Goal: Task Accomplishment & Management: Manage account settings

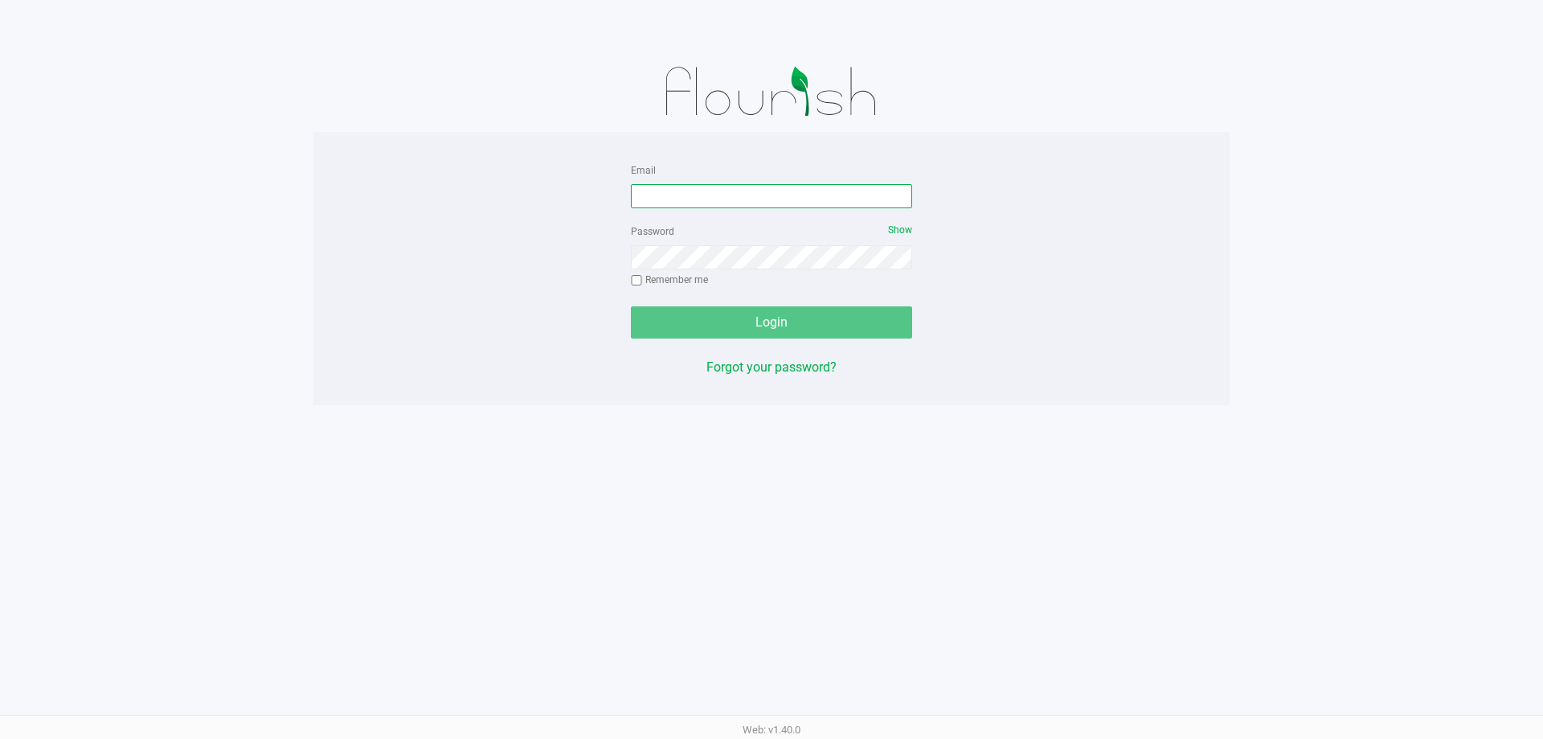
click at [689, 204] on input "Email" at bounding box center [771, 196] width 281 height 24
type input "mmimms@liveparallel.com"
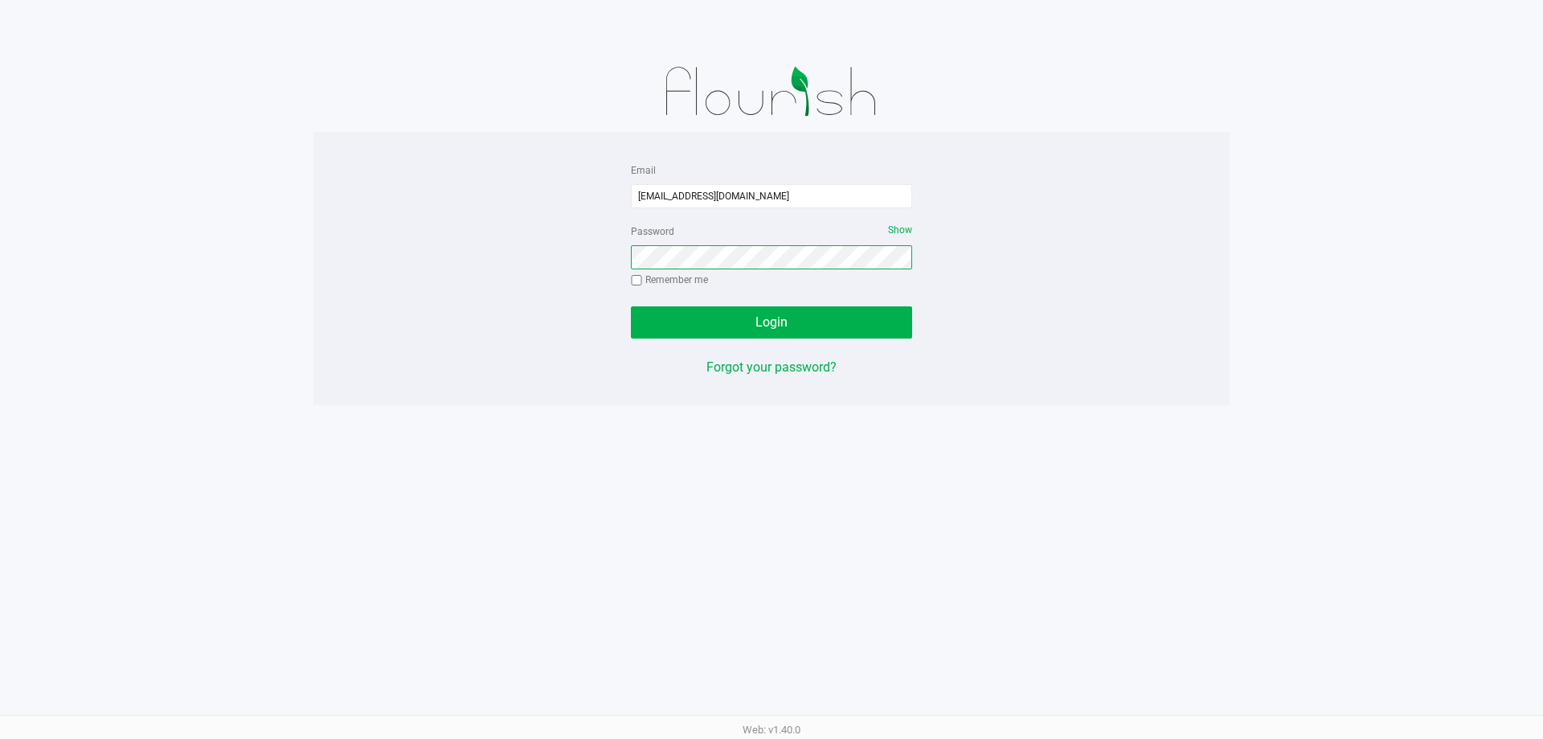
click at [631, 306] on button "Login" at bounding box center [771, 322] width 281 height 32
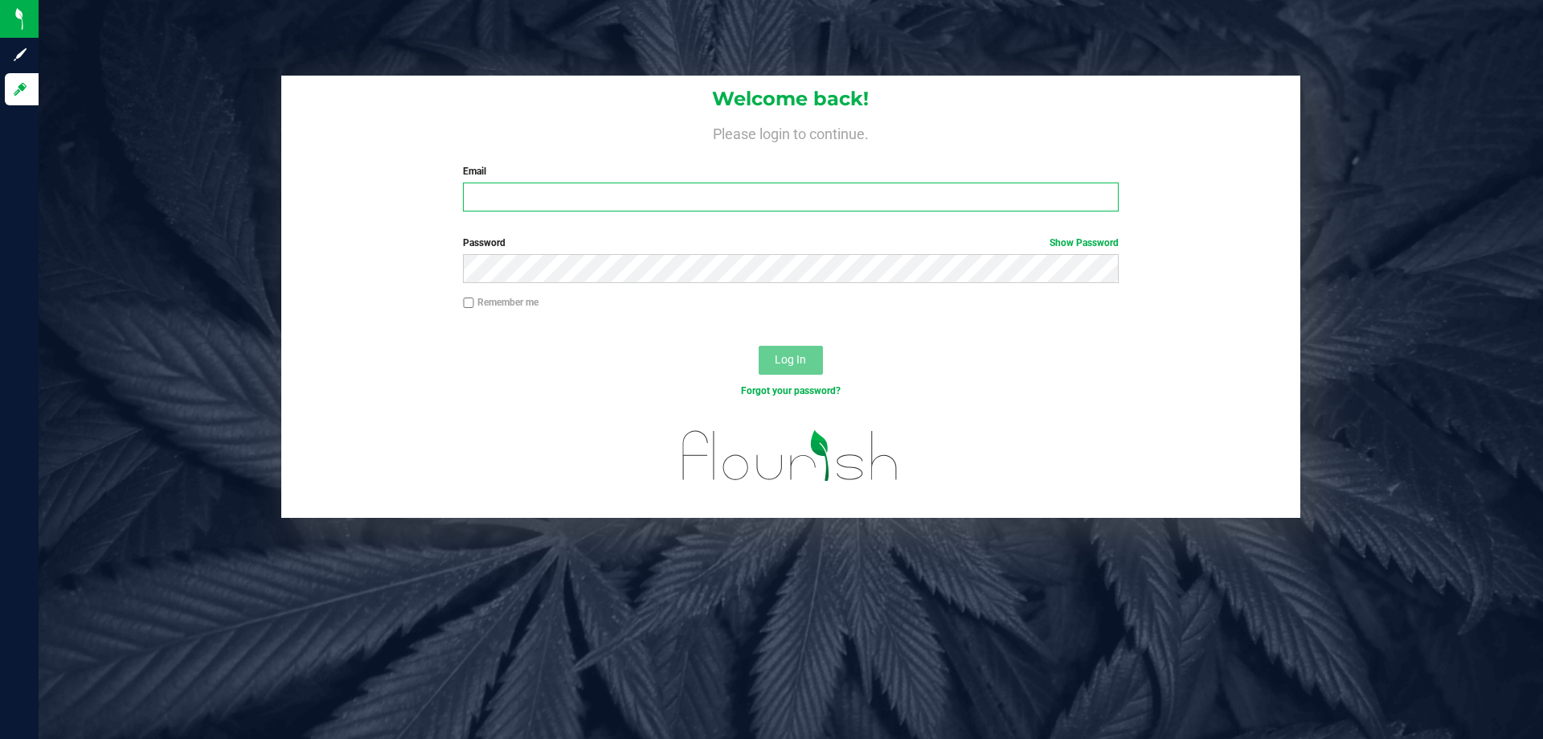
click at [677, 205] on input "Email" at bounding box center [790, 196] width 655 height 29
type input "mmimms@liveparallel.com"
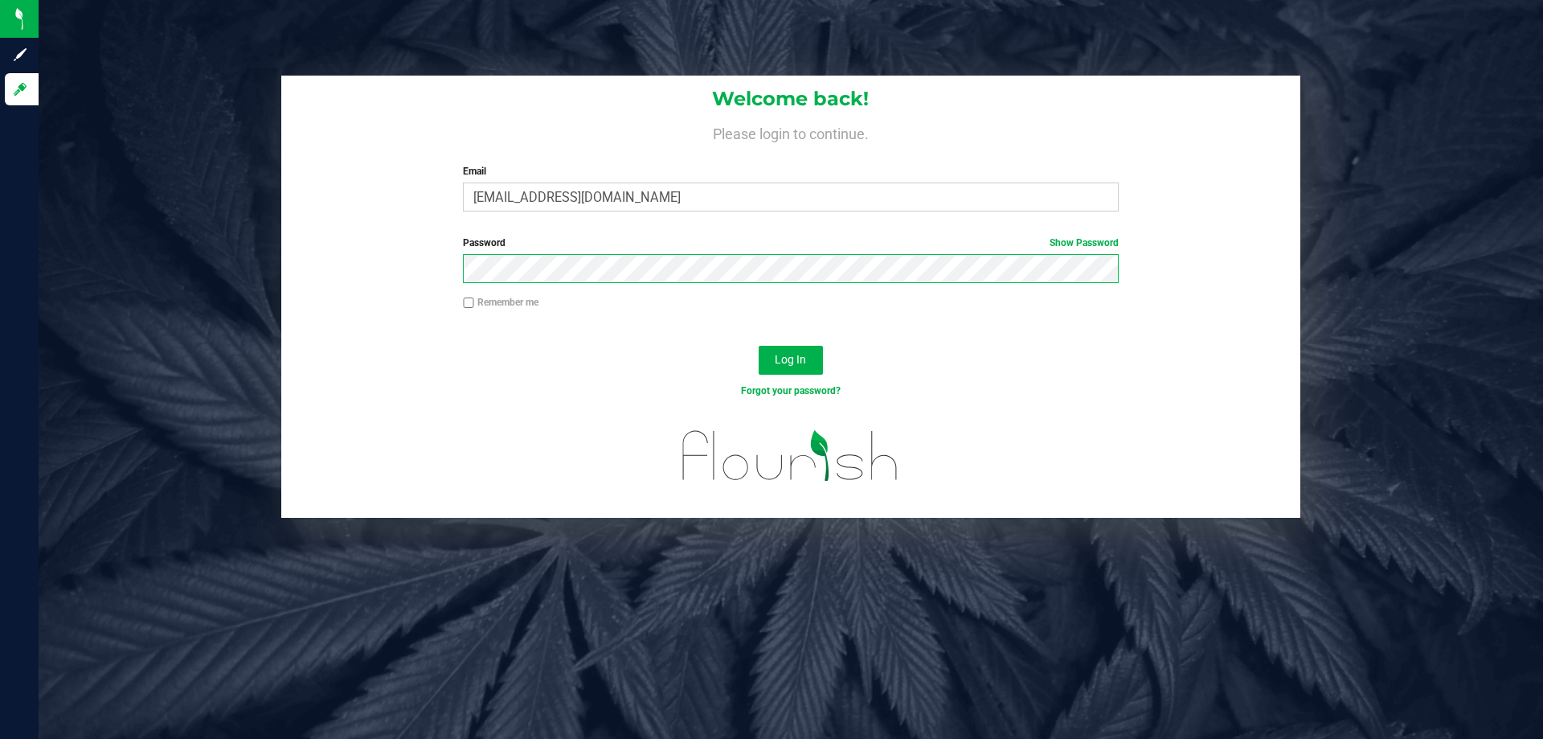
click at [759, 346] on button "Log In" at bounding box center [791, 360] width 64 height 29
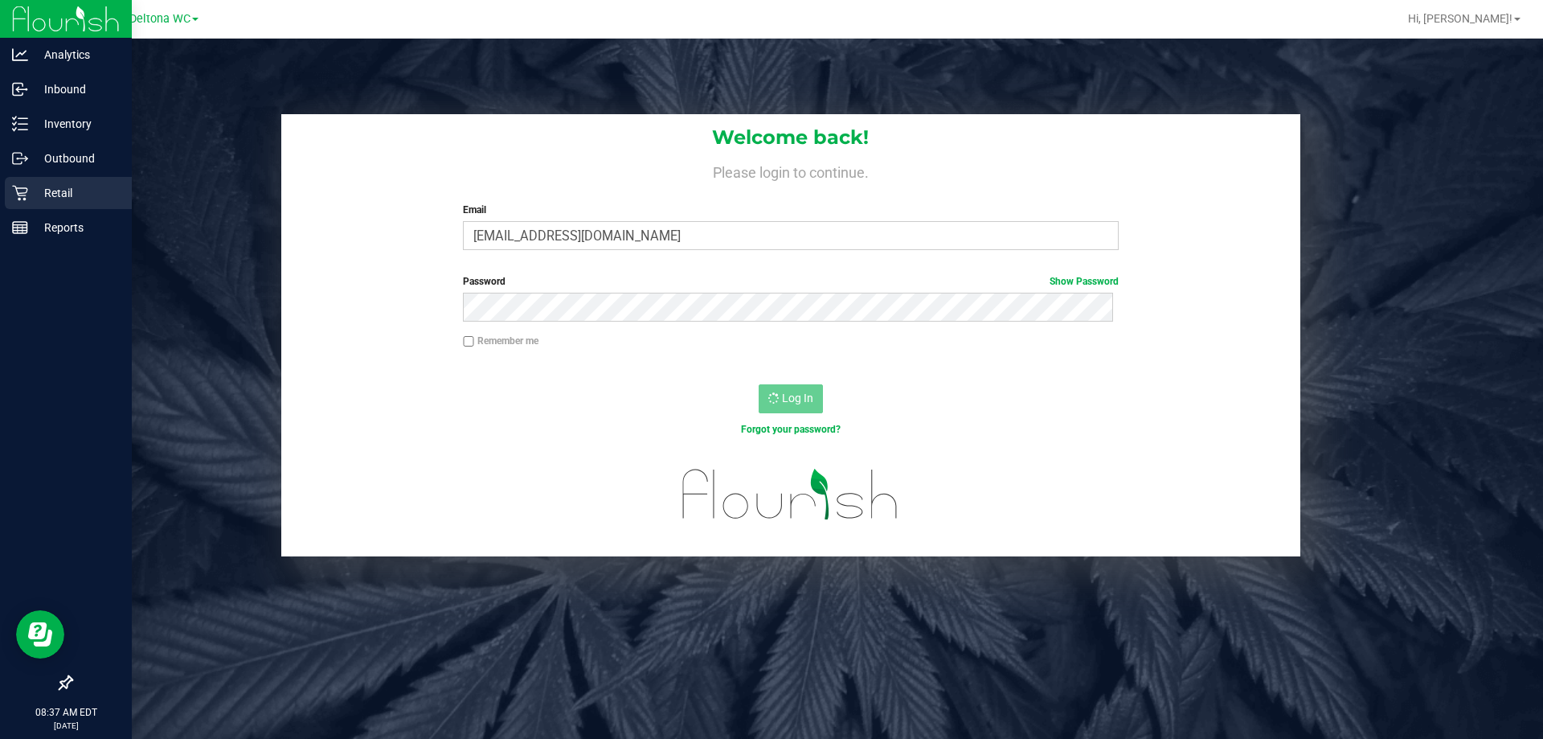
click at [14, 199] on icon at bounding box center [20, 193] width 16 height 16
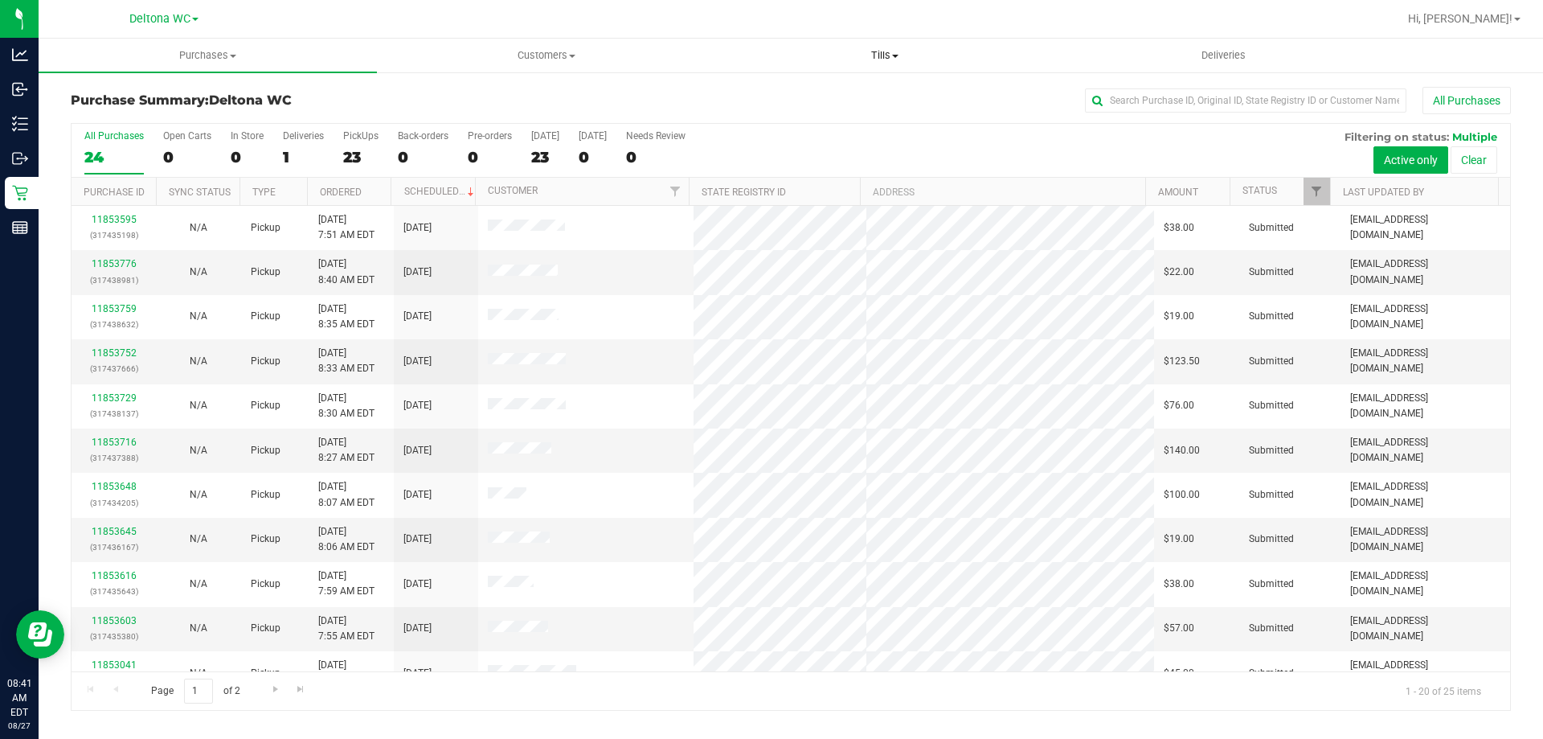
click at [908, 58] on span "Tills" at bounding box center [884, 55] width 337 height 14
click at [305, 168] on label "Deliveries 1" at bounding box center [303, 152] width 41 height 44
click at [0, 0] on input "Deliveries 1" at bounding box center [0, 0] width 0 height 0
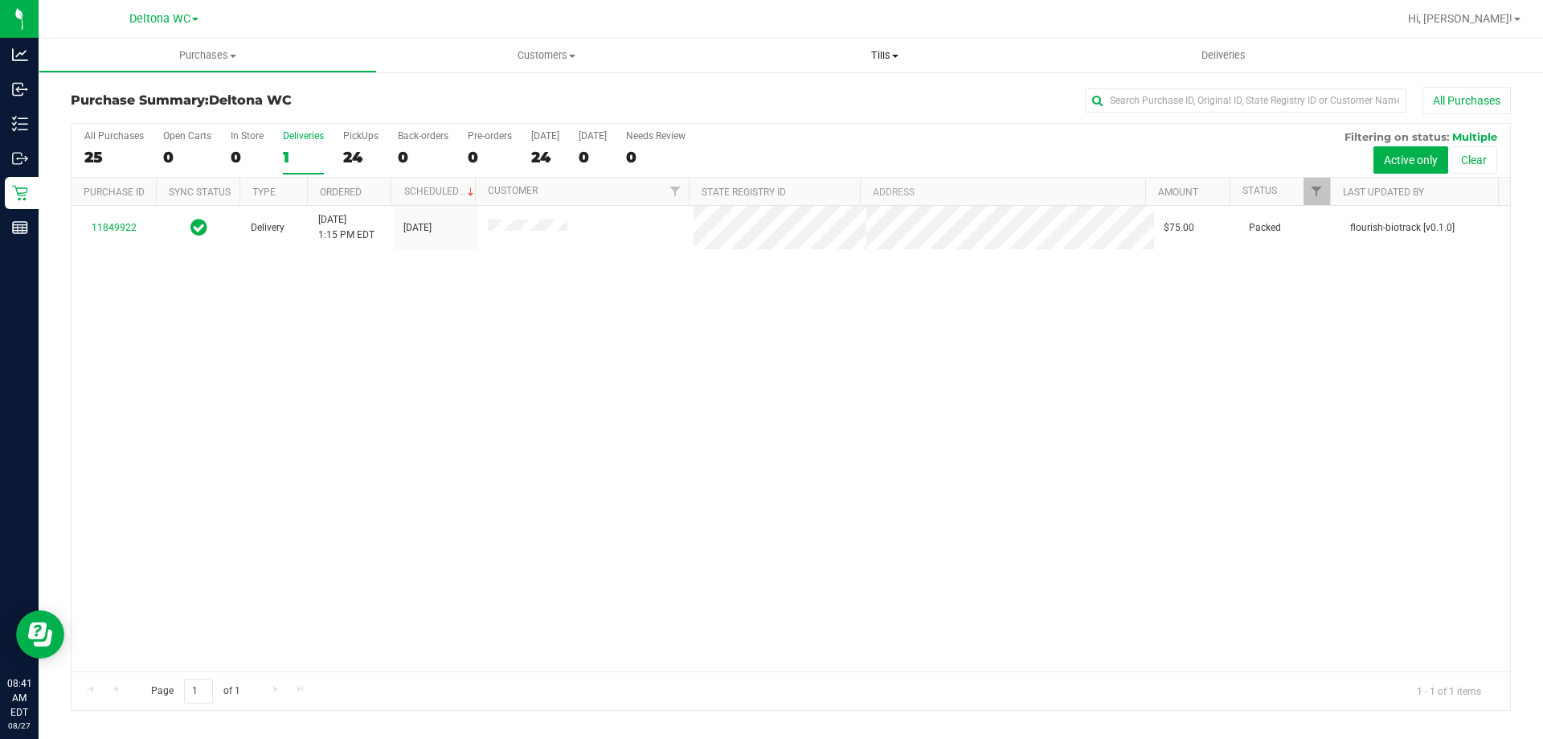
click at [869, 57] on span "Tills" at bounding box center [884, 55] width 338 height 14
click at [838, 92] on li "Manage tills" at bounding box center [884, 97] width 338 height 19
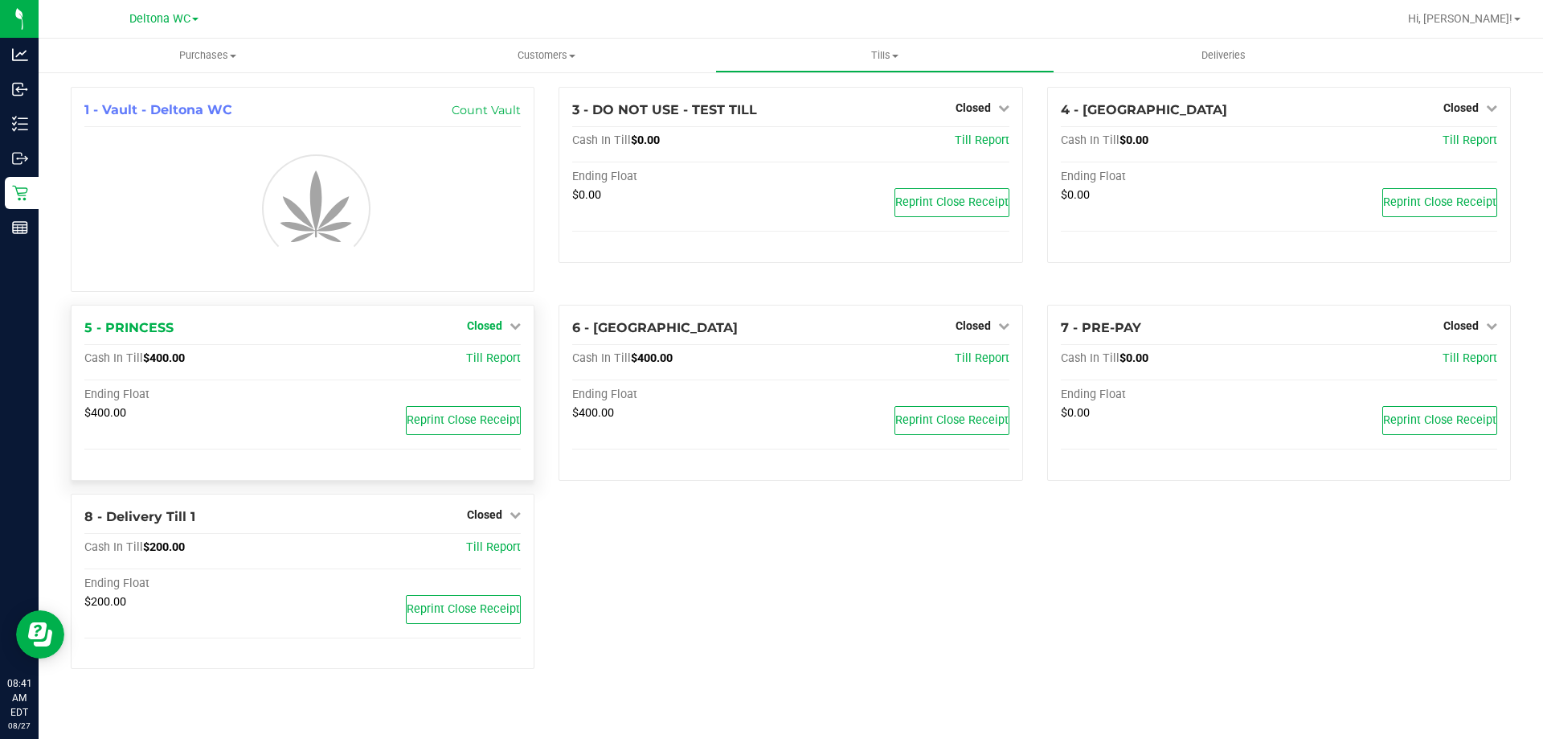
click at [507, 326] on link "Closed" at bounding box center [494, 325] width 54 height 13
click at [498, 359] on link "Open Till" at bounding box center [484, 359] width 43 height 13
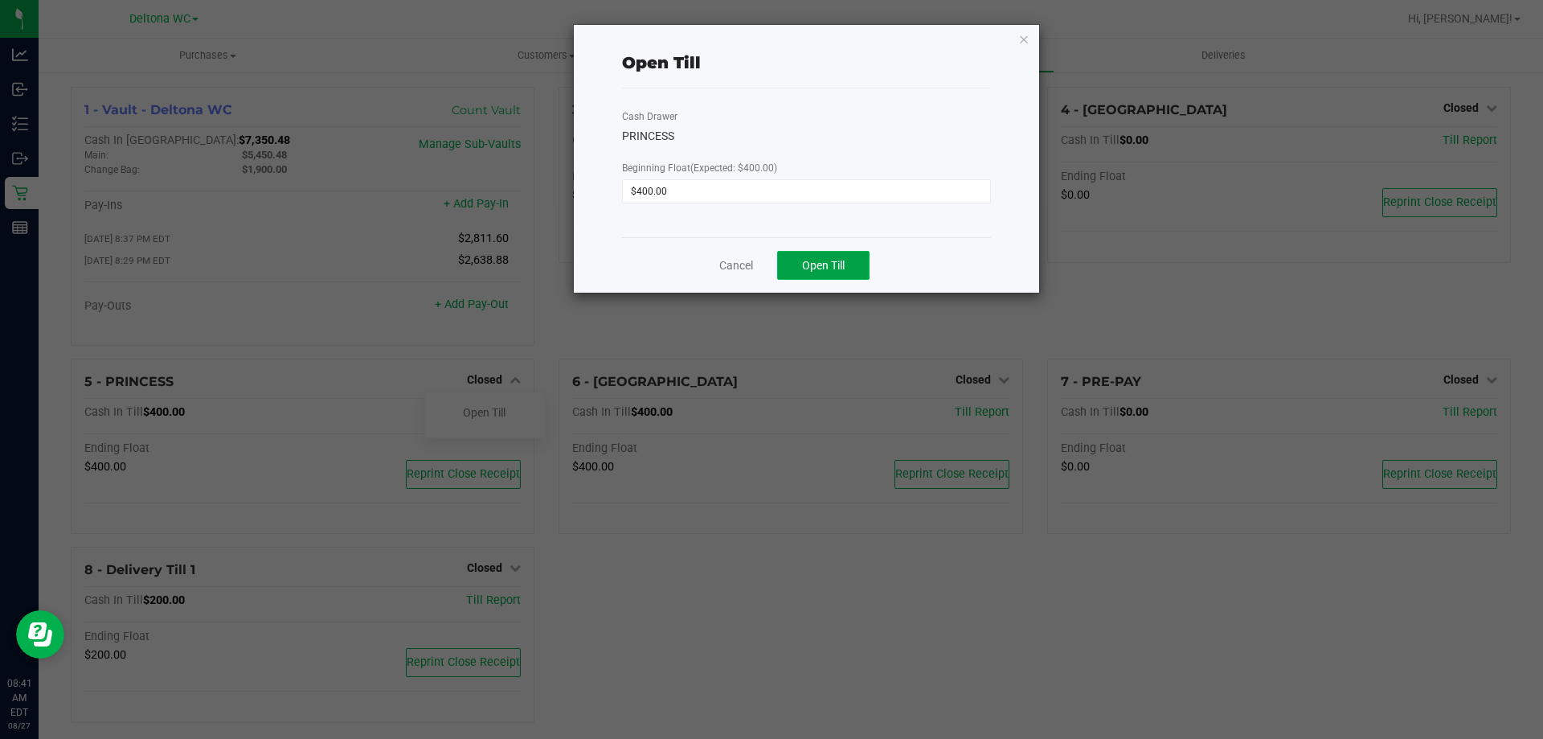
click at [821, 256] on button "Open Till" at bounding box center [823, 265] width 92 height 29
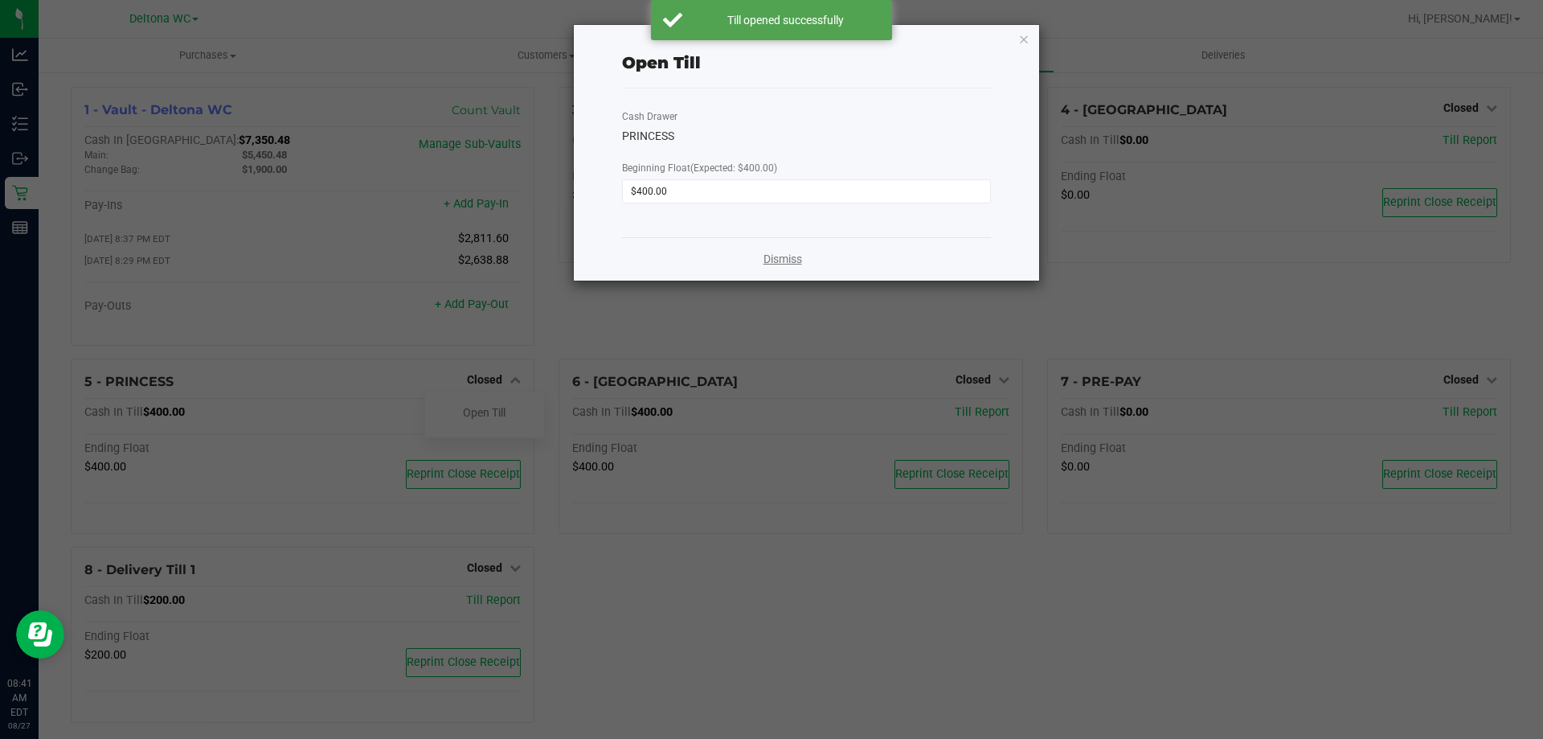
click at [782, 262] on link "Dismiss" at bounding box center [783, 259] width 39 height 17
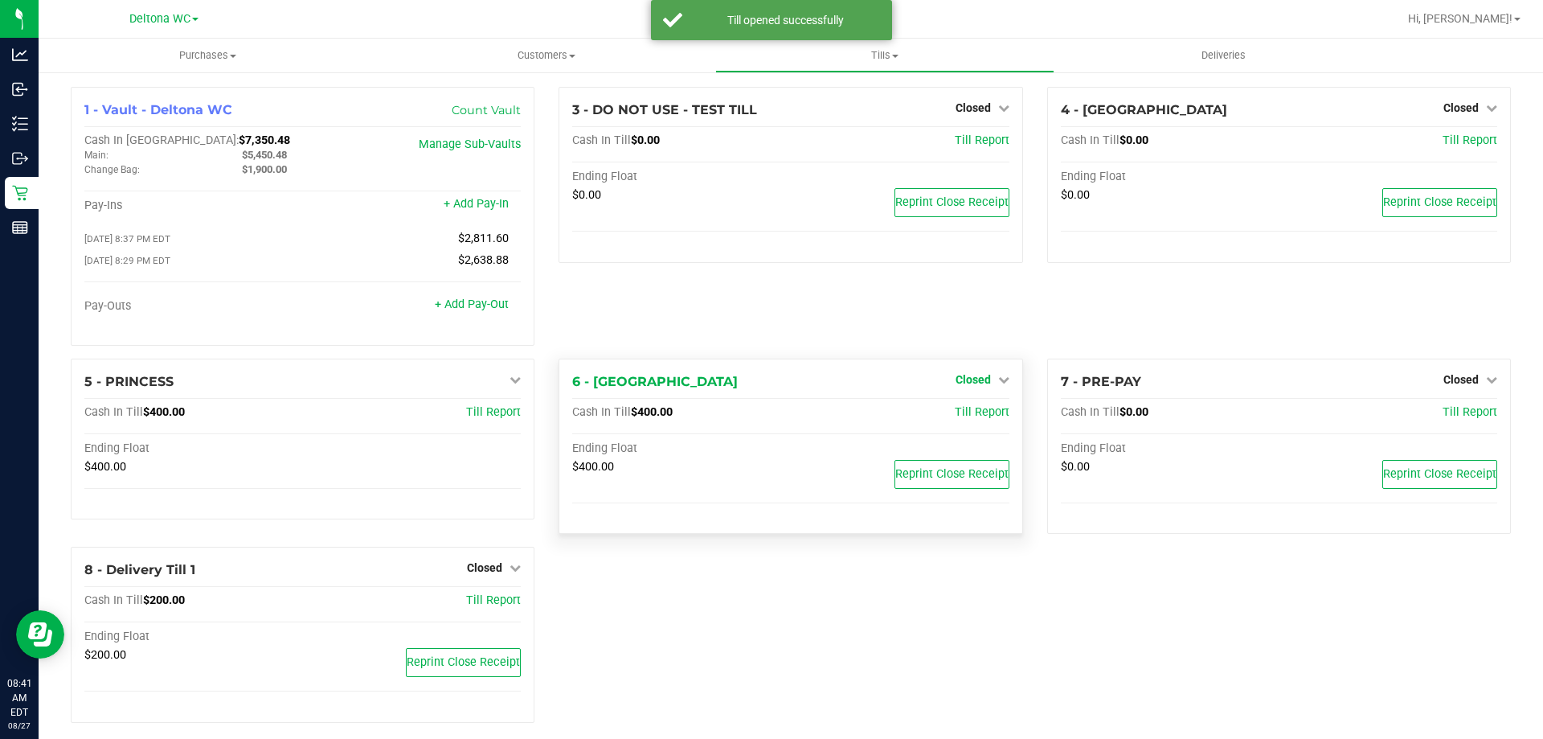
click at [959, 379] on span "Closed" at bounding box center [973, 379] width 35 height 13
click at [977, 414] on link "Open Till" at bounding box center [973, 412] width 43 height 13
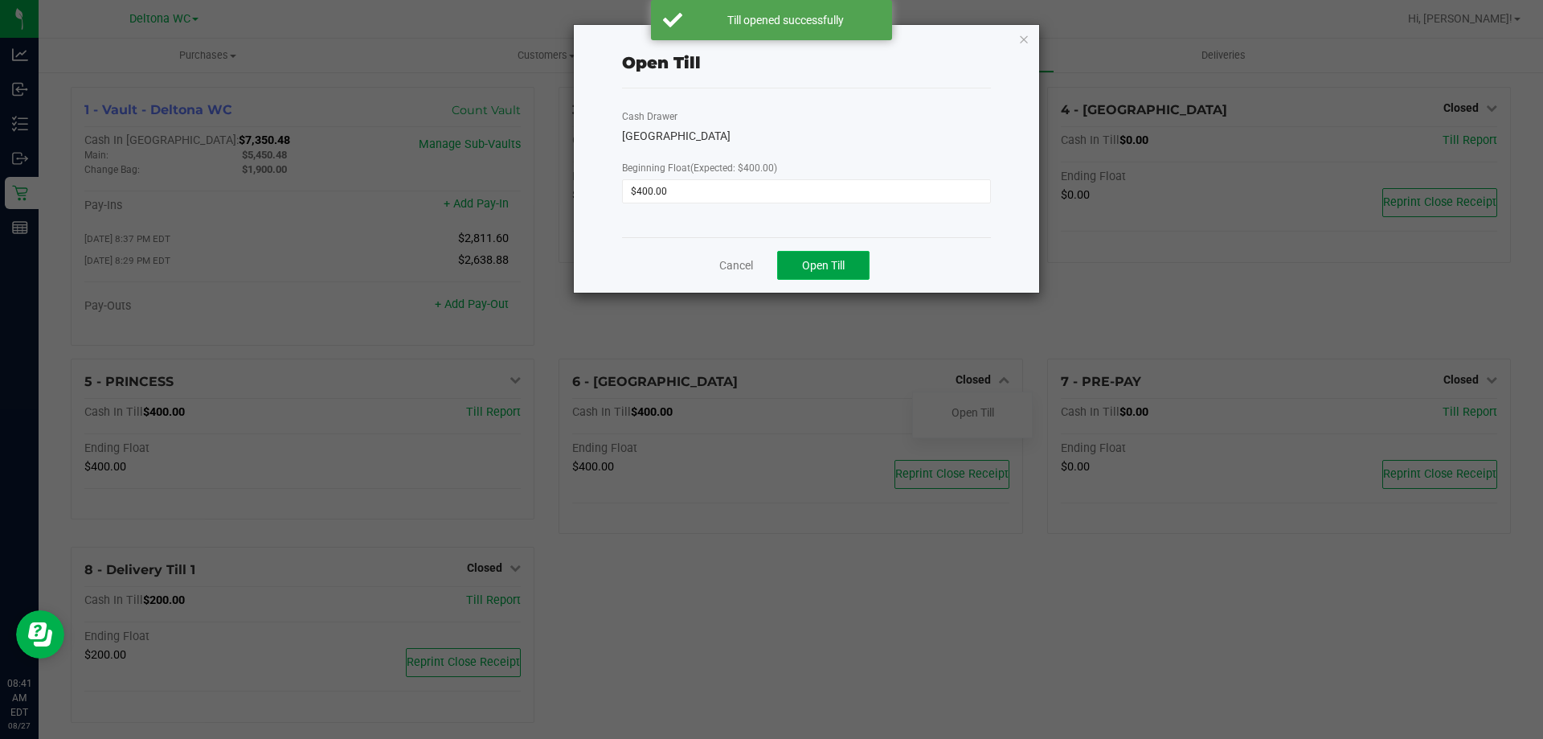
click at [832, 266] on span "Open Till" at bounding box center [823, 265] width 43 height 13
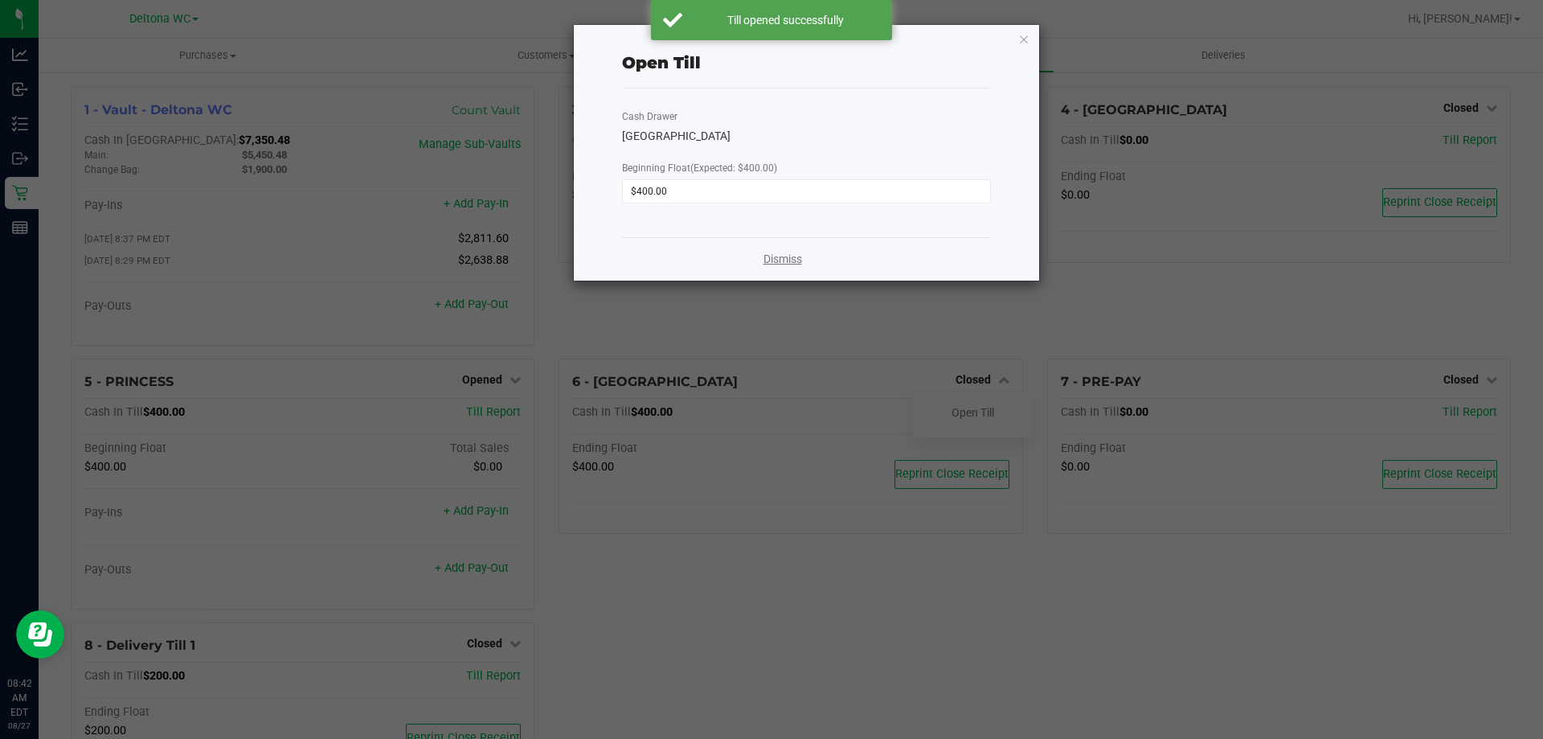
click at [786, 258] on link "Dismiss" at bounding box center [783, 259] width 39 height 17
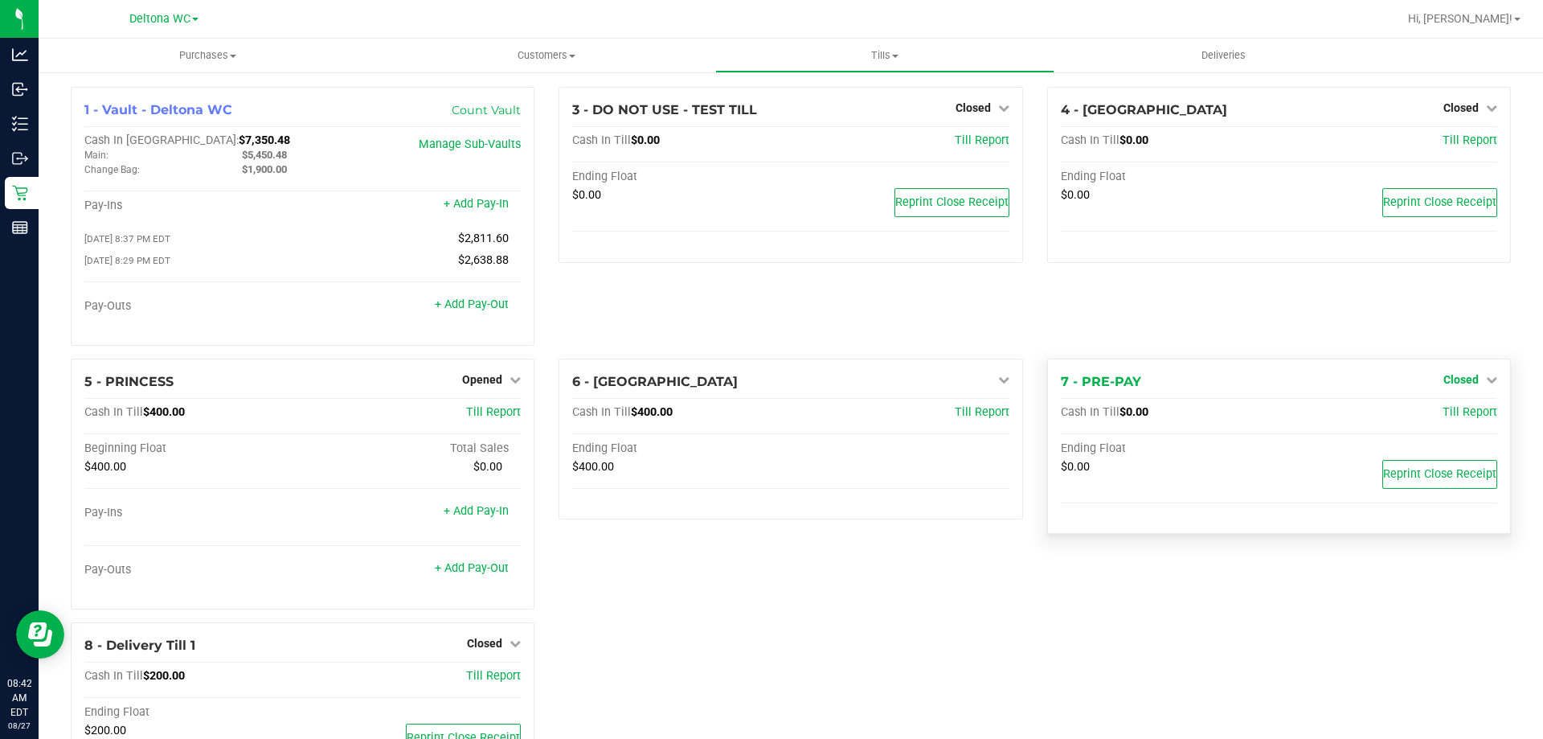
click at [1455, 381] on span "Closed" at bounding box center [1461, 379] width 35 height 13
click at [1459, 411] on link "Open Till" at bounding box center [1461, 412] width 43 height 13
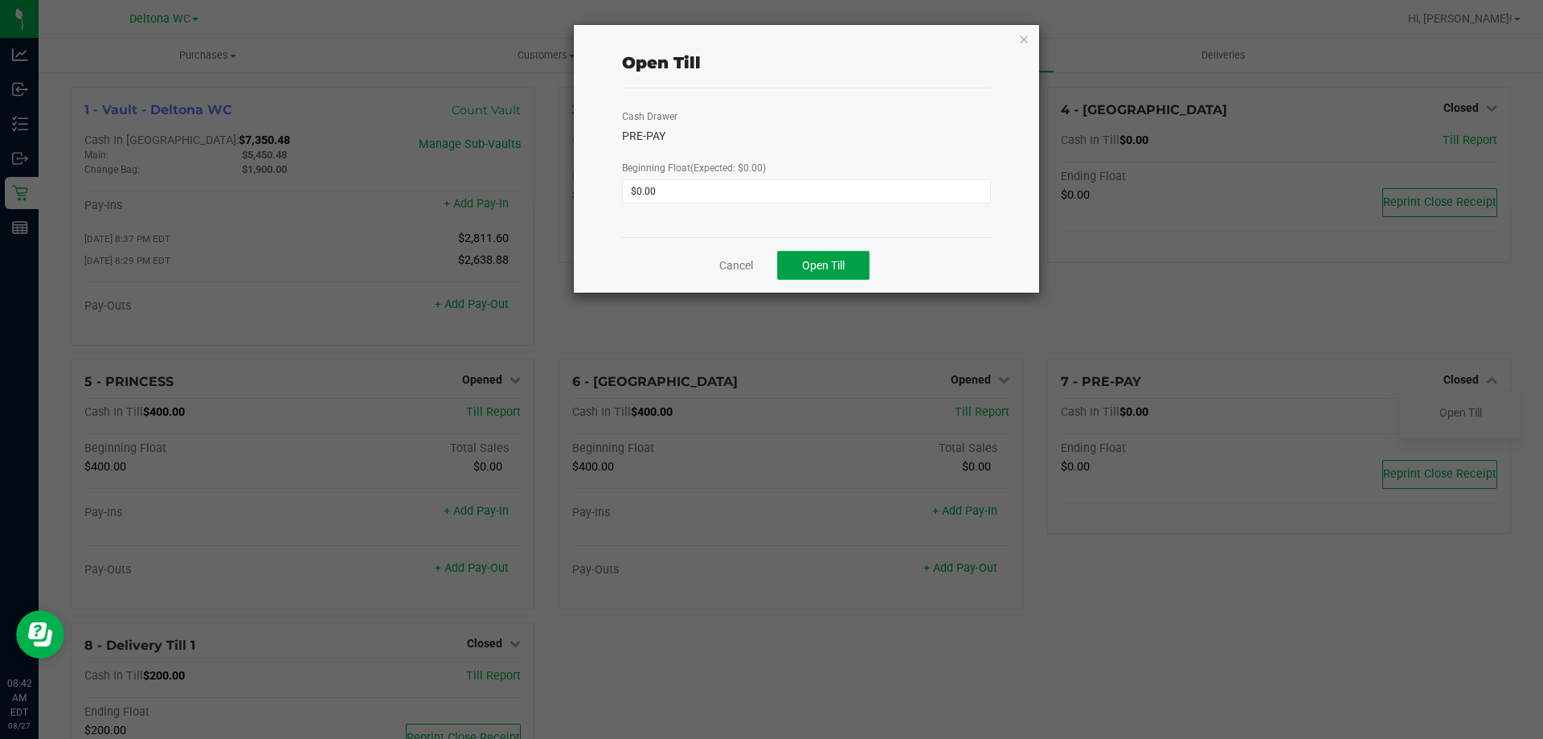
click at [860, 270] on button "Open Till" at bounding box center [823, 265] width 92 height 29
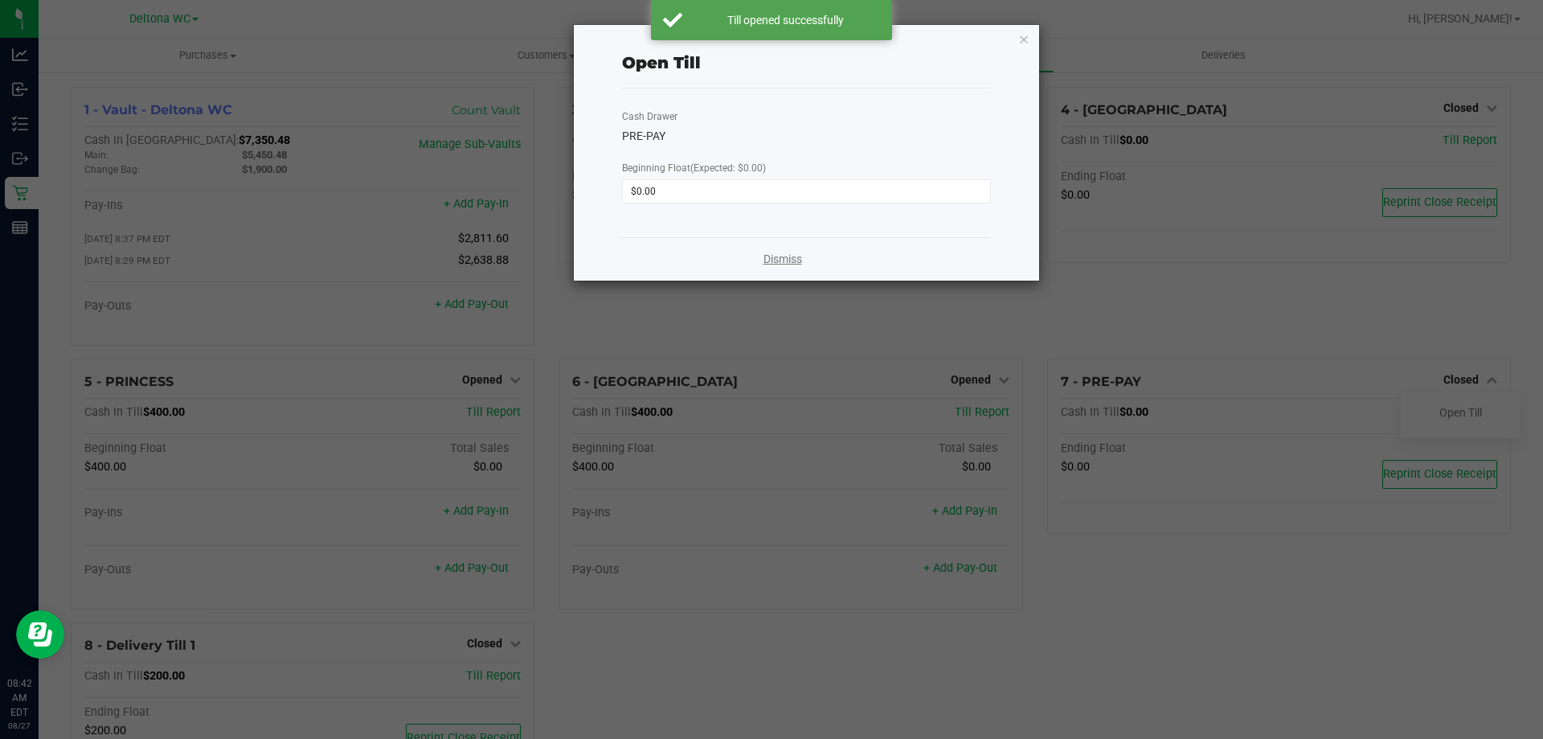
click at [791, 264] on link "Dismiss" at bounding box center [783, 259] width 39 height 17
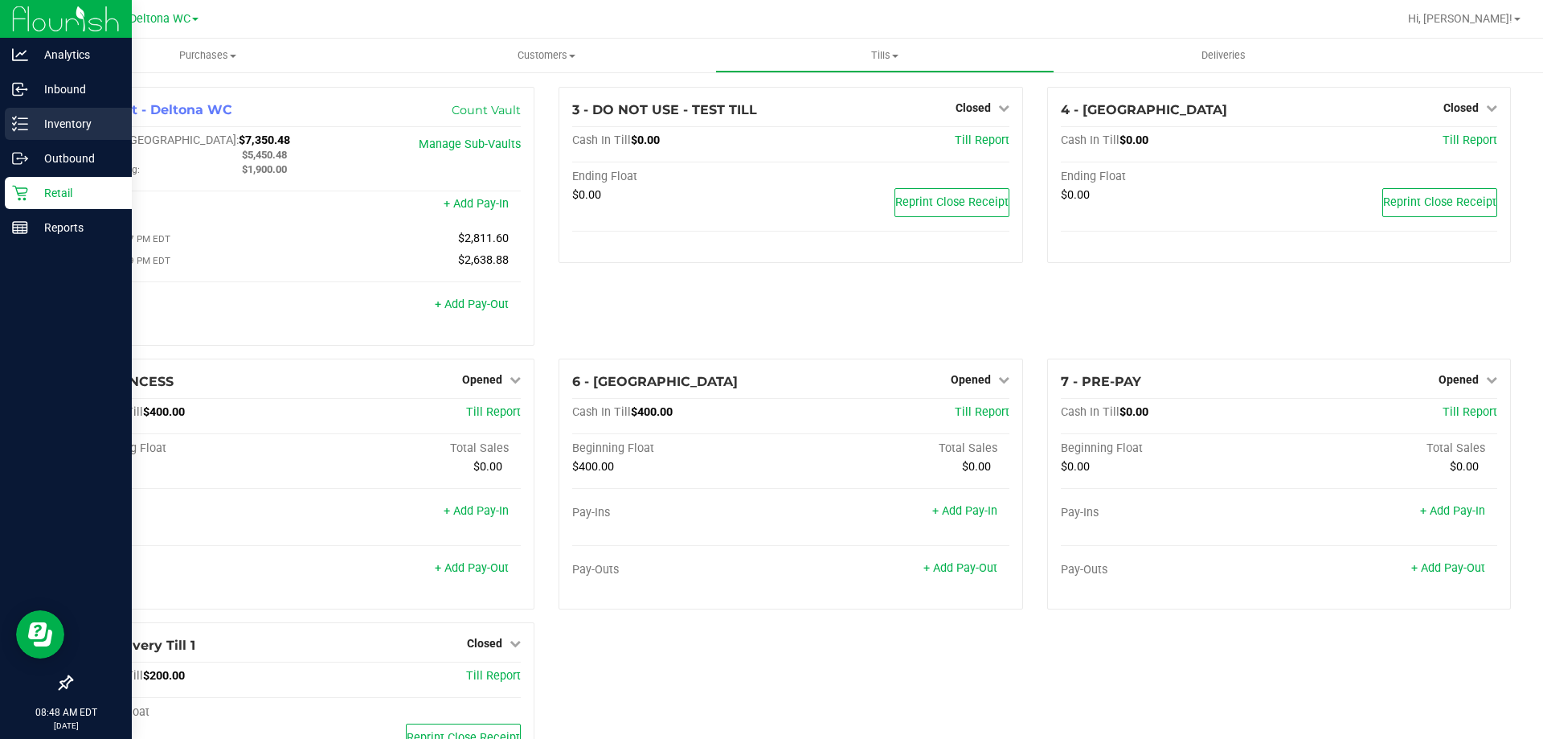
click at [16, 123] on icon at bounding box center [20, 124] width 16 height 16
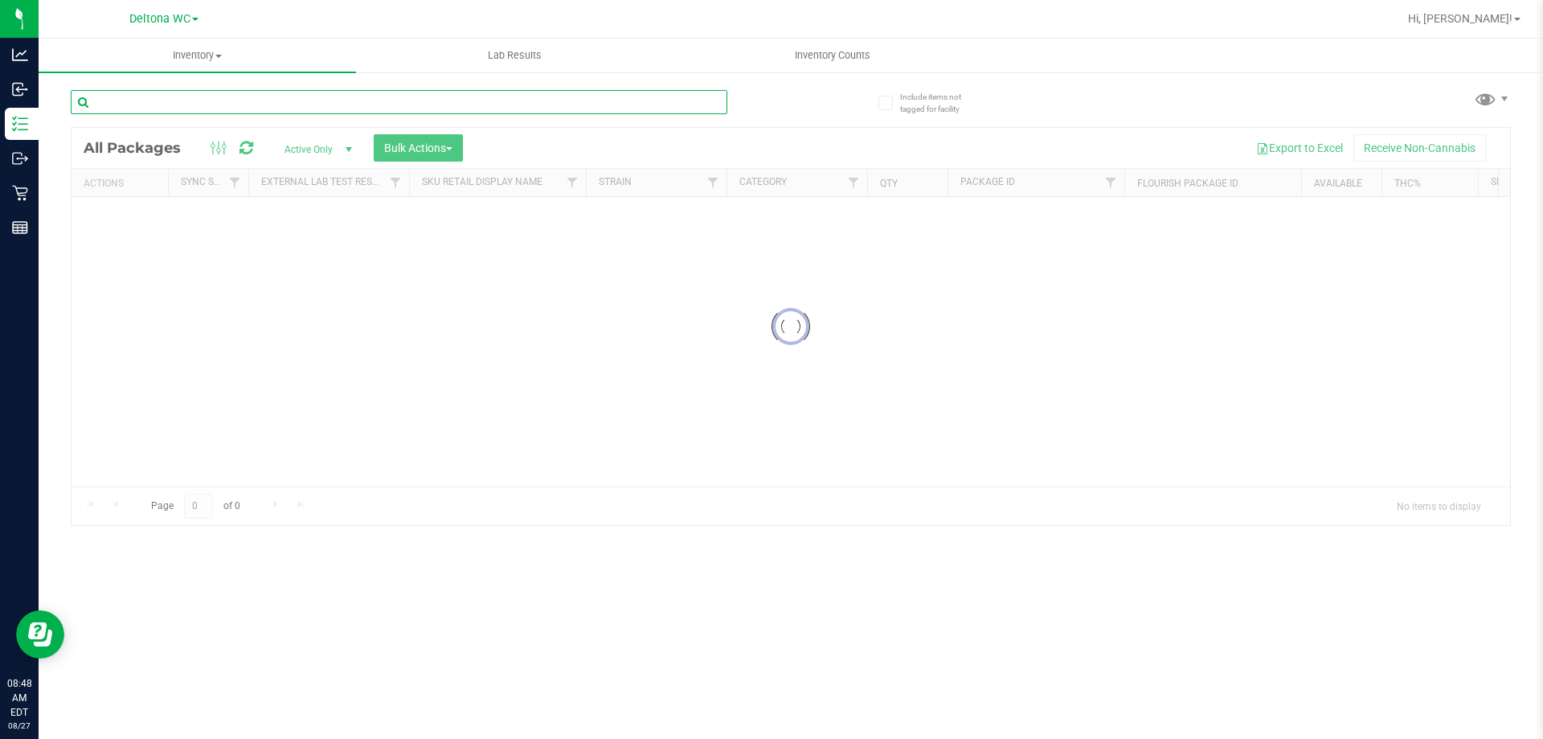
click at [432, 108] on input "text" at bounding box center [399, 102] width 657 height 24
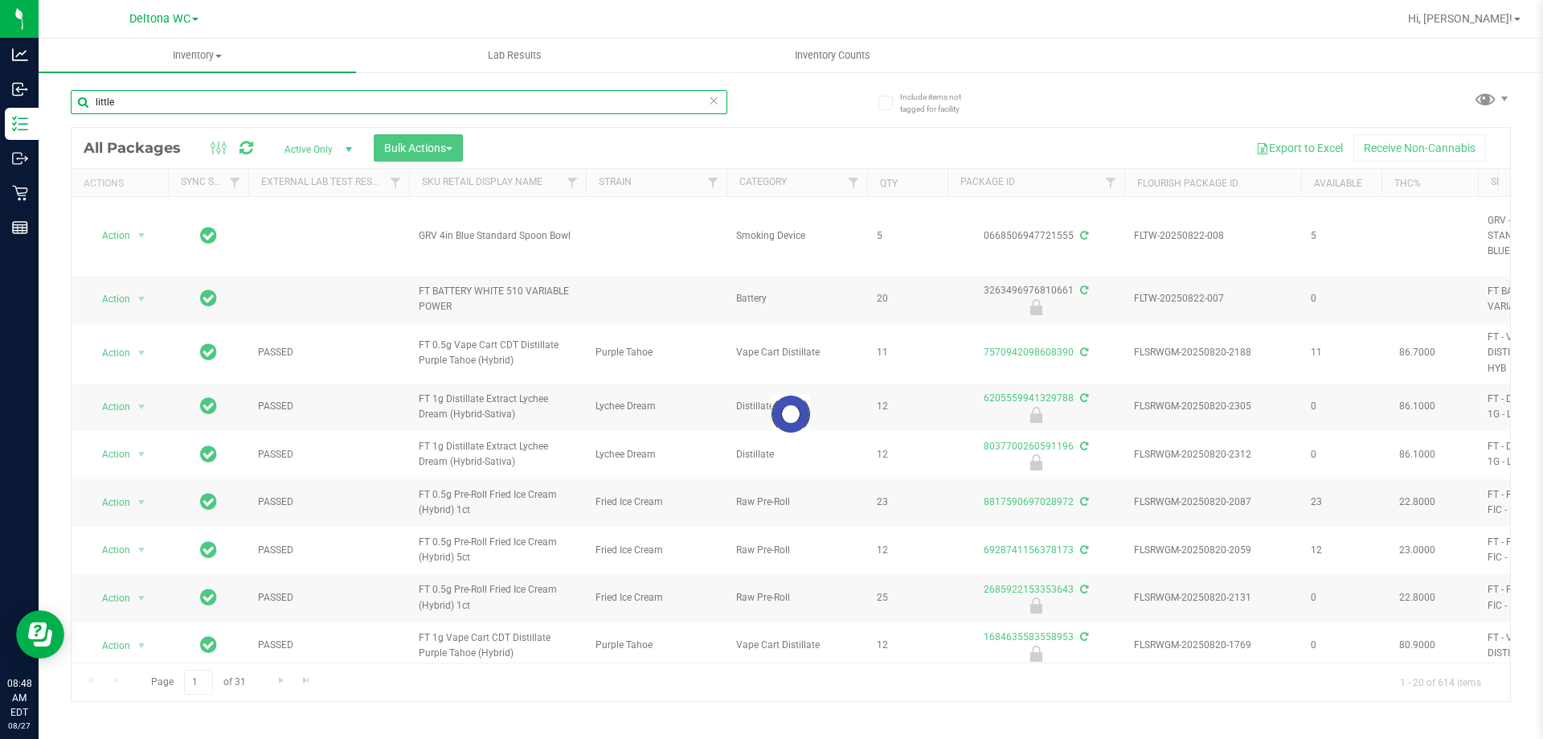
type input "little"
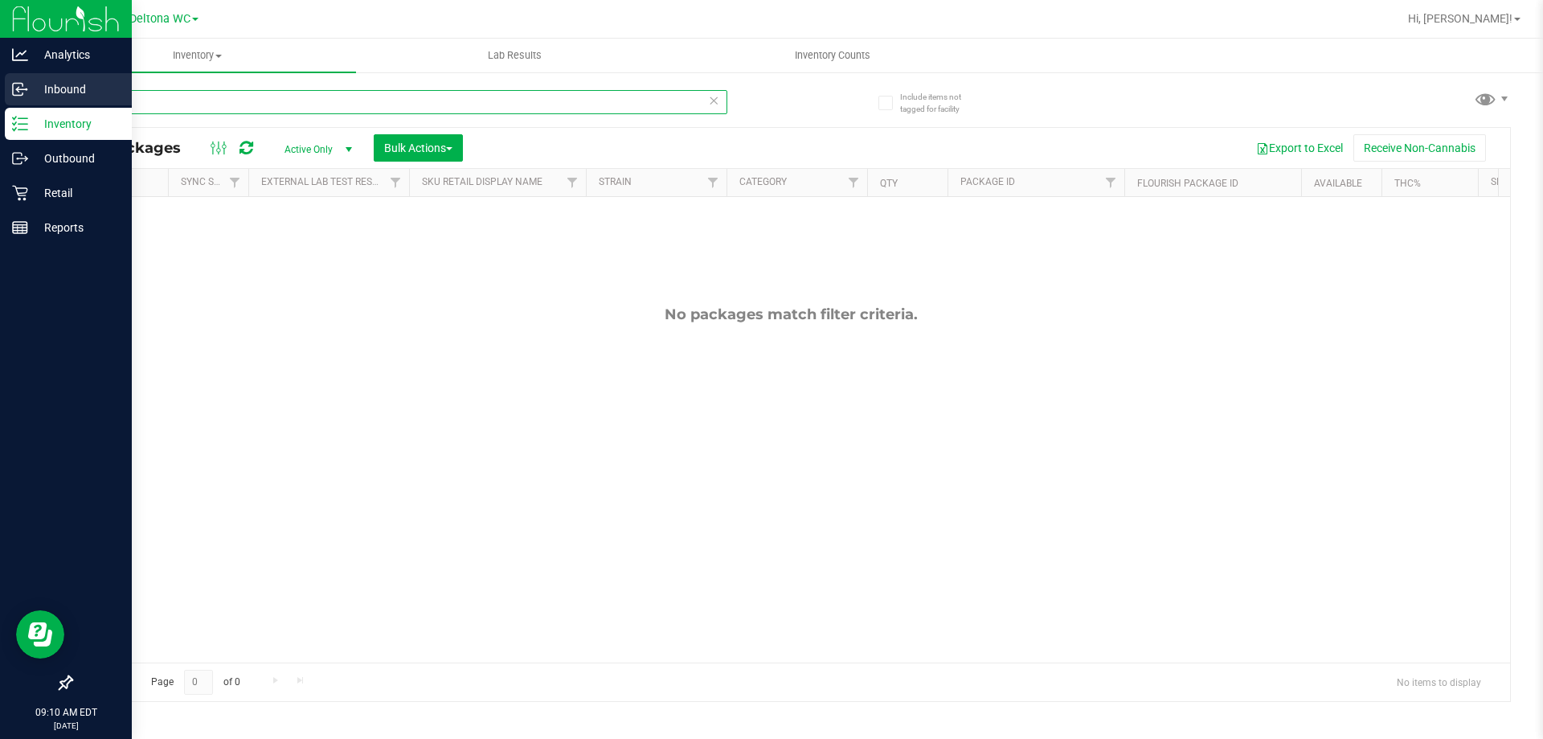
drag, startPoint x: 339, startPoint y: 104, endPoint x: 0, endPoint y: 80, distance: 340.0
click at [0, 80] on div "Analytics Inbound Inventory Outbound Retail Reports 09:10 AM EDT 08/27/2025 08/…" at bounding box center [771, 369] width 1543 height 739
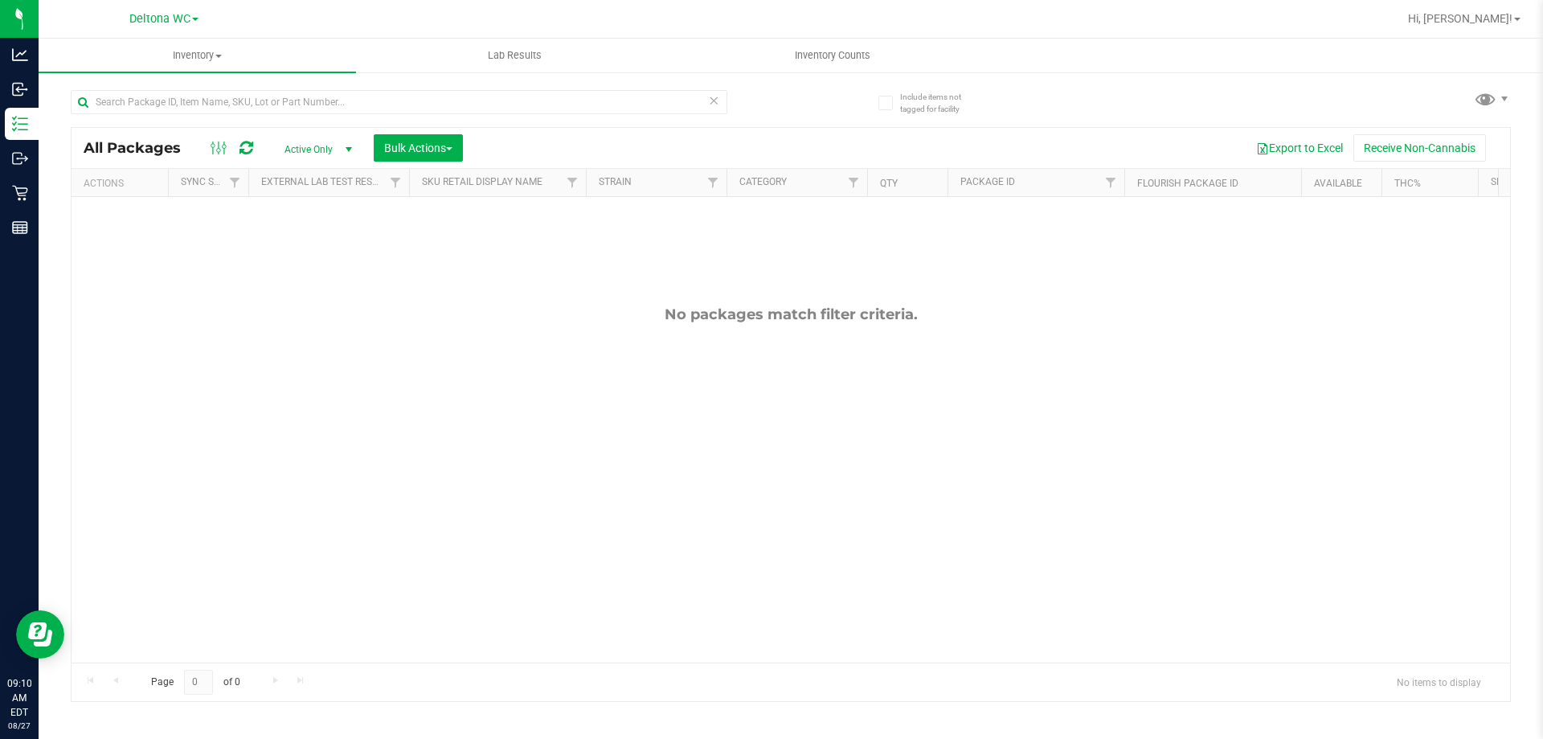
click at [855, 128] on div "All Packages Active Only Active Only Lab Samples Locked All External Internal B…" at bounding box center [791, 148] width 1439 height 40
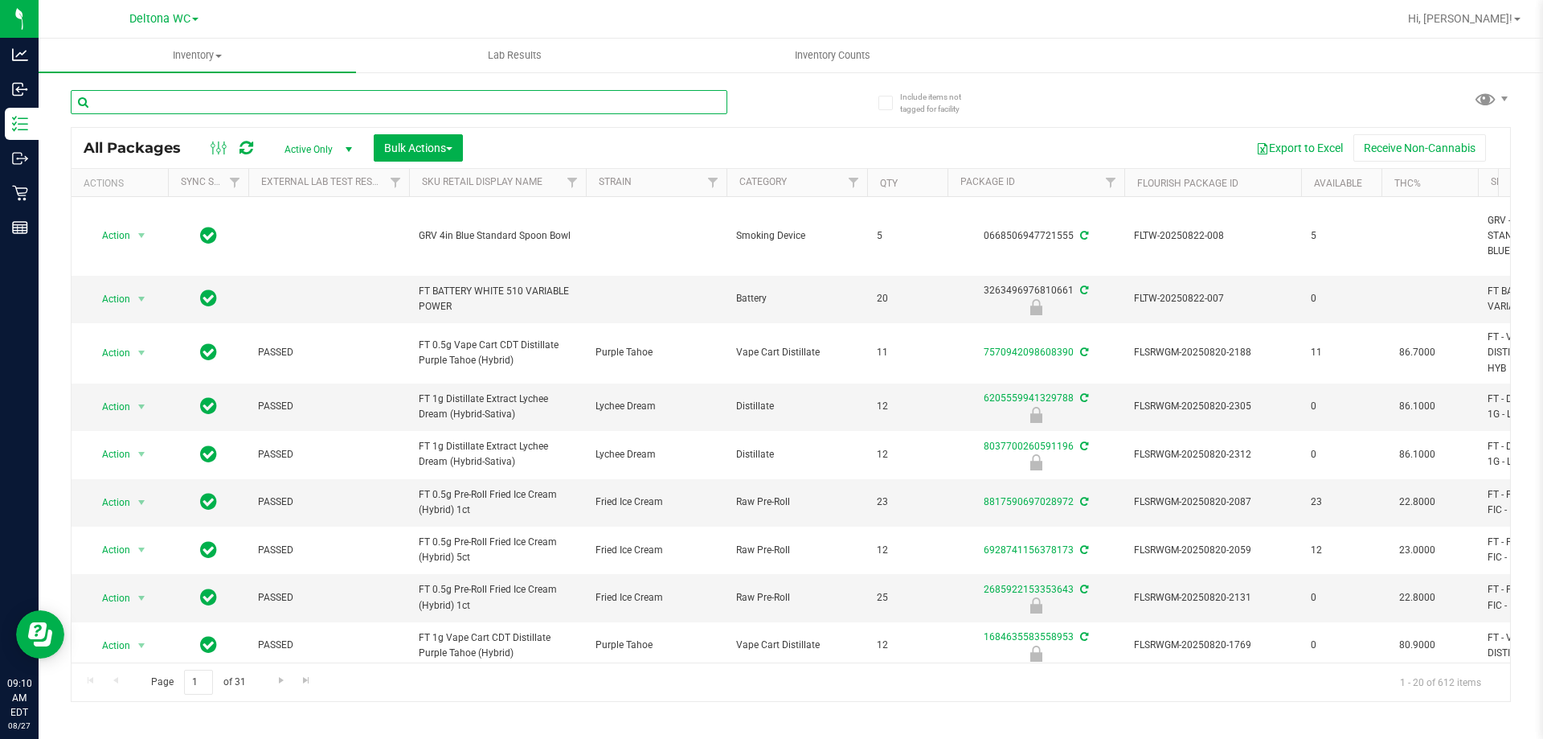
click at [194, 100] on input "text" at bounding box center [399, 102] width 657 height 24
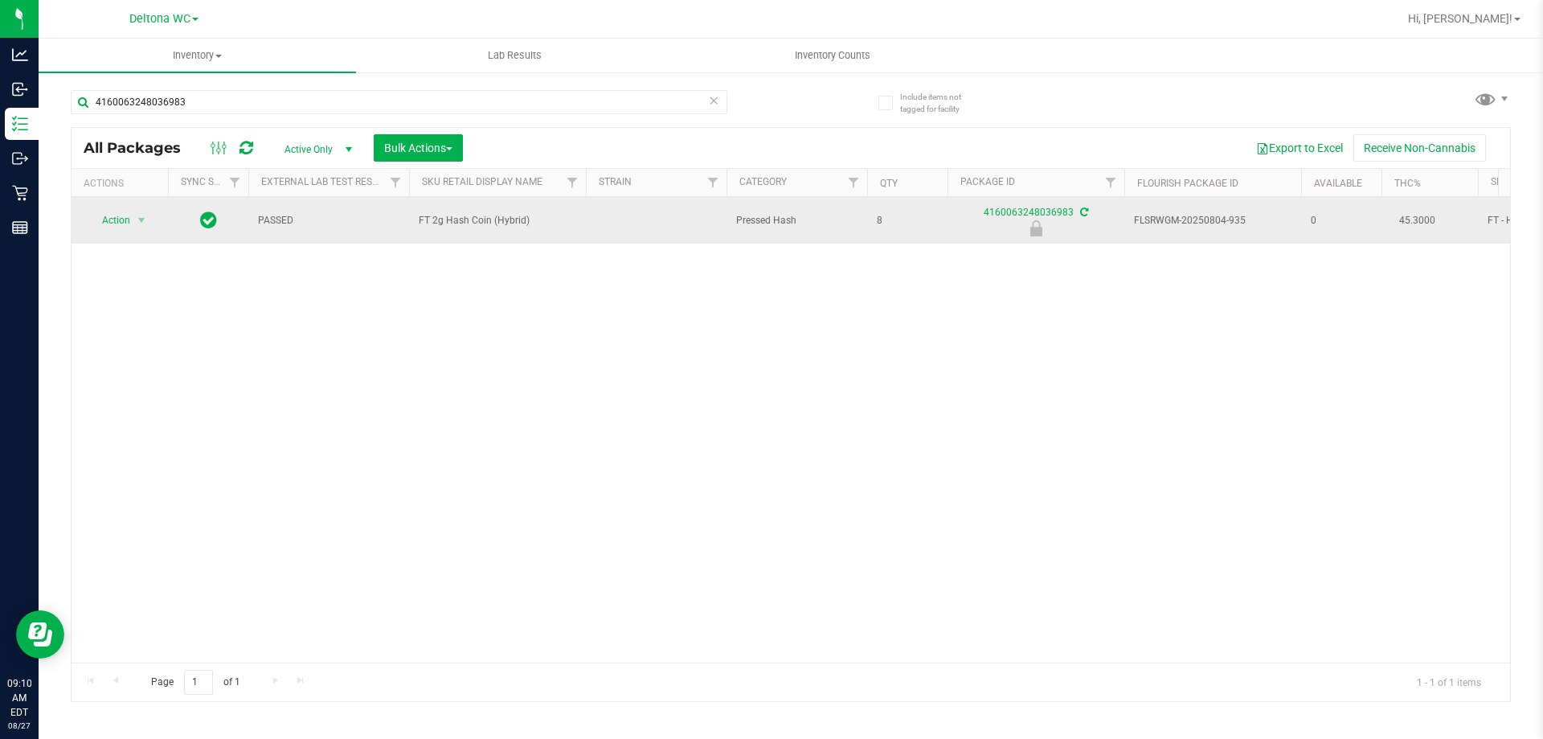
click at [451, 225] on span "FT 2g Hash Coin (Hybrid)" at bounding box center [498, 220] width 158 height 15
click at [453, 224] on span "FT 2g Hash Coin (Hybrid)" at bounding box center [498, 220] width 158 height 15
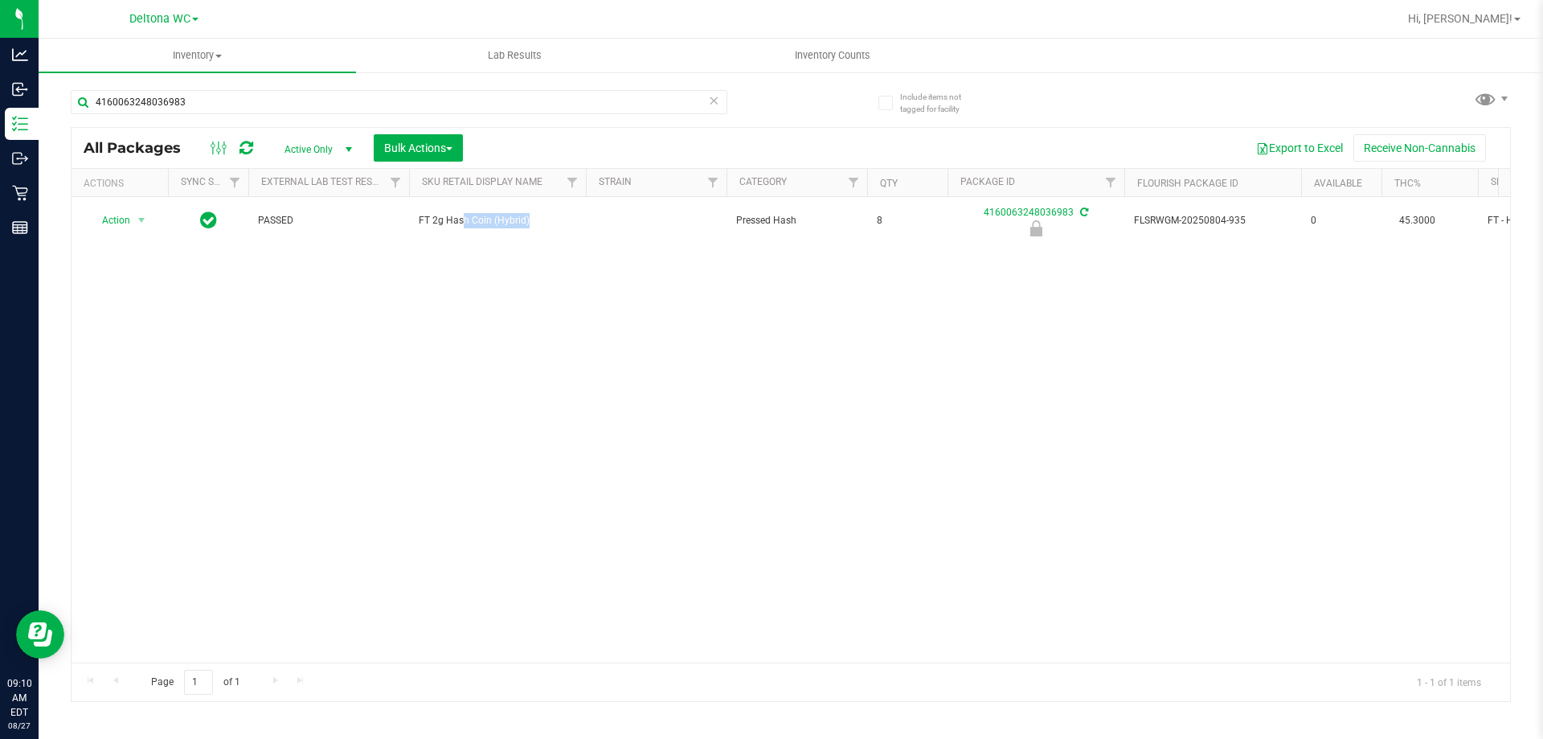
copy td "FT 2g Hash Coin (Hybrid)"
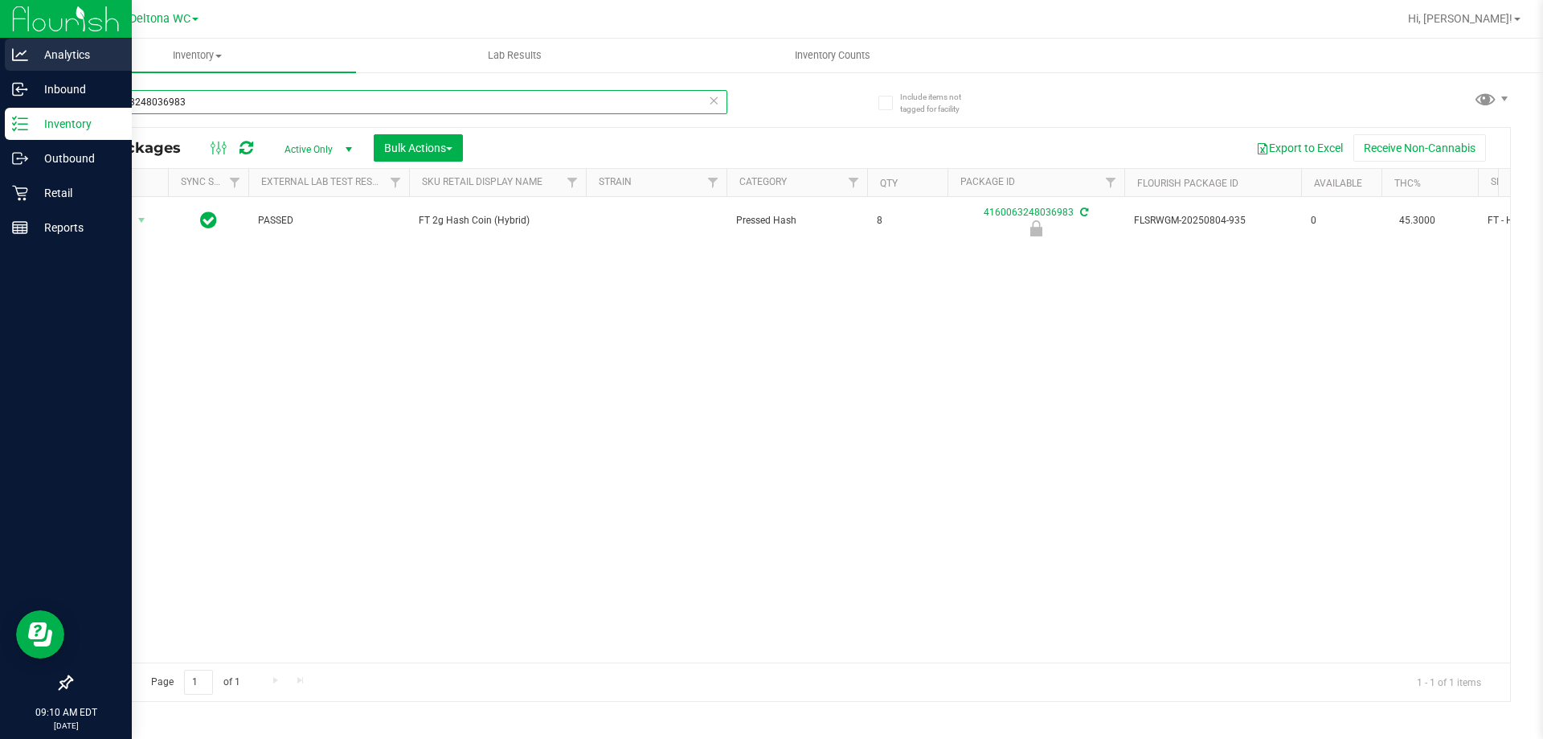
drag, startPoint x: 226, startPoint y: 105, endPoint x: 9, endPoint y: 59, distance: 222.0
click at [0, 69] on div "Analytics Inbound Inventory Outbound Retail Reports 09:10 AM EDT 08/27/2025 08/…" at bounding box center [771, 369] width 1543 height 739
paste input "FT 2g Hash Coin (Hybrid)"
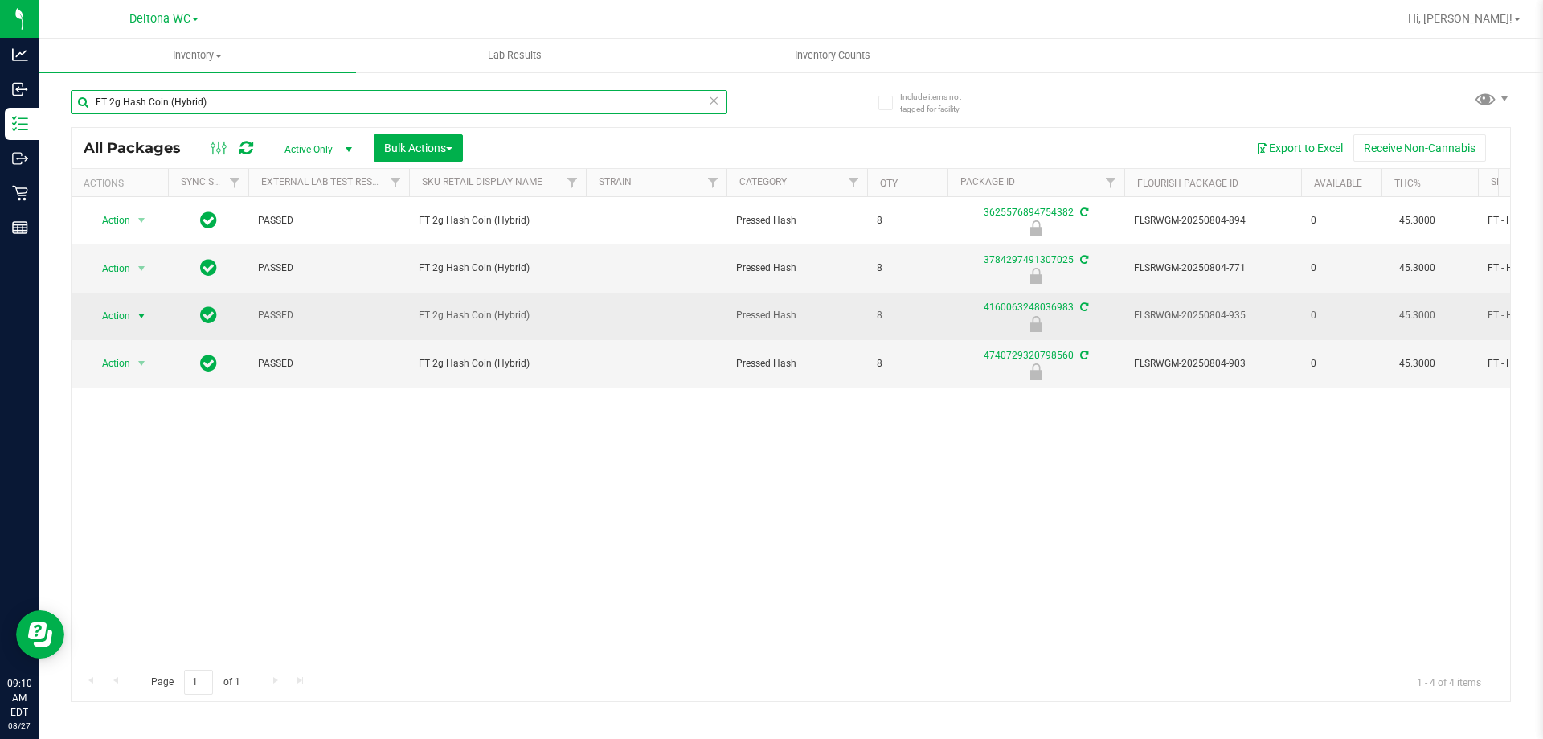
type input "FT 2g Hash Coin (Hybrid)"
click at [129, 310] on span "Action" at bounding box center [109, 316] width 43 height 23
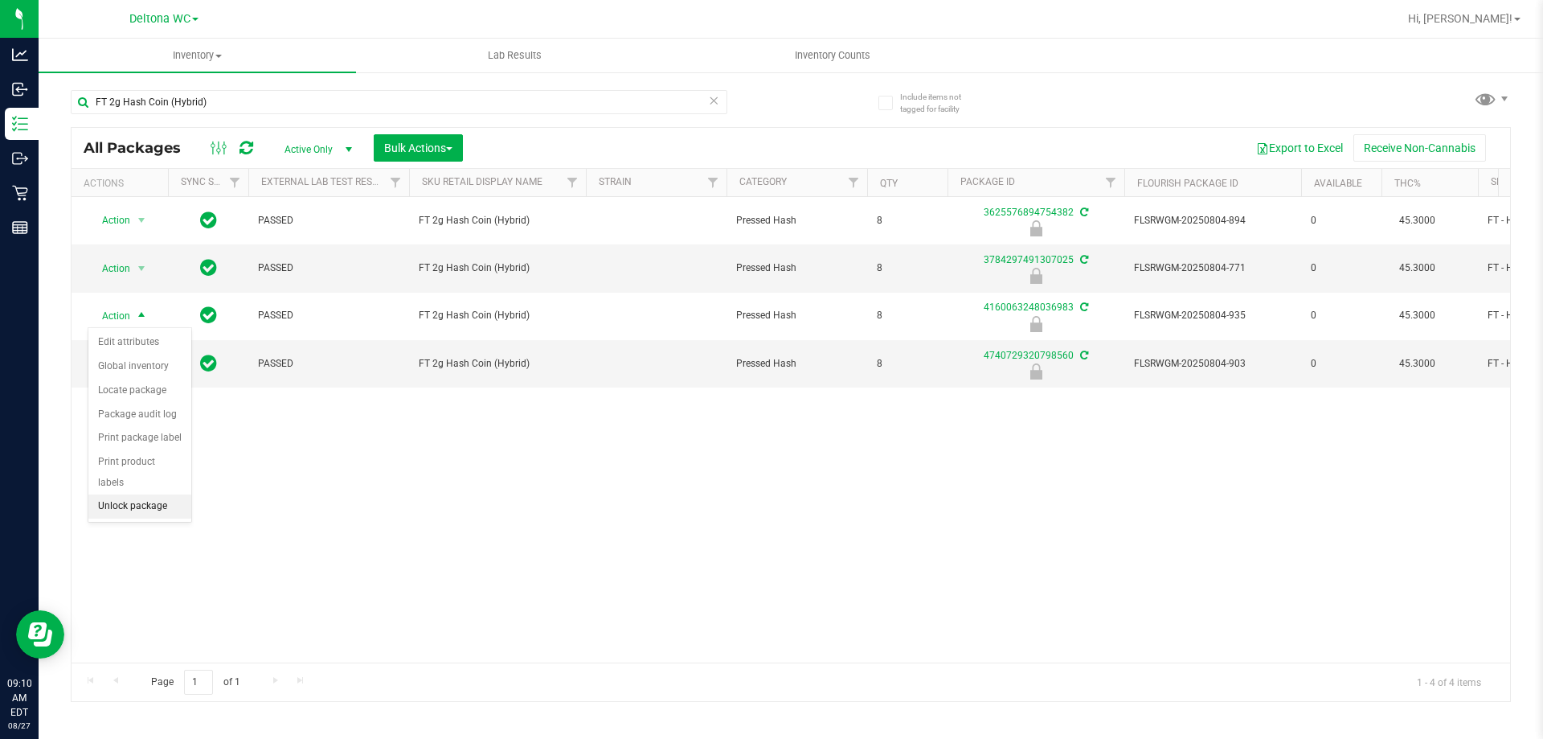
click at [158, 494] on li "Unlock package" at bounding box center [139, 506] width 103 height 24
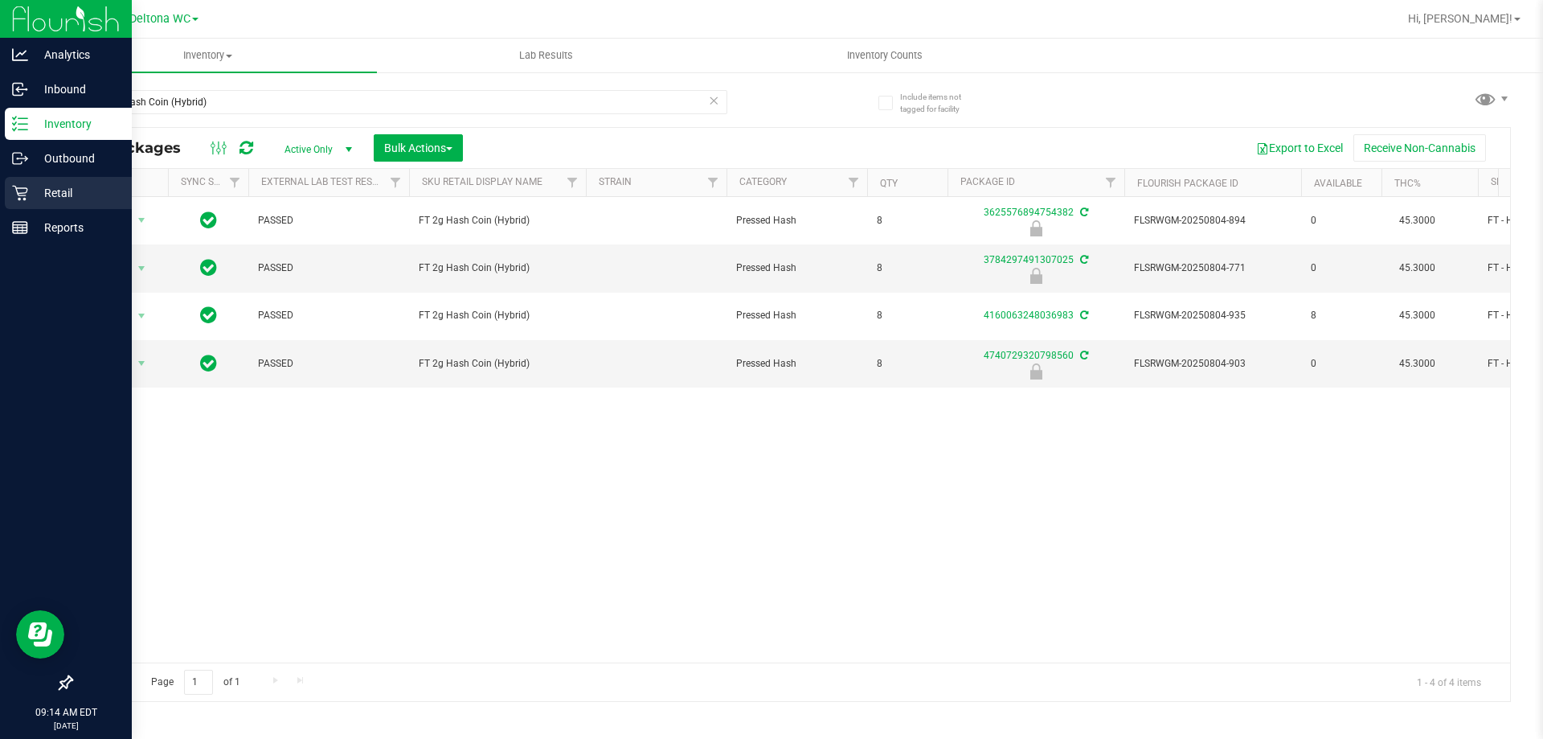
click at [18, 185] on icon at bounding box center [20, 193] width 16 height 16
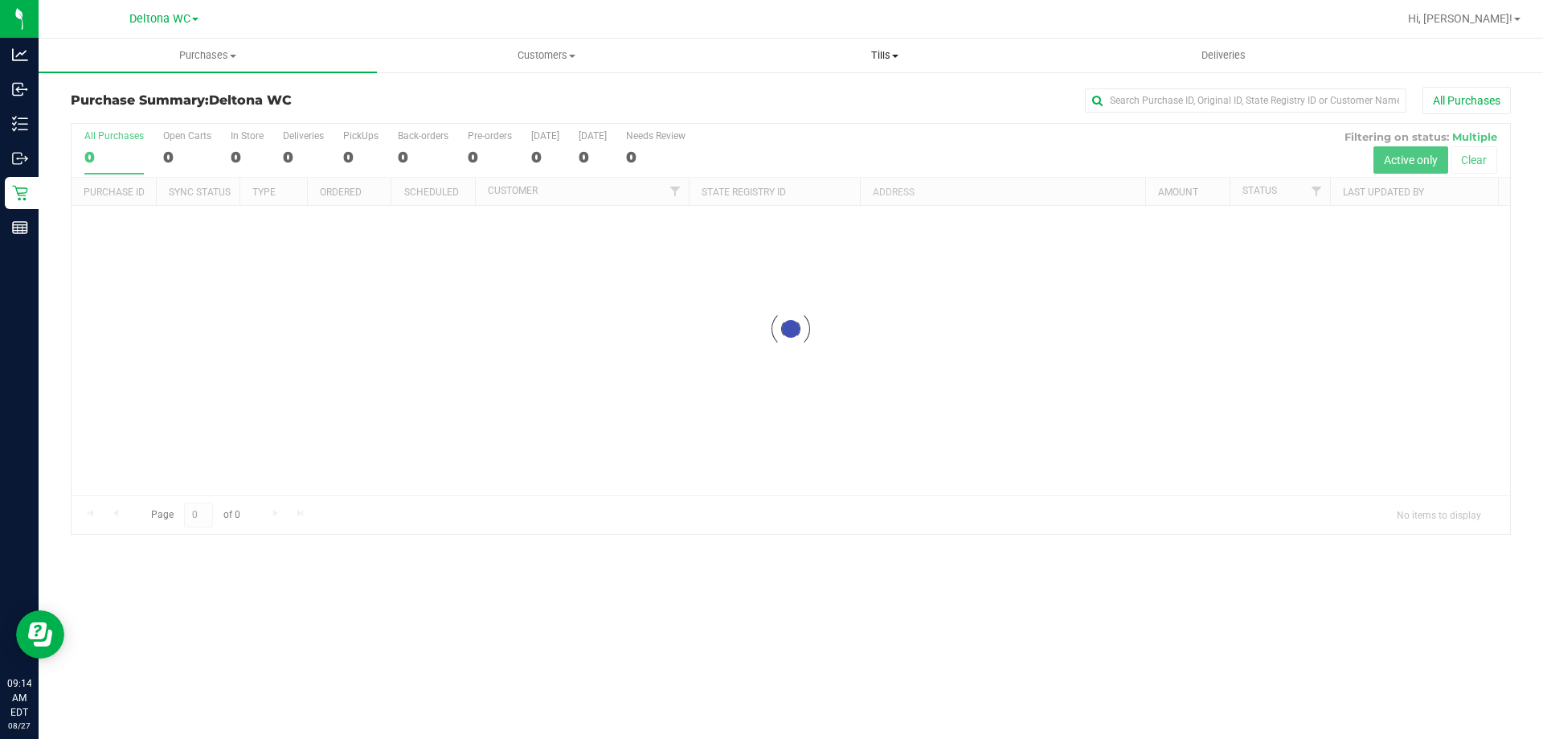
click at [887, 45] on uib-tab-heading "Tills Manage tills Reconcile e-payments" at bounding box center [884, 55] width 337 height 32
click at [852, 84] on ul "Manage tills Reconcile e-payments" at bounding box center [884, 107] width 338 height 68
click at [881, 58] on span "Tills" at bounding box center [884, 55] width 338 height 14
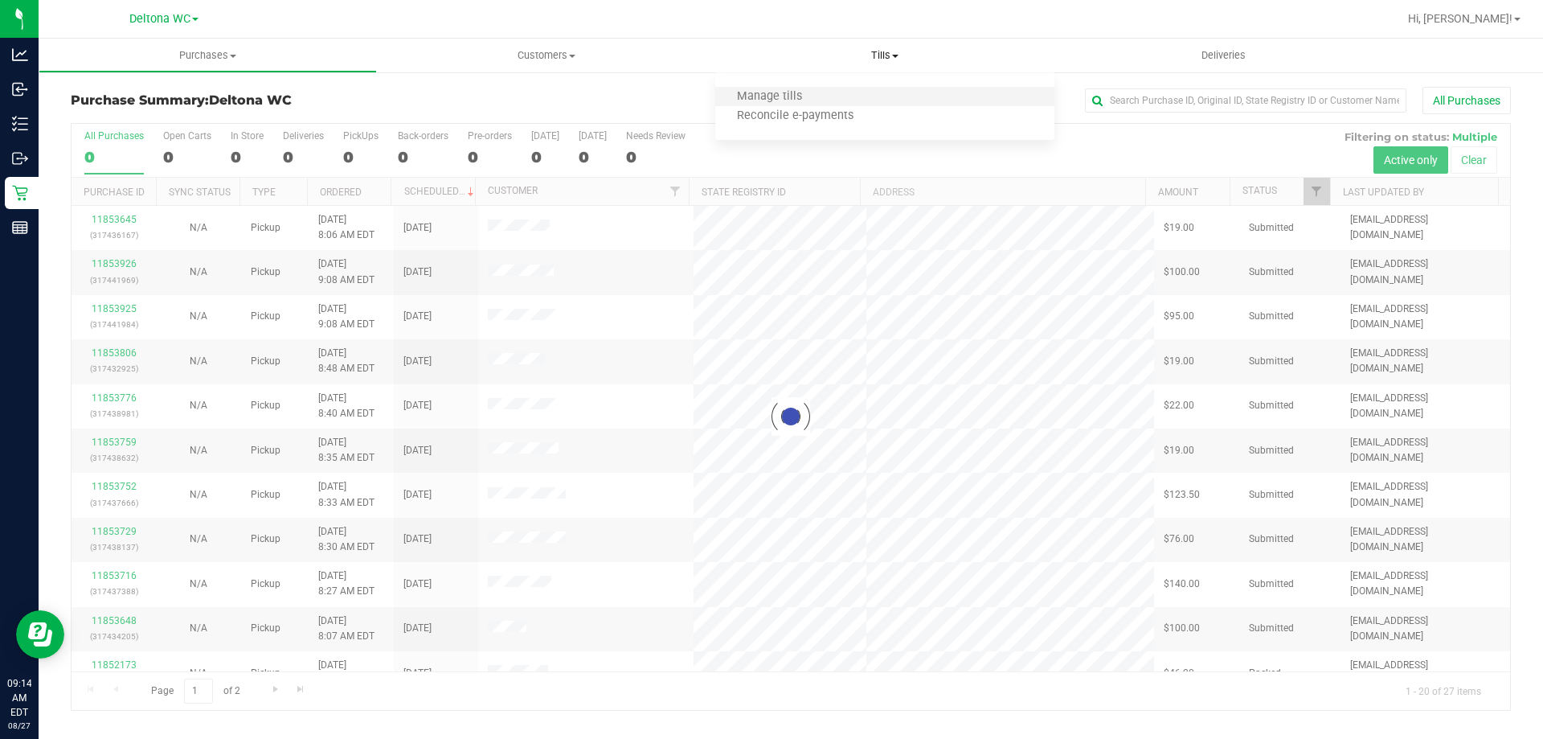
click at [842, 100] on li "Manage tills" at bounding box center [884, 97] width 338 height 19
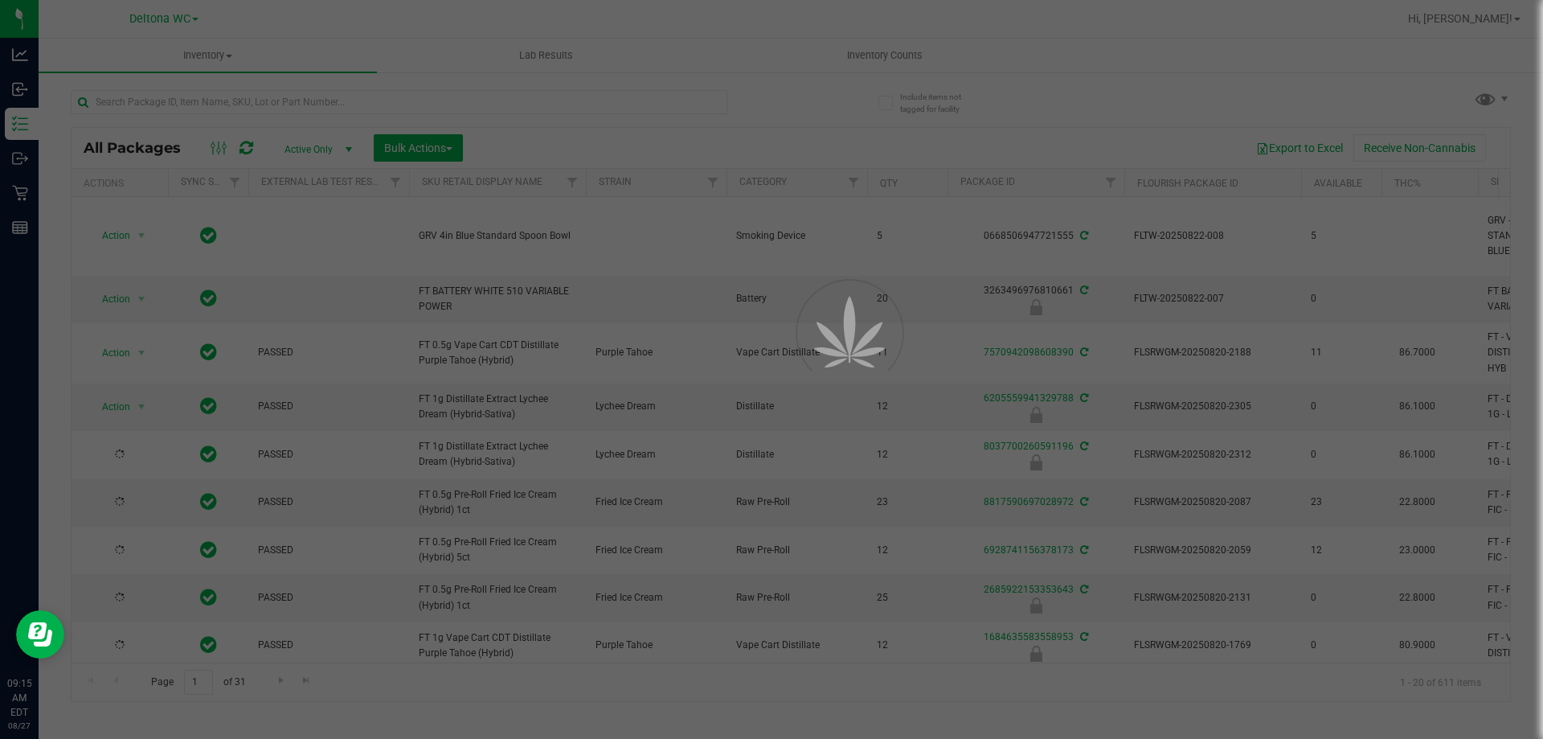
click at [477, 100] on div at bounding box center [771, 369] width 1543 height 739
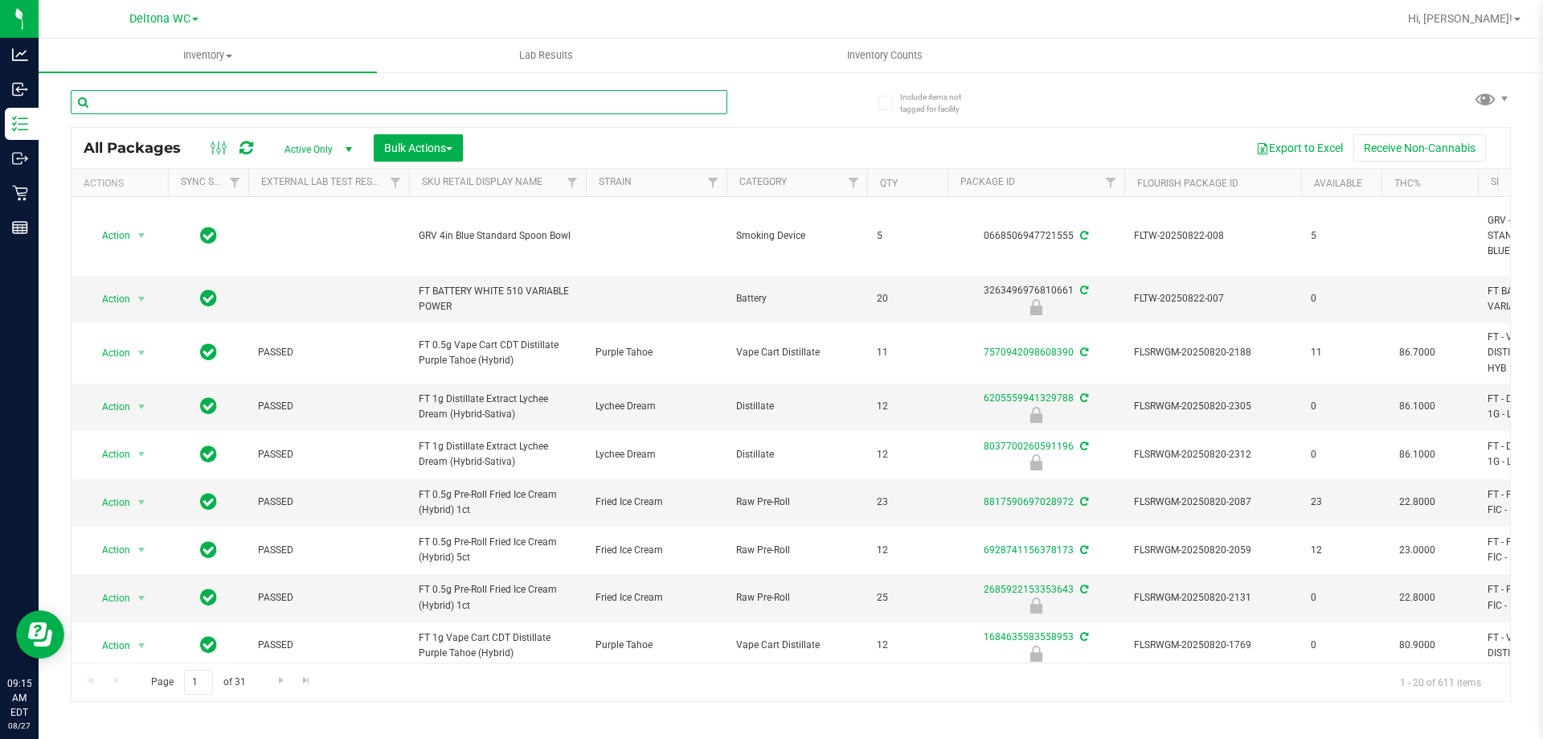
click at [475, 100] on input "text" at bounding box center [399, 102] width 657 height 24
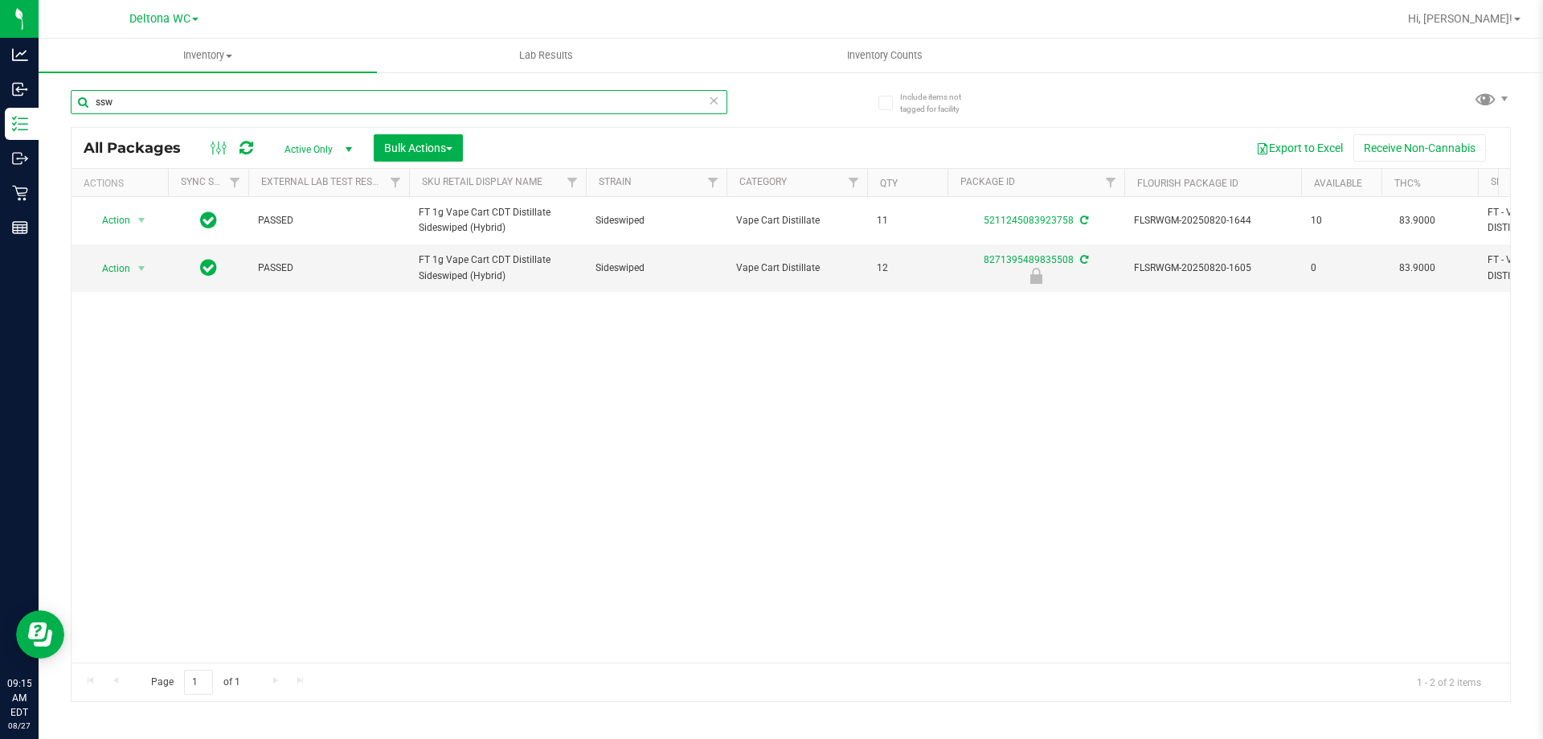
type input "ssw"
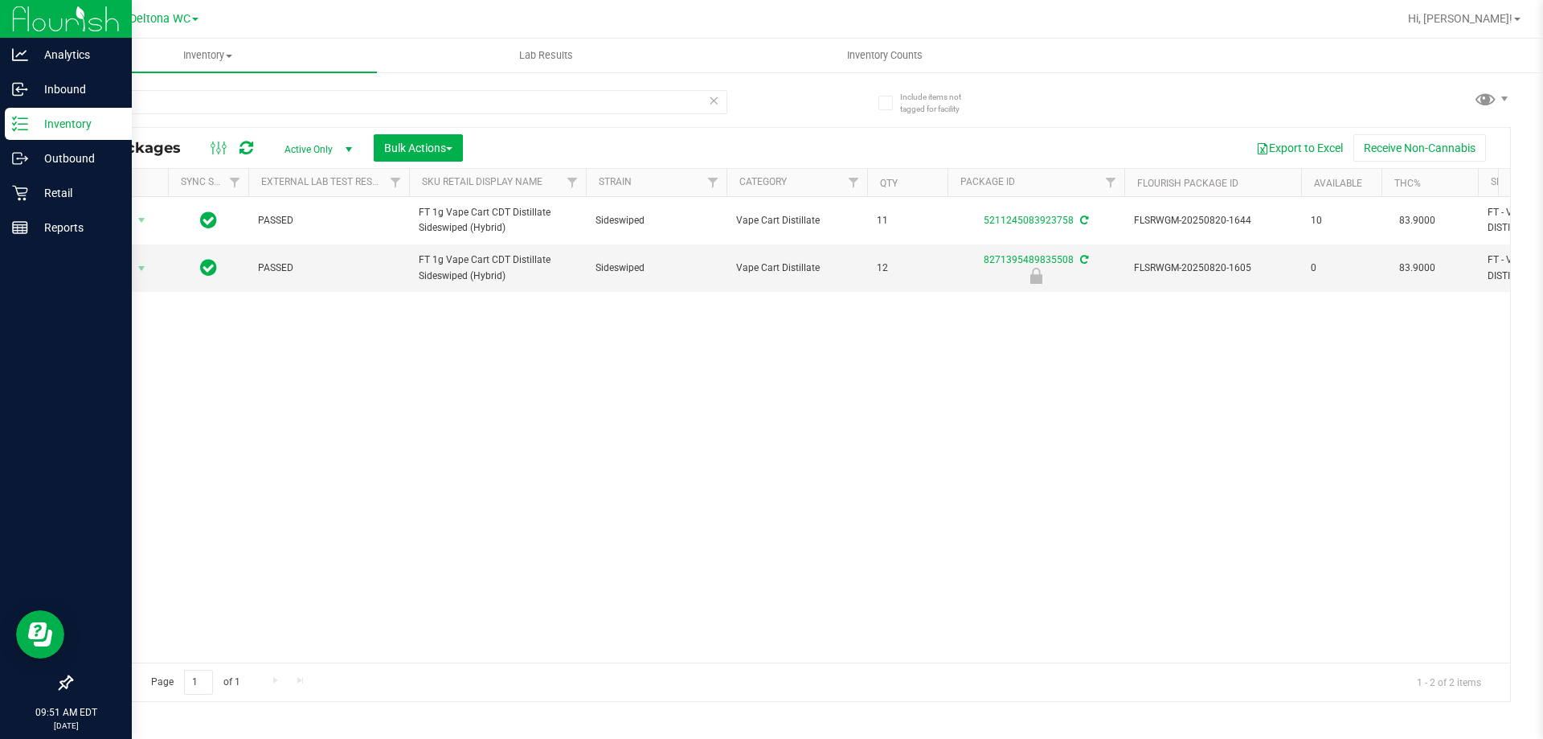
drag, startPoint x: 489, startPoint y: 99, endPoint x: 0, endPoint y: 27, distance: 494.8
click at [0, 27] on div "Analytics Inbound Inventory Outbound Retail Reports 09:51 AM EDT [DATE] 08/27 D…" at bounding box center [771, 369] width 1543 height 739
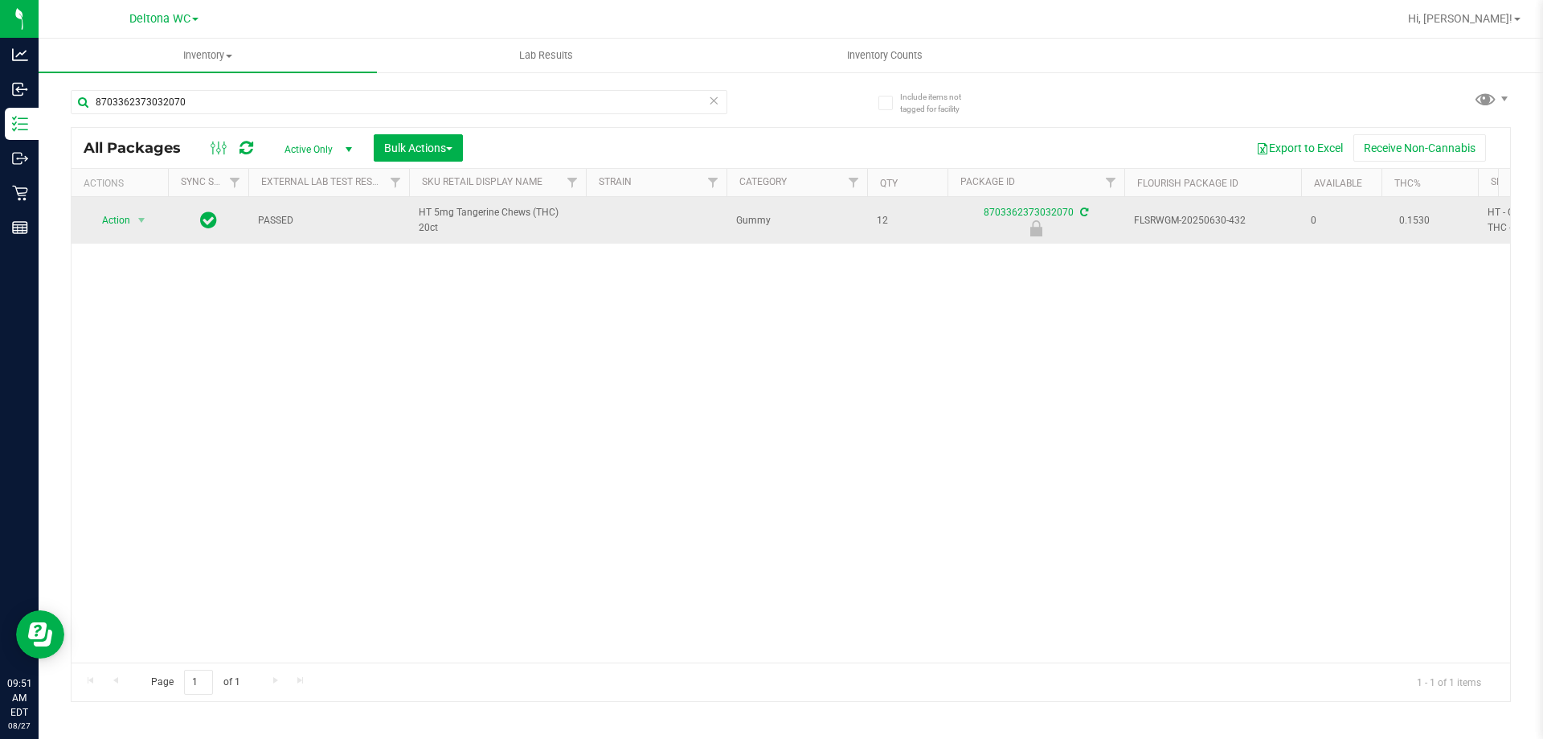
click at [470, 205] on span "HT 5mg Tangerine Chews (THC) 20ct" at bounding box center [498, 220] width 158 height 31
click at [469, 208] on span "HT 5mg Tangerine Chews (THC) 20ct" at bounding box center [498, 220] width 158 height 31
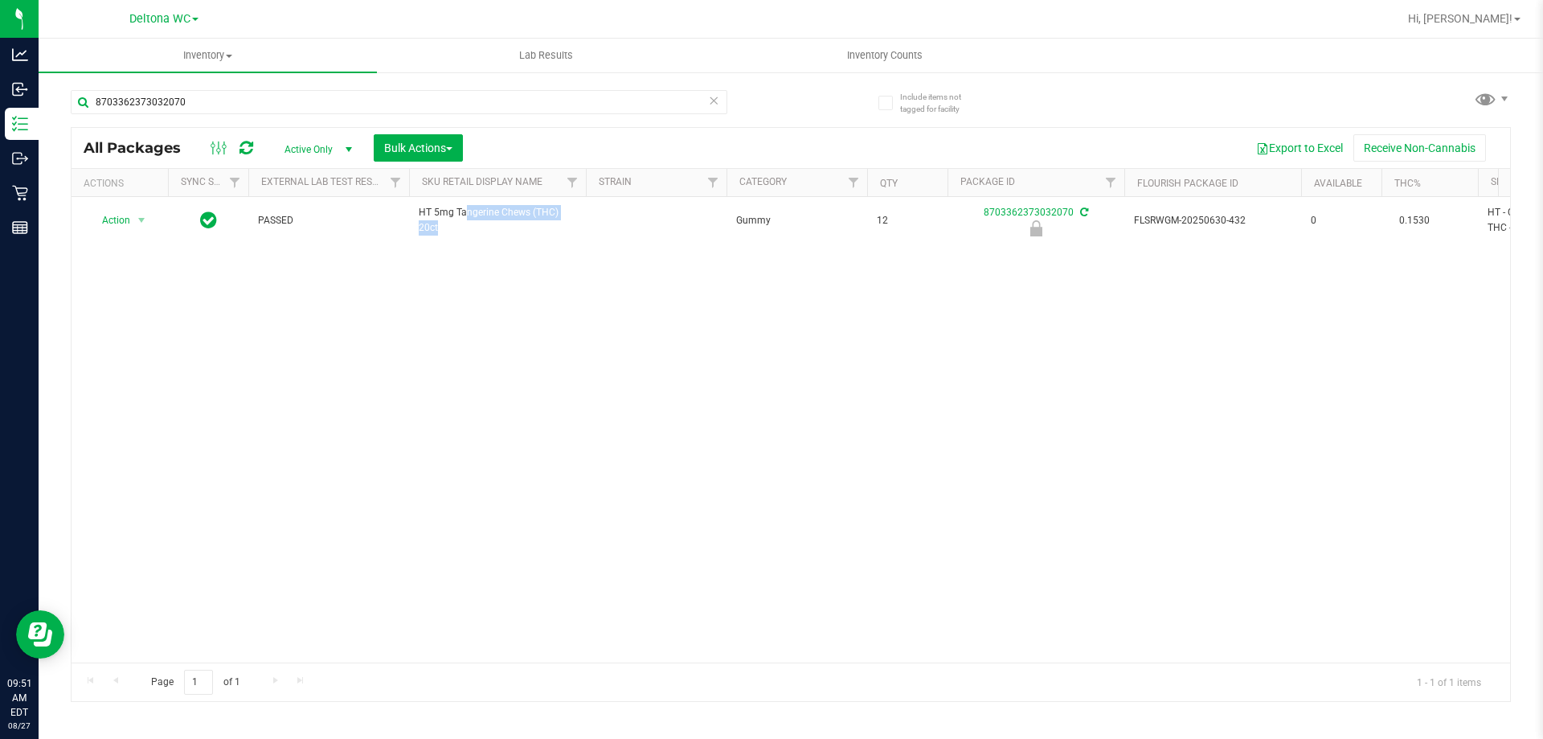
copy td "HT 5mg Tangerine Chews (THC) 20ct"
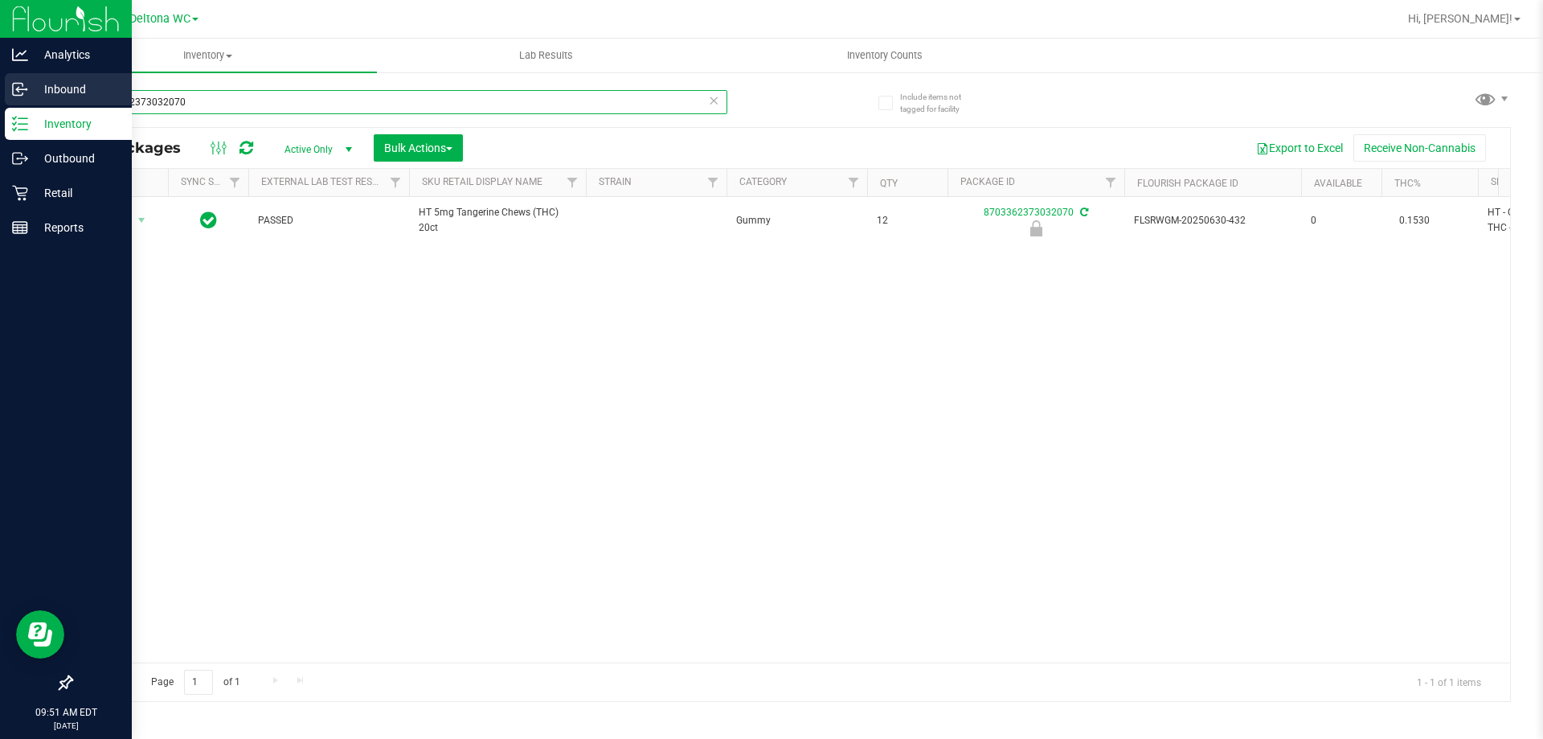
drag, startPoint x: 137, startPoint y: 112, endPoint x: 0, endPoint y: 103, distance: 136.9
click at [0, 109] on div "Analytics Inbound Inventory Outbound Retail Reports 09:51 AM EDT 08/27/2025 08/…" at bounding box center [771, 369] width 1543 height 739
paste input "HT 5mg Tangerine Chews (THC) 20ct"
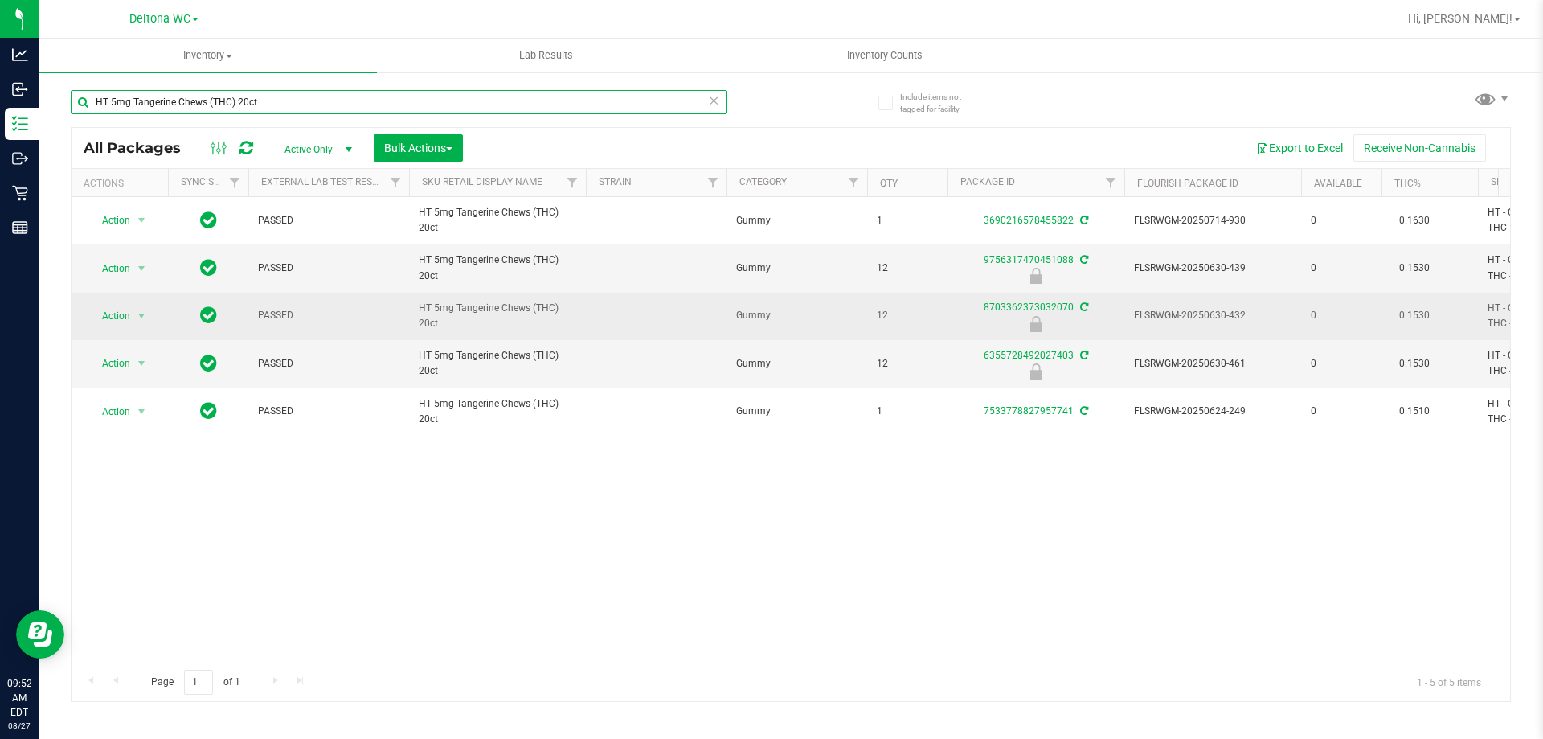
type input "HT 5mg Tangerine Chews (THC) 20ct"
click at [145, 304] on td "Action Action Edit attributes Global inventory Locate package Package audit log…" at bounding box center [120, 316] width 96 height 47
click at [119, 329] on td "Action Action Edit attributes Global inventory Locate package Package audit log…" at bounding box center [120, 316] width 96 height 47
click at [121, 326] on span "Action" at bounding box center [109, 316] width 43 height 23
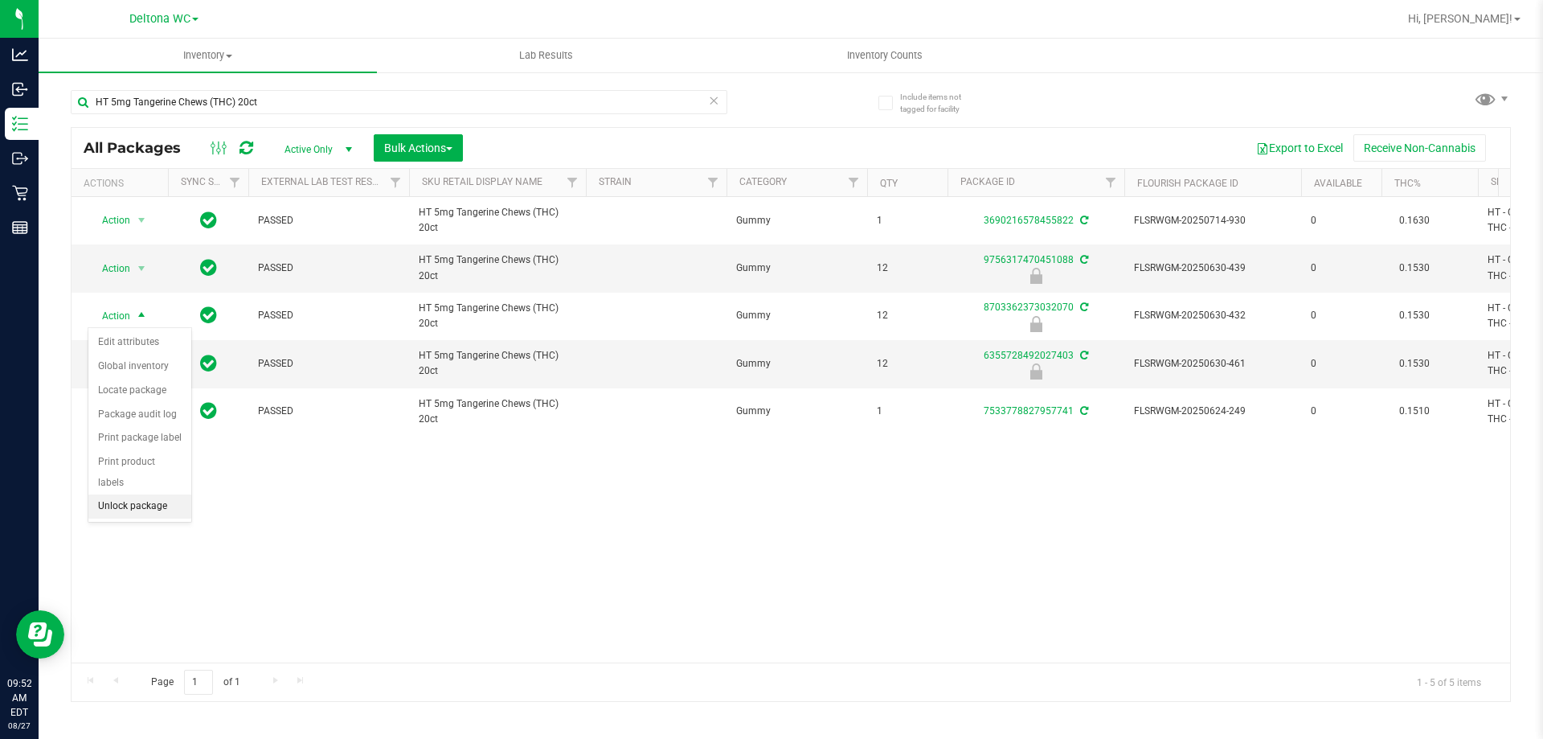
click at [145, 494] on li "Unlock package" at bounding box center [139, 506] width 103 height 24
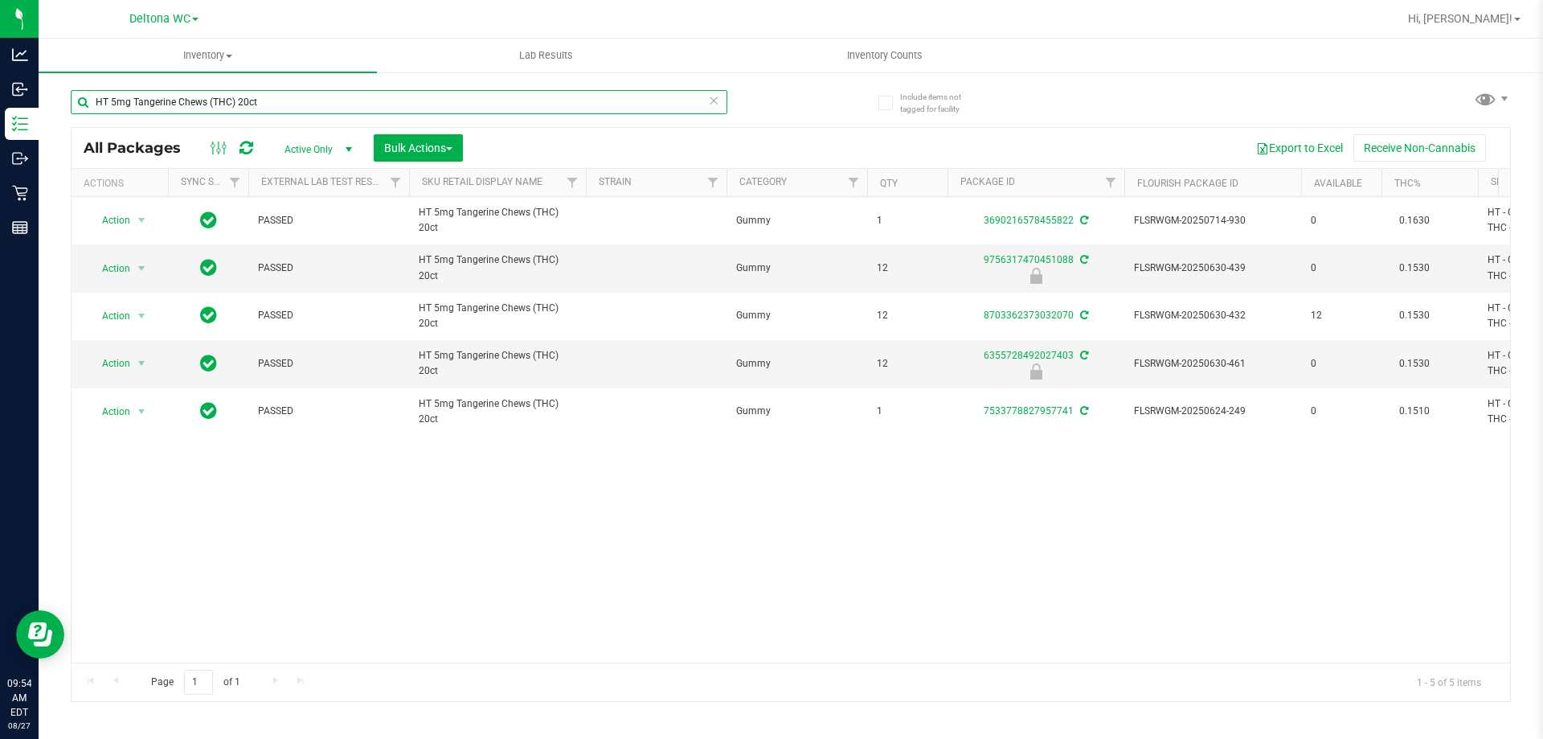
click at [538, 112] on input "HT 5mg Tangerine Chews (THC) 20ct" at bounding box center [399, 102] width 657 height 24
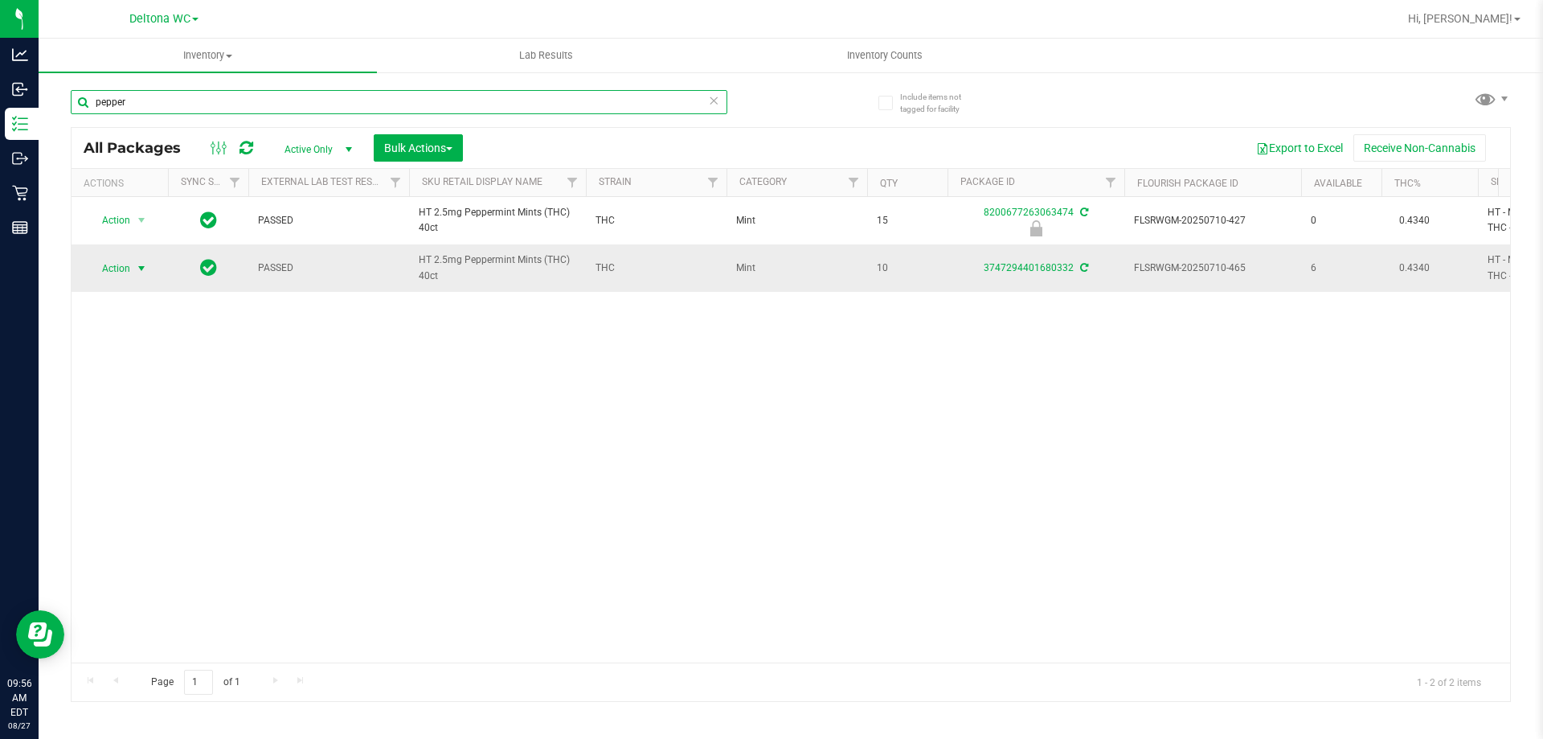
type input "pepper"
click at [118, 264] on span "Action" at bounding box center [109, 268] width 43 height 23
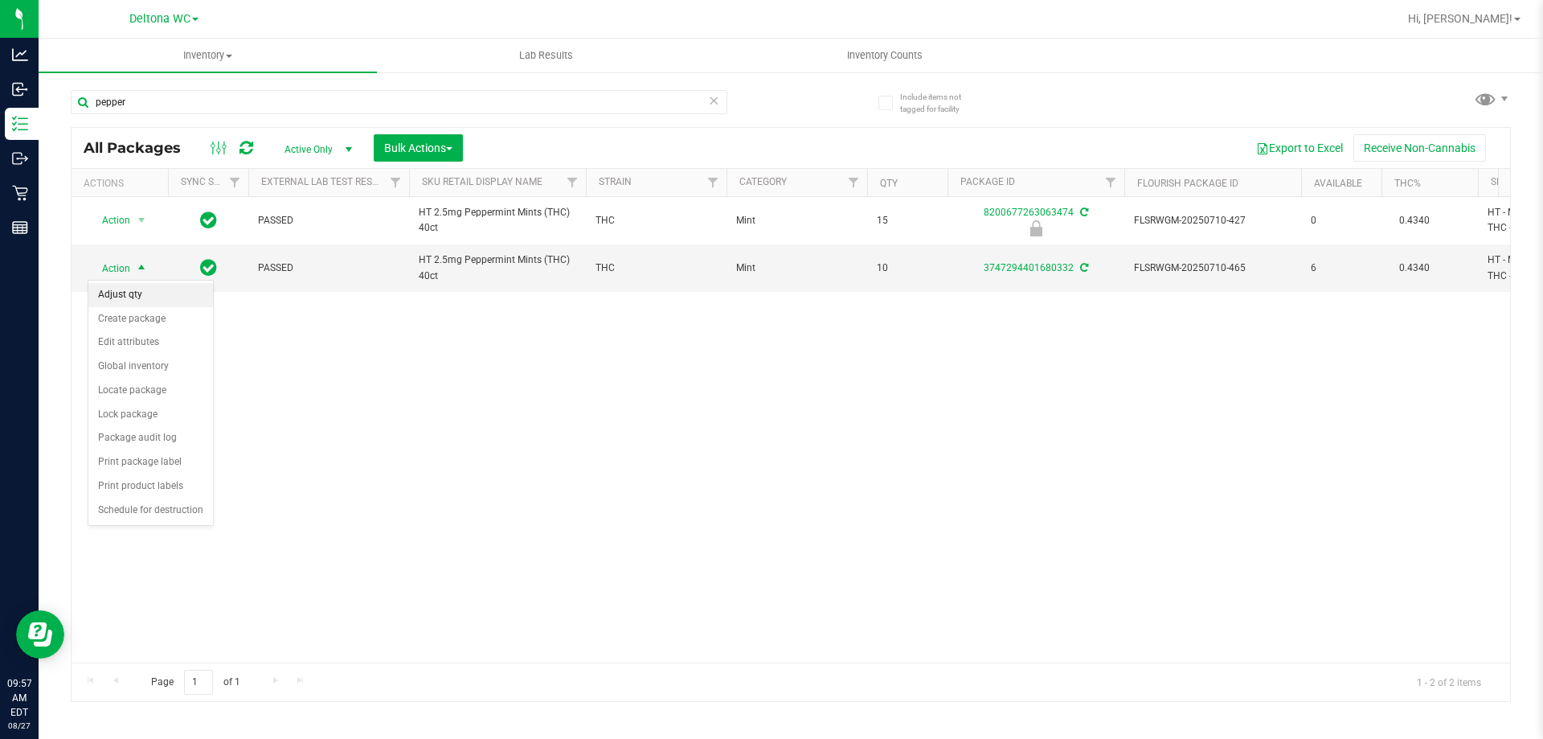
click at [126, 288] on li "Adjust qty" at bounding box center [150, 295] width 125 height 24
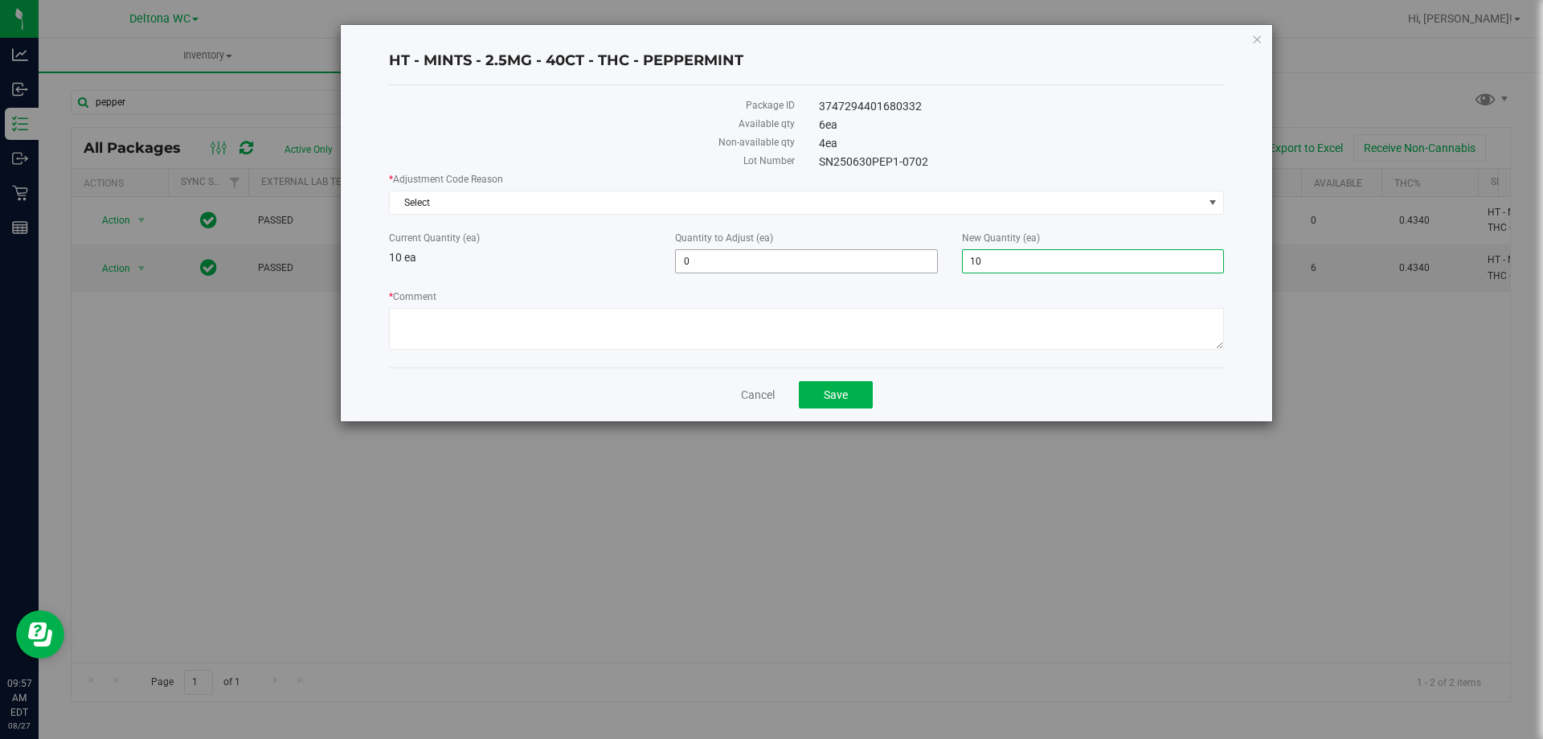
drag, startPoint x: 1017, startPoint y: 264, endPoint x: 792, endPoint y: 248, distance: 224.8
click at [792, 248] on div "Current Quantity (ea) 10 ea Quantity to Adjust (ea) 0 0 New Quantity (ea) 10 10" at bounding box center [806, 252] width 859 height 43
drag, startPoint x: 774, startPoint y: 258, endPoint x: 549, endPoint y: 258, distance: 225.0
click at [551, 259] on div "Current Quantity (ea) 10 ea Quantity to Adjust (ea) 0 0 New Quantity (ea) 10 10" at bounding box center [806, 252] width 859 height 43
type input "1"
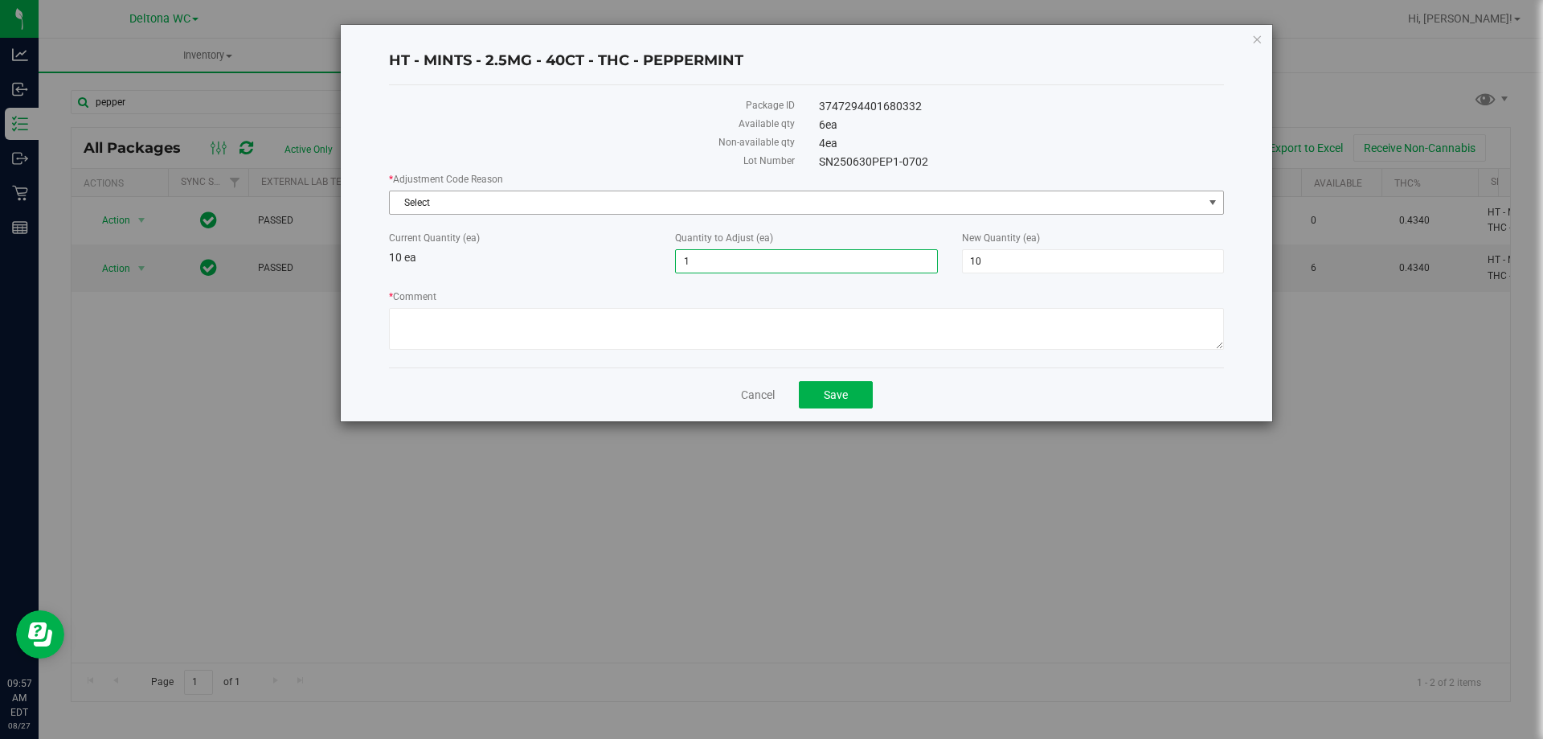
type input "1"
type input "11"
click at [571, 199] on span "Select" at bounding box center [796, 202] width 813 height 23
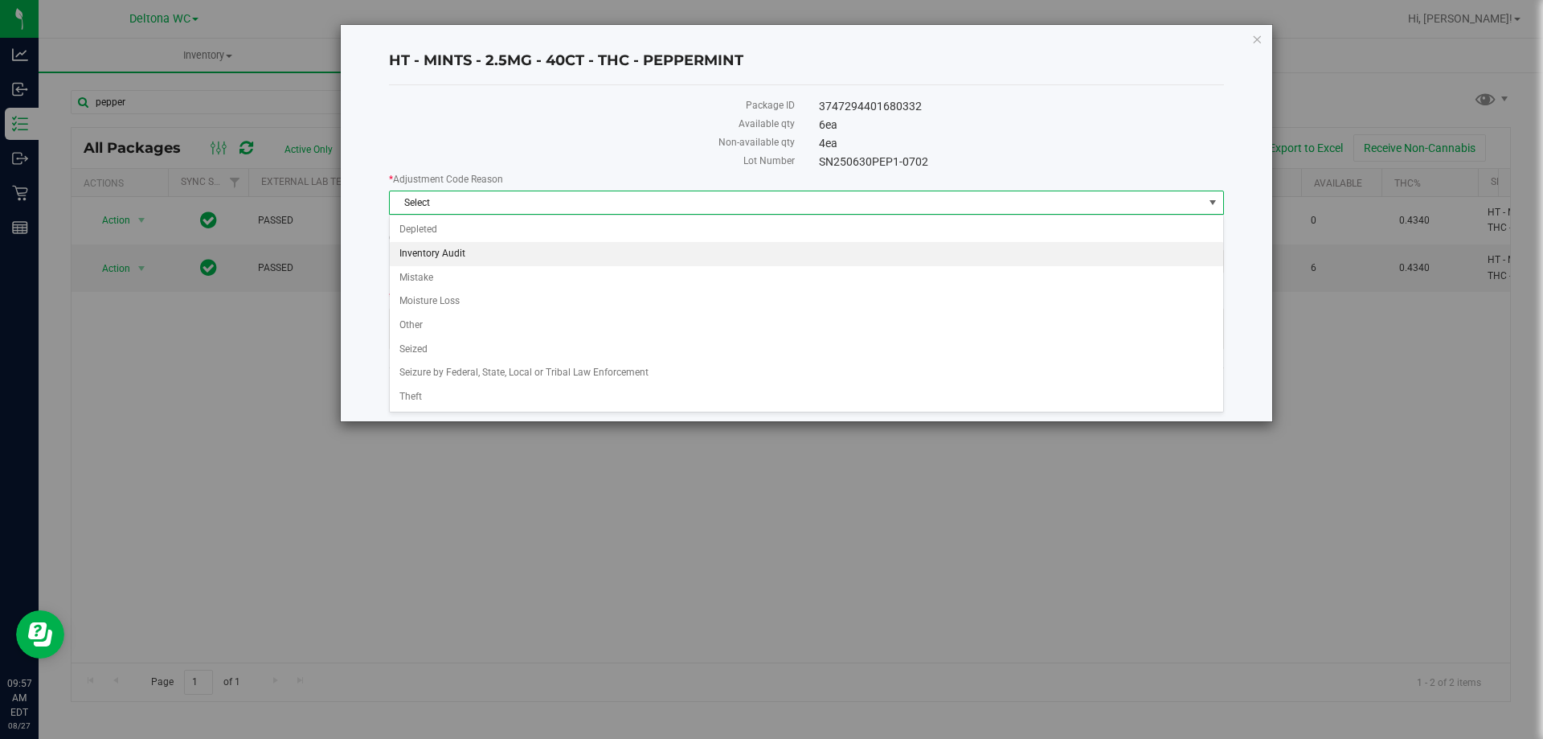
click at [462, 259] on li "Inventory Audit" at bounding box center [806, 254] width 833 height 24
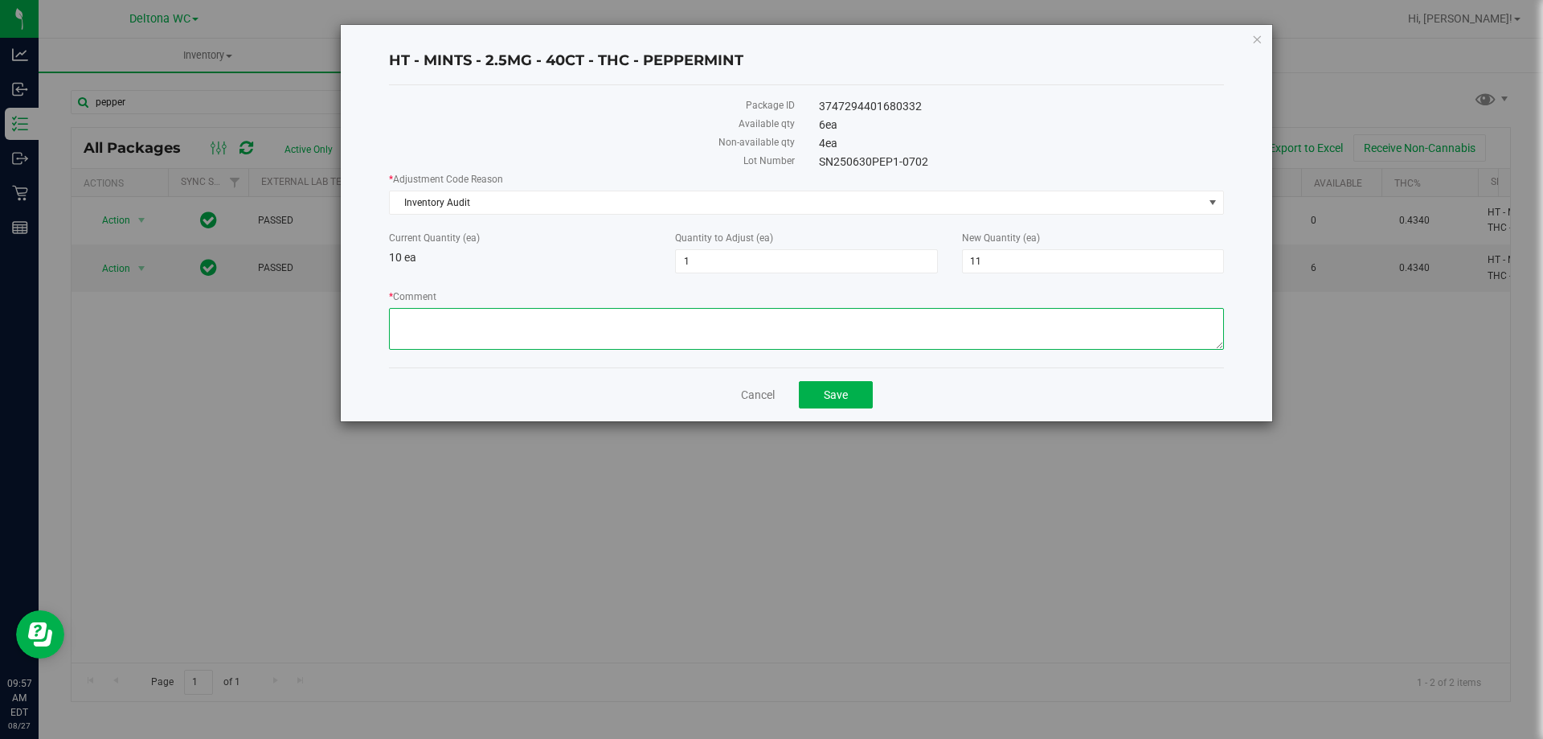
click at [489, 311] on textarea "* Comment" at bounding box center [806, 329] width 835 height 42
type textarea "Confirmed EON count"
click at [850, 375] on div "Cancel Save" at bounding box center [806, 394] width 835 height 54
click at [845, 382] on button "Save" at bounding box center [836, 394] width 74 height 27
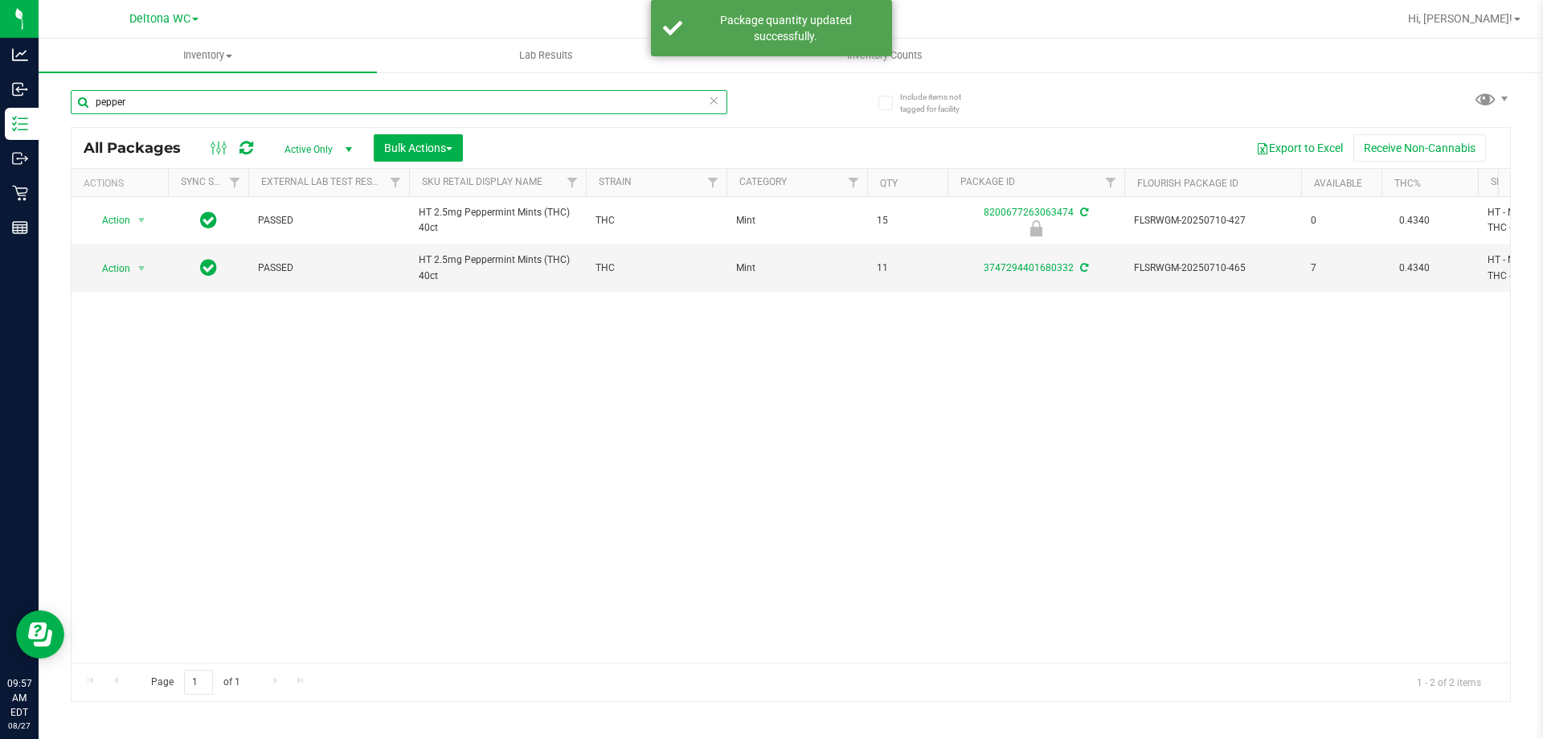
drag, startPoint x: 582, startPoint y: 96, endPoint x: 0, endPoint y: -38, distance: 597.2
click at [0, 0] on html "Analytics Inbound Inventory Outbound Retail Reports 09:57 AM EDT 08/27/2025 08/…" at bounding box center [771, 369] width 1543 height 739
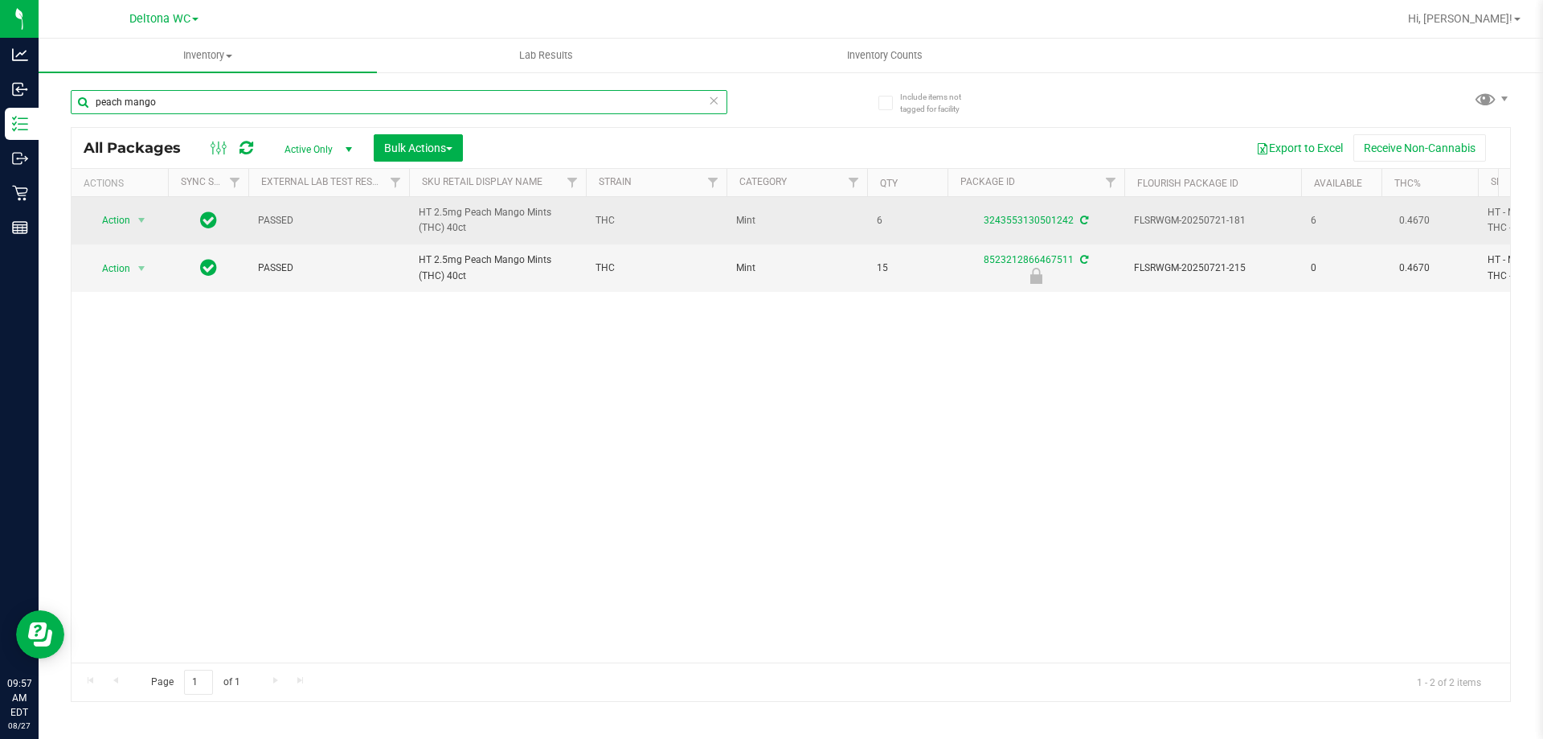
type input "peach mango"
click at [140, 207] on td "Action Action Adjust qty Create package Edit attributes Global inventory Locate…" at bounding box center [120, 220] width 96 height 47
click at [129, 211] on span "Action" at bounding box center [109, 220] width 43 height 23
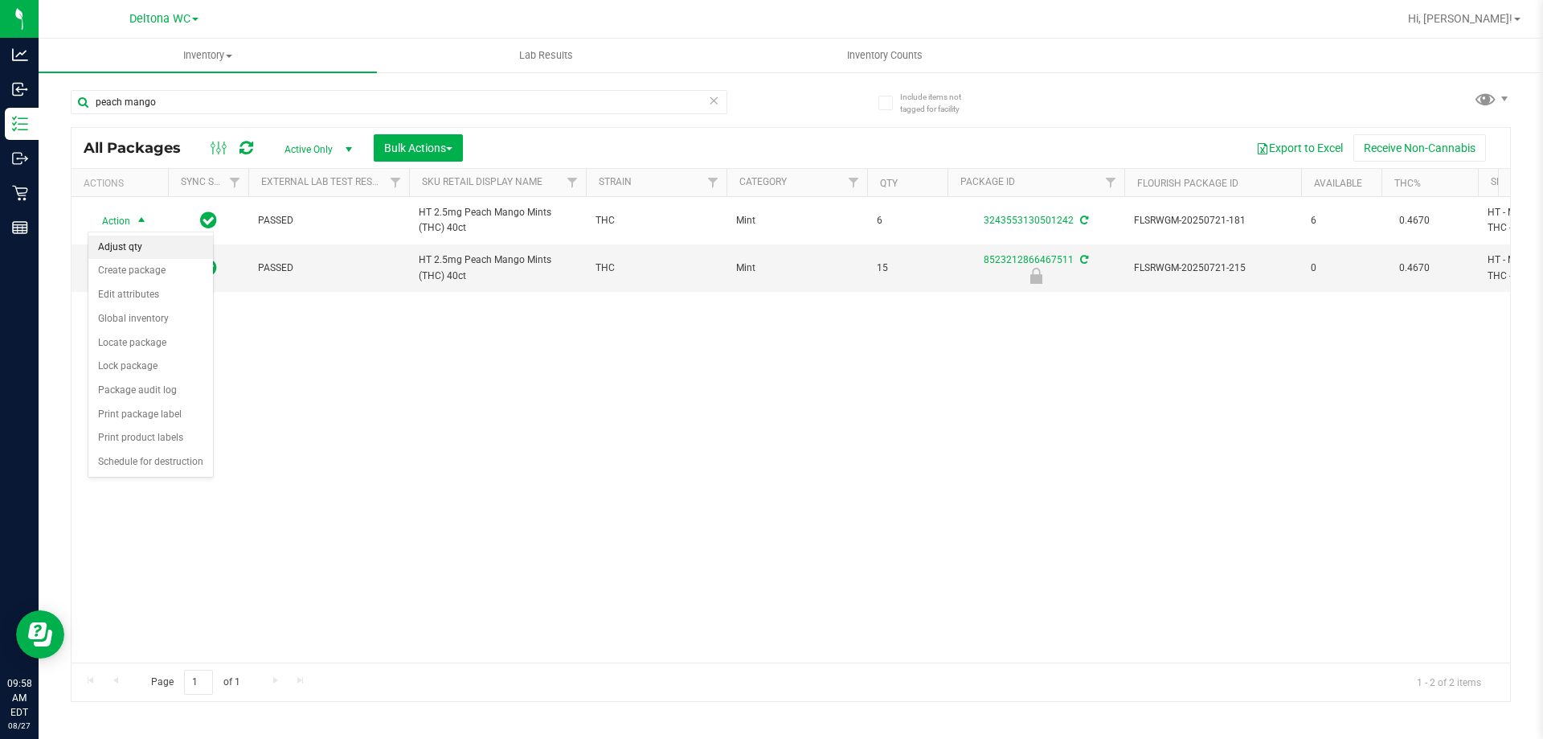
click at [143, 247] on li "Adjust qty" at bounding box center [150, 247] width 125 height 24
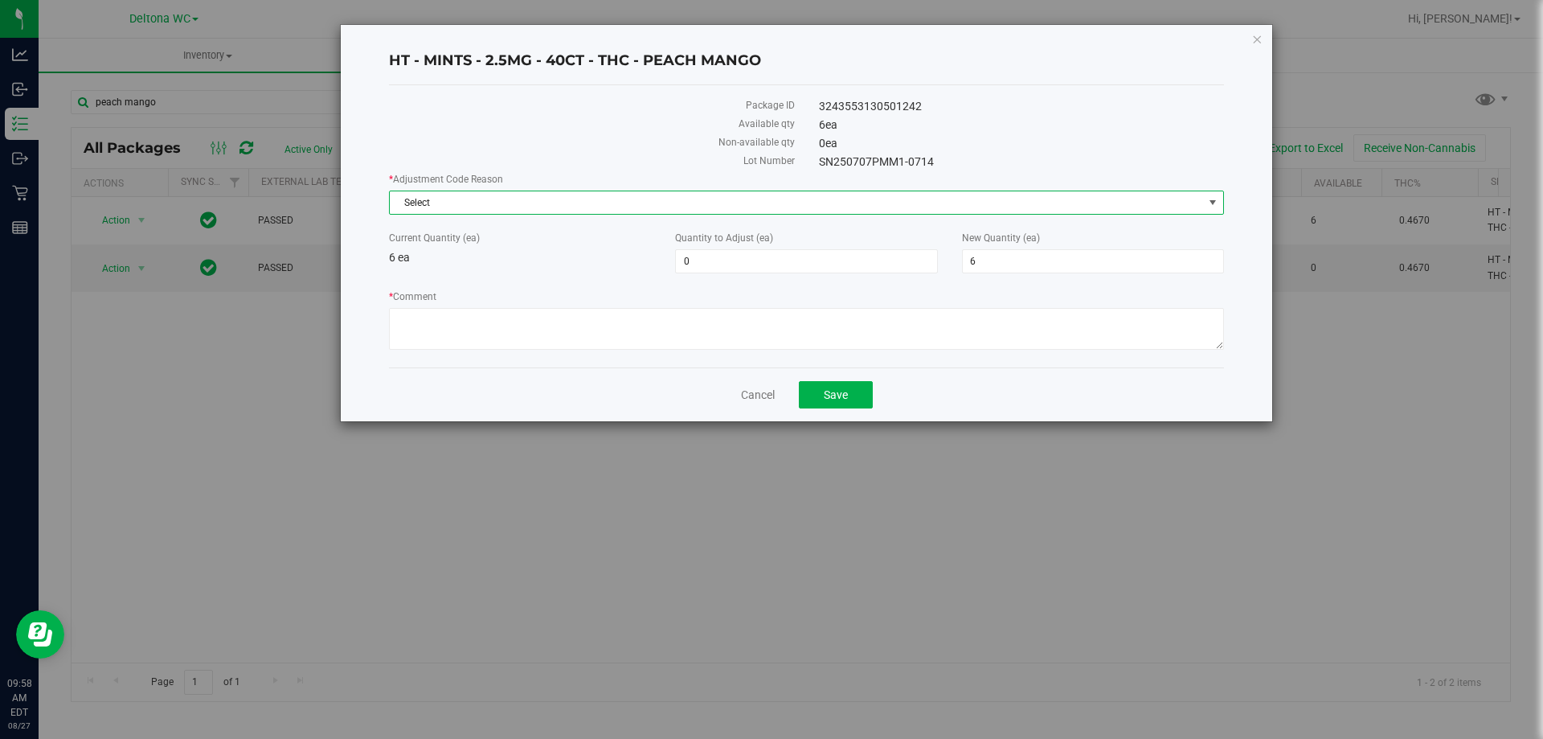
click at [732, 206] on span "Select" at bounding box center [796, 202] width 813 height 23
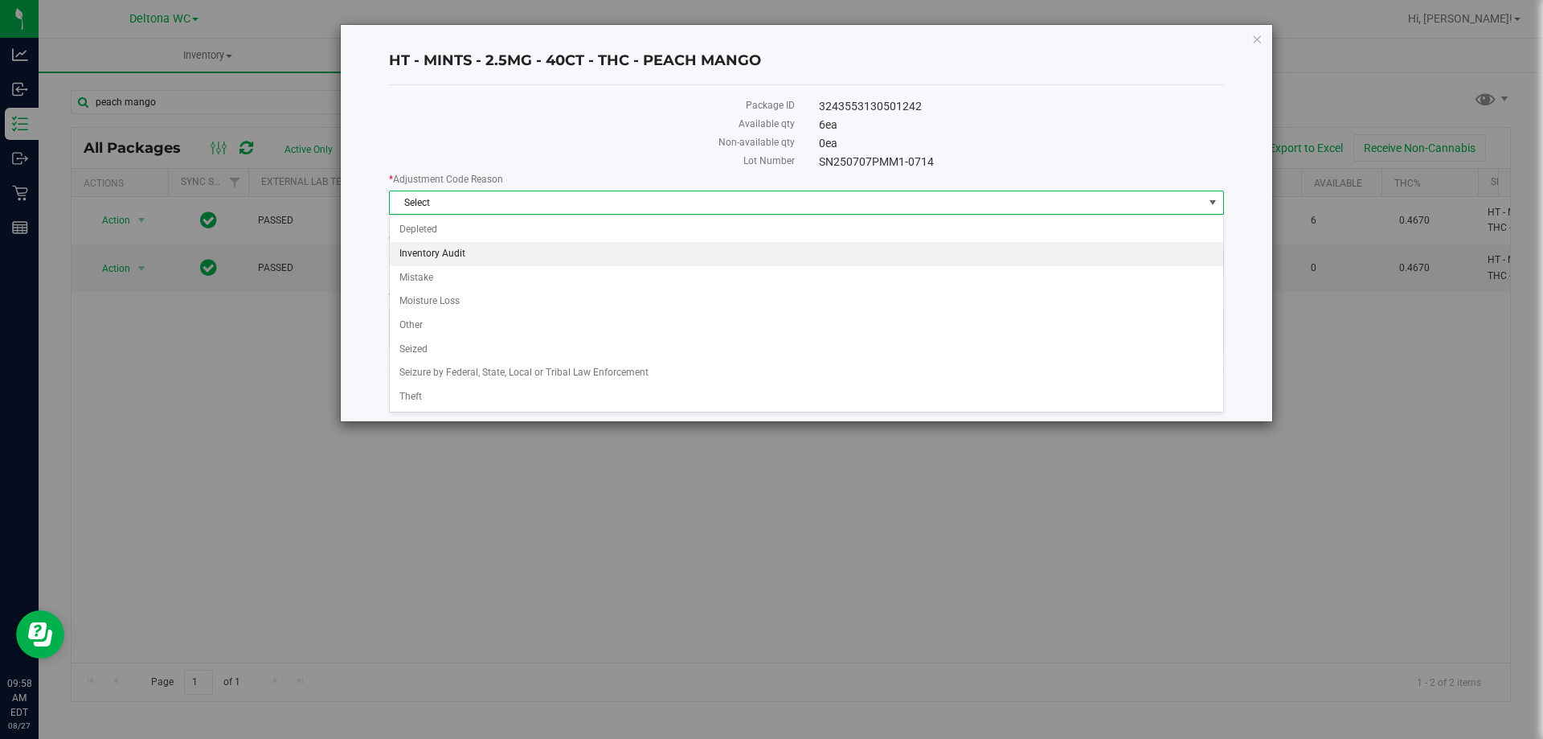
click at [458, 255] on li "Inventory Audit" at bounding box center [806, 254] width 833 height 24
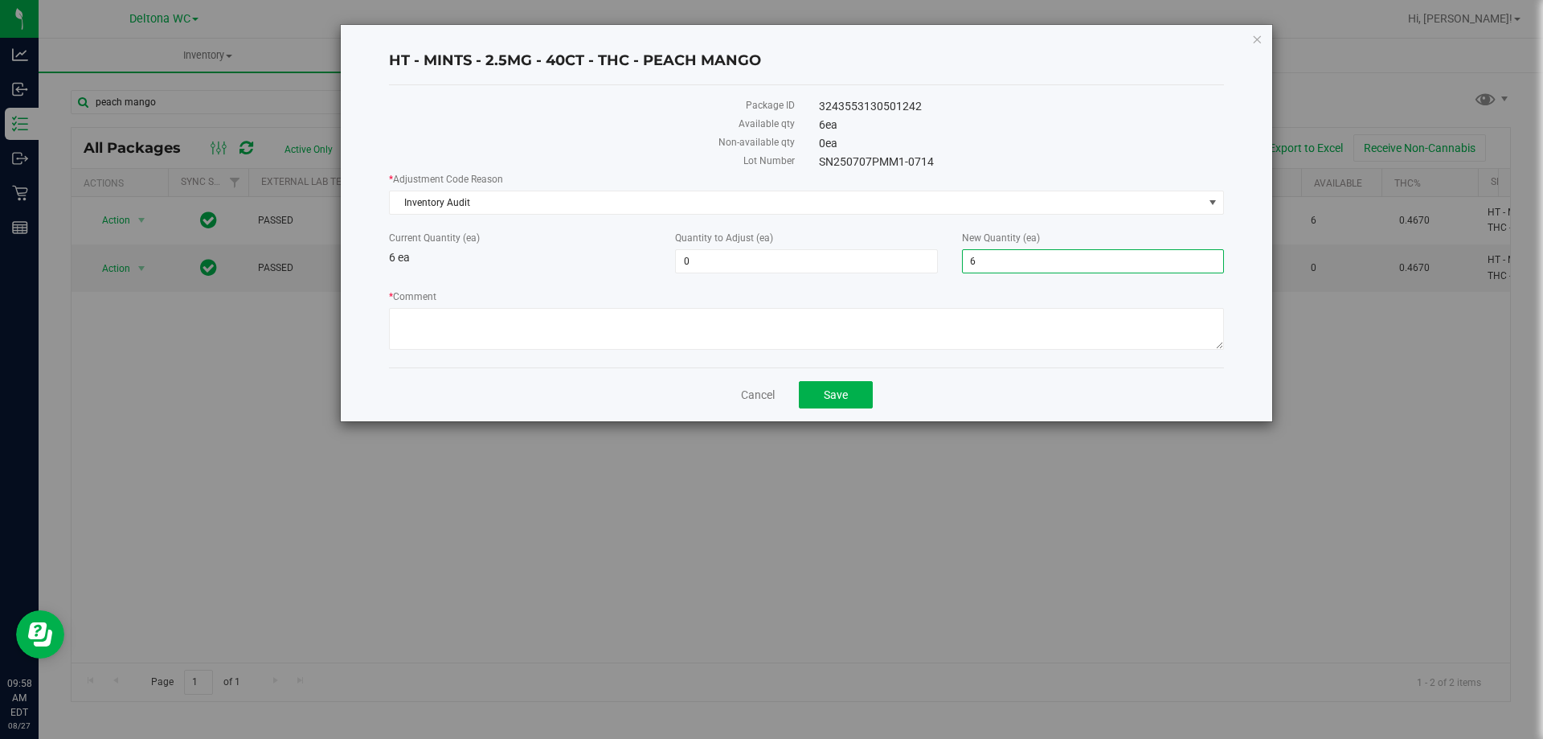
drag, startPoint x: 991, startPoint y: 264, endPoint x: 865, endPoint y: 276, distance: 126.8
click at [870, 275] on div "* Adjustment Code Reason Inventory Audit Select Depleted Inventory Audit Mistak…" at bounding box center [806, 263] width 835 height 182
type input "5"
type input "-1"
type input "5"
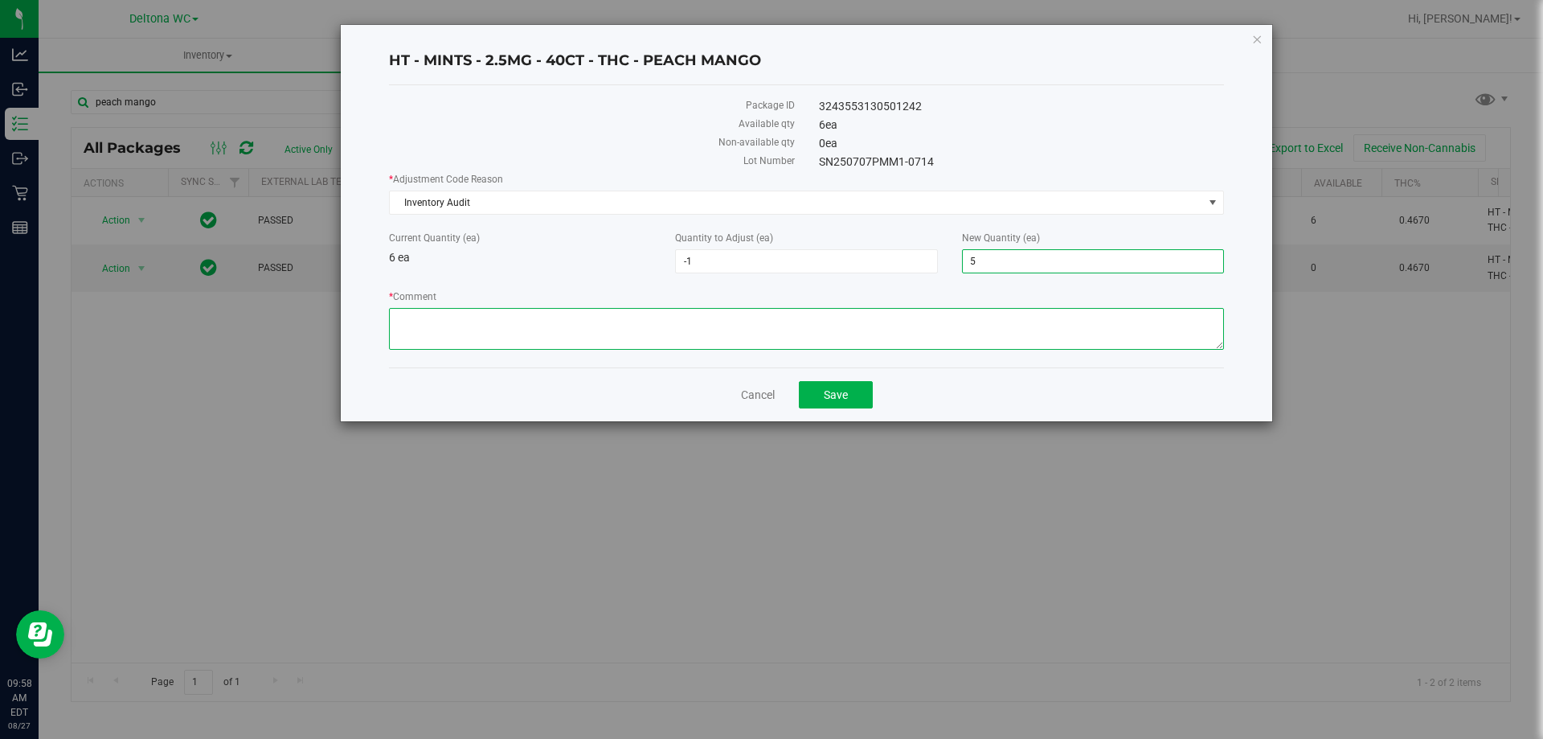
click at [834, 326] on textarea "* Comment" at bounding box center [806, 329] width 835 height 42
type textarea "Confirmed EON count"
click at [841, 402] on button "Save" at bounding box center [836, 394] width 74 height 27
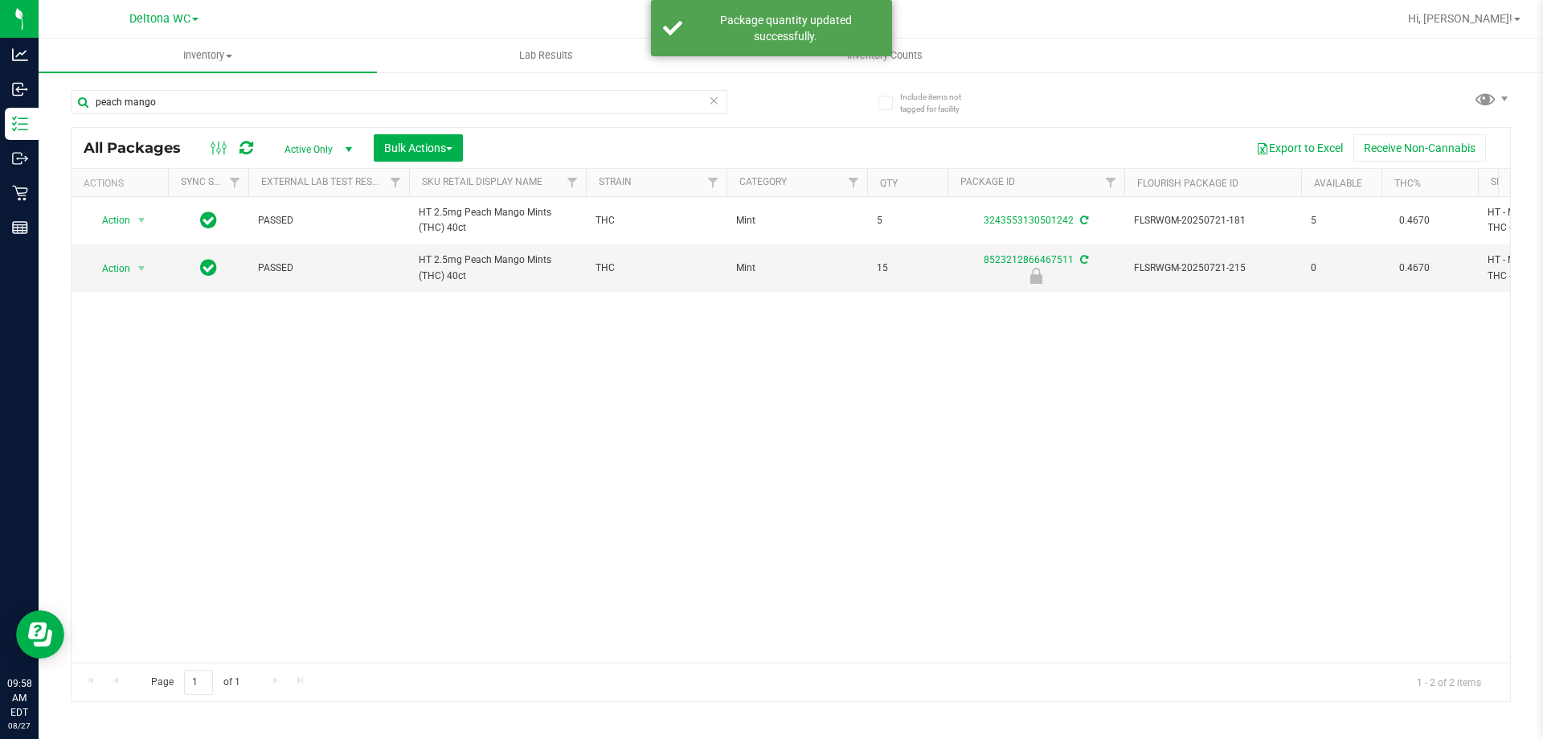
click at [712, 105] on icon at bounding box center [713, 99] width 11 height 19
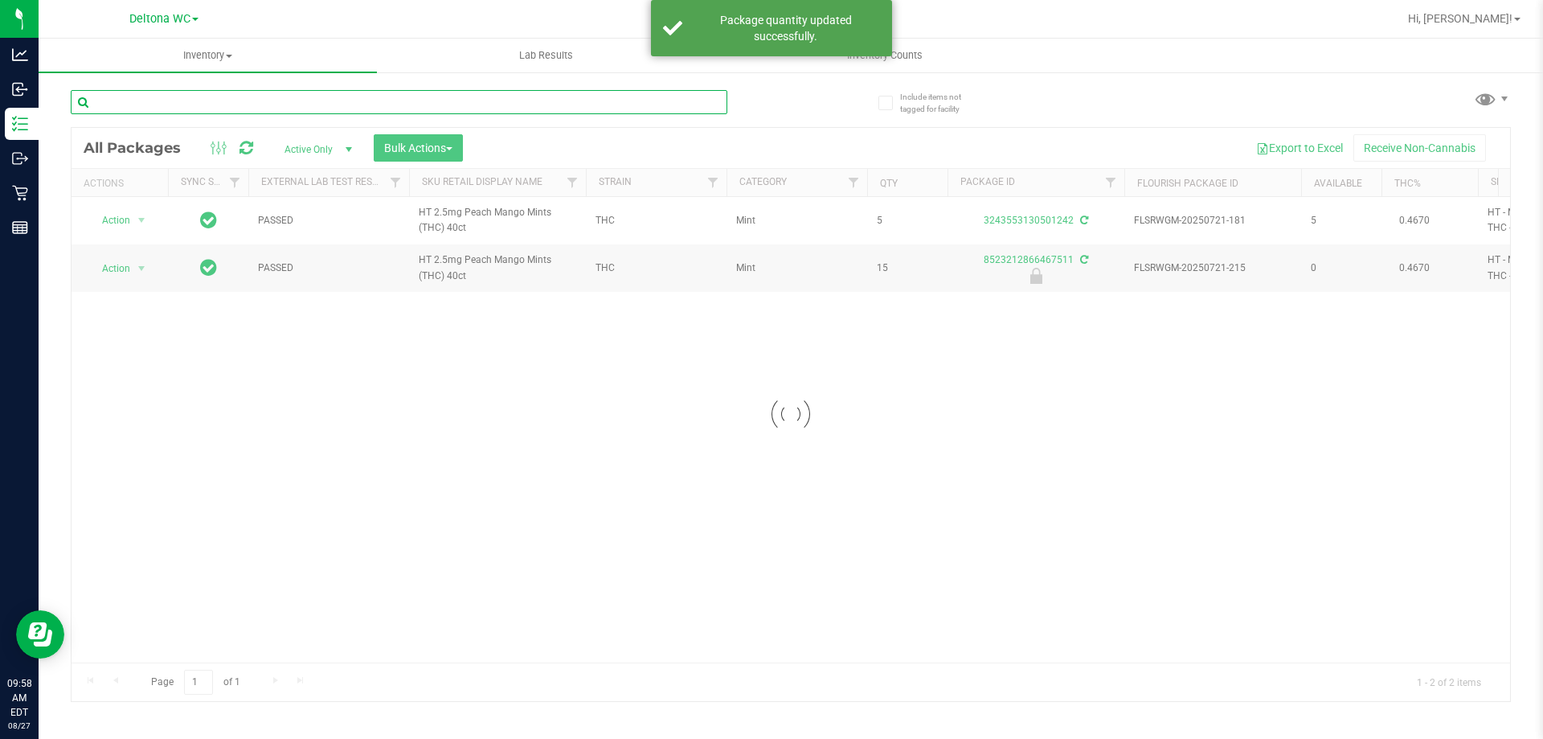
click at [254, 96] on div "Inventory All packages All inventory Waste log Create inventory Lab Results Inv…" at bounding box center [791, 389] width 1505 height 700
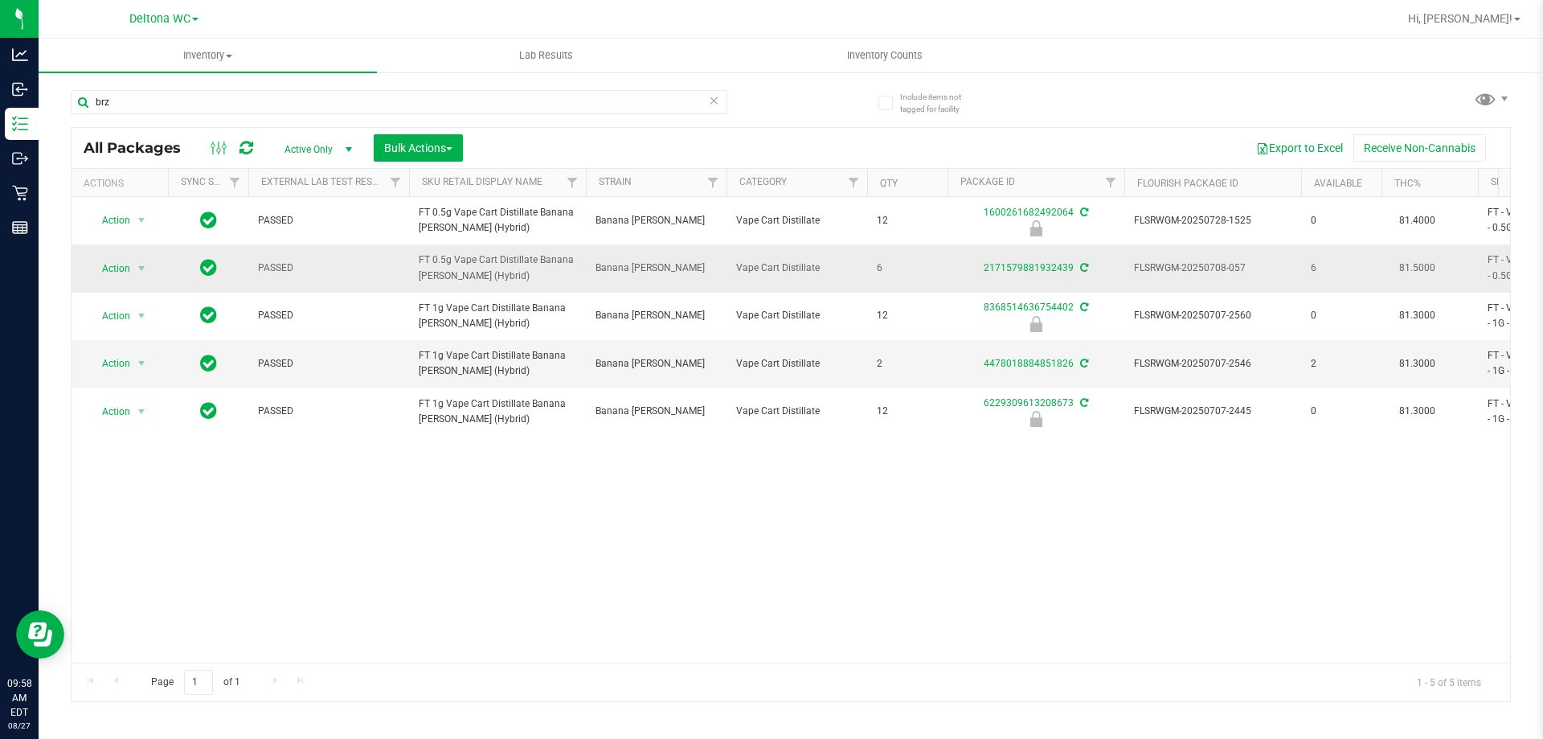
click at [471, 264] on span "FT 0.5g Vape Cart Distillate Banana Runtz (Hybrid)" at bounding box center [498, 267] width 158 height 31
copy tr "FT 0.5g Vape Cart Distillate Banana Runtz (Hybrid)"
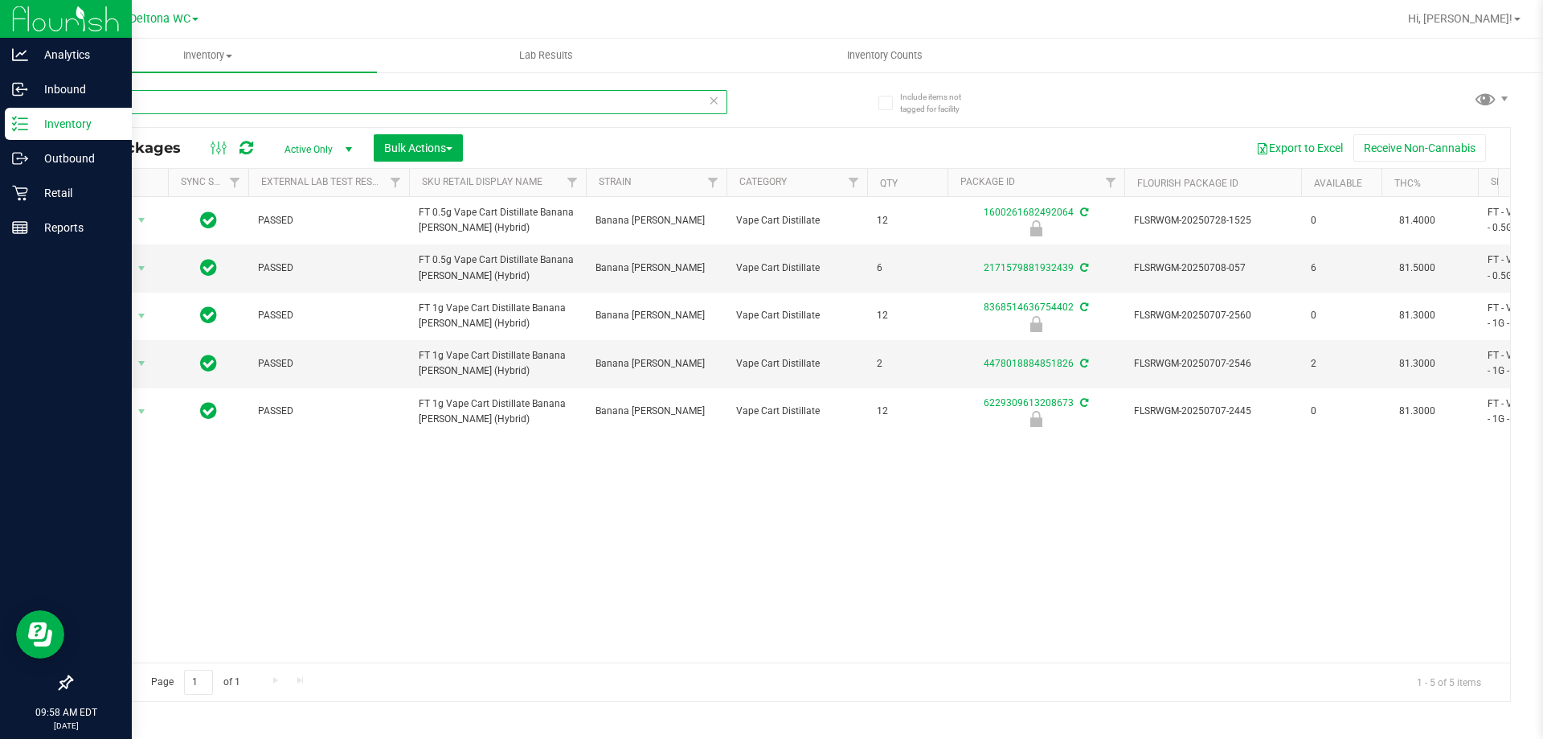
drag, startPoint x: 271, startPoint y: 103, endPoint x: 0, endPoint y: 30, distance: 280.6
click at [0, 34] on div "Analytics Inbound Inventory Outbound Retail Reports 09:58 AM EDT 08/27/2025 08/…" at bounding box center [771, 369] width 1543 height 739
paste input "FT 0.5g Vape Cart Distillate Banana Runtz (Hybrid)"
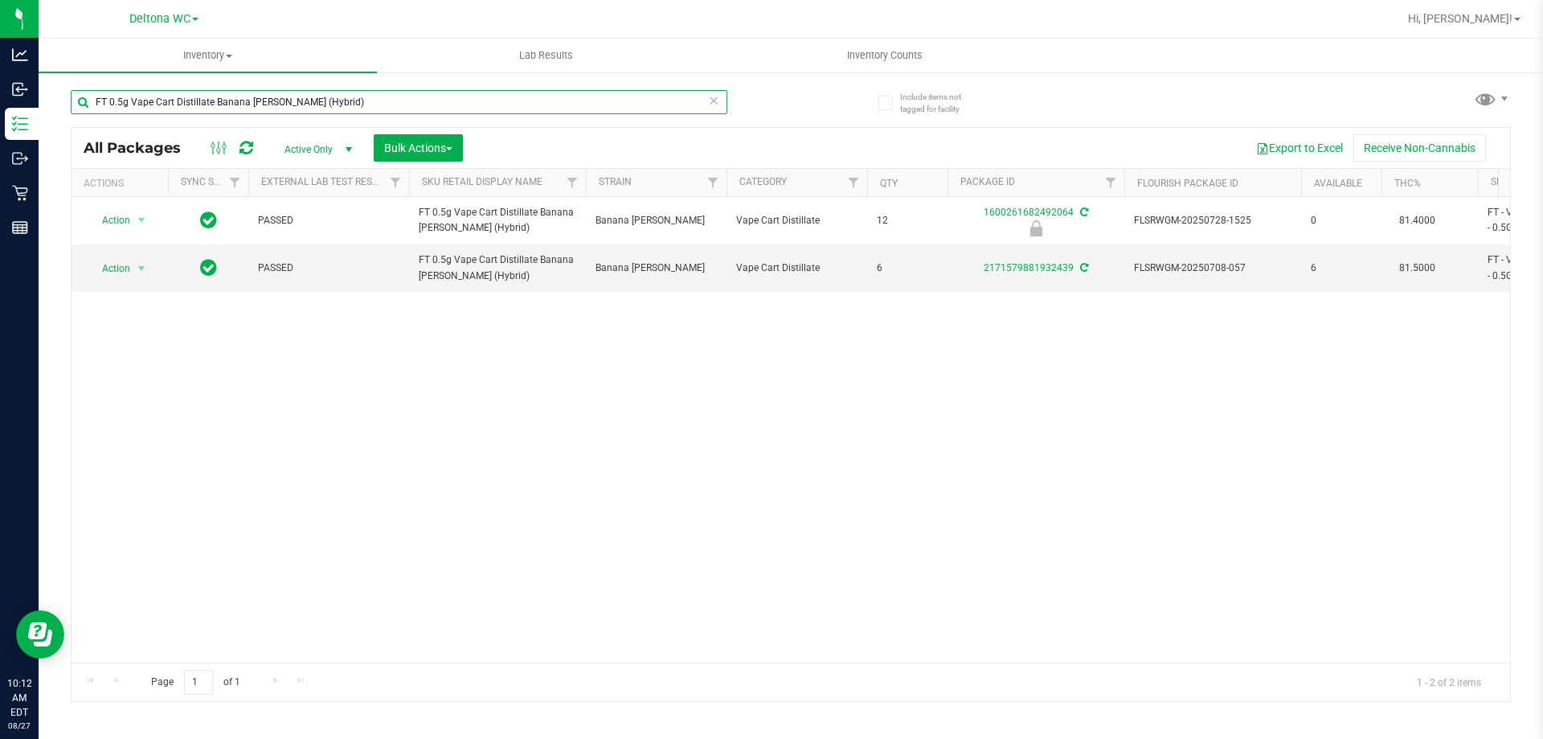
drag, startPoint x: 340, startPoint y: 98, endPoint x: 0, endPoint y: -83, distance: 385.1
click at [0, 0] on html "Analytics Inbound Inventory Outbound Retail Reports 10:12 AM EDT 08/27/2025 08/…" at bounding box center [771, 369] width 1543 height 739
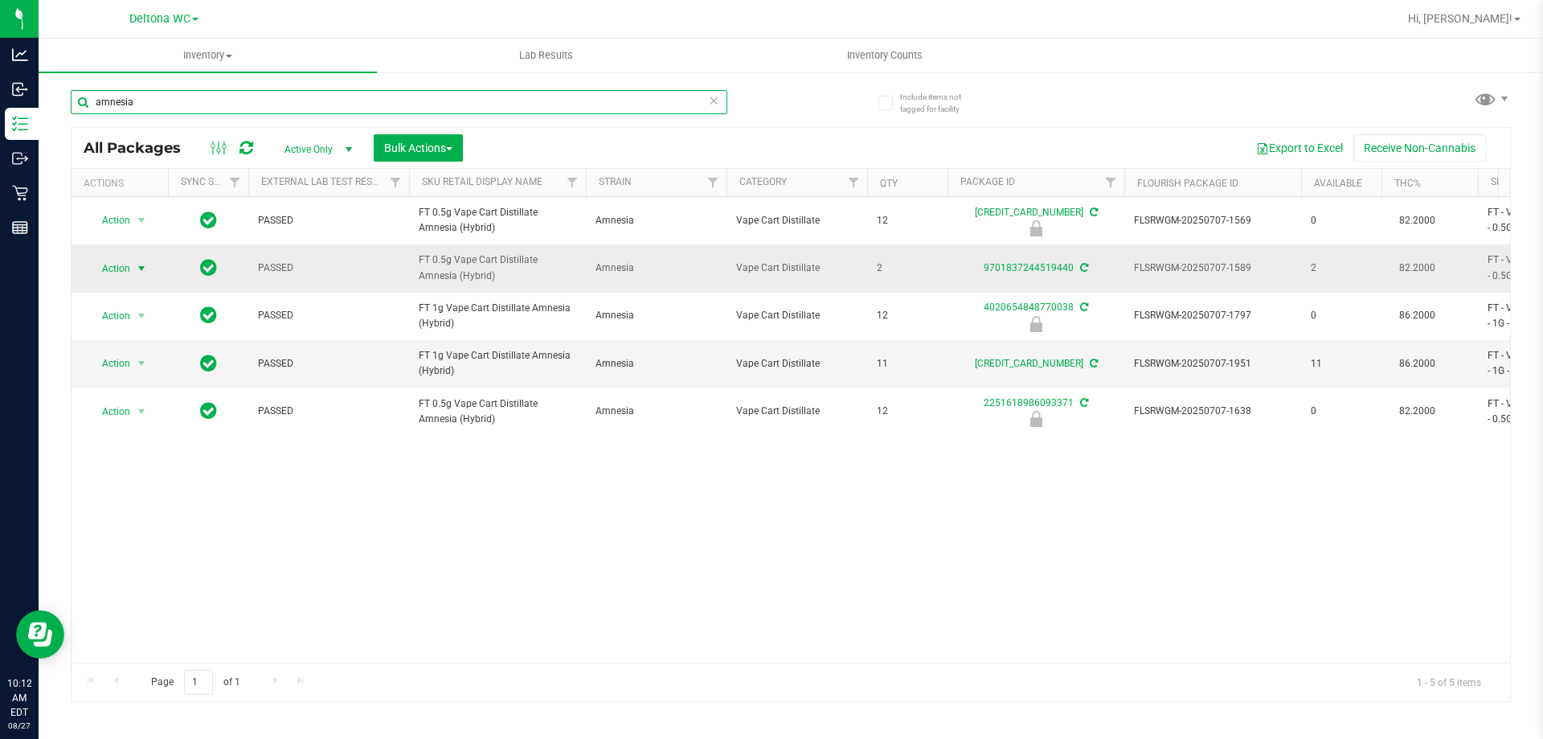
type input "amnesia"
click at [142, 272] on span "select" at bounding box center [141, 268] width 13 height 13
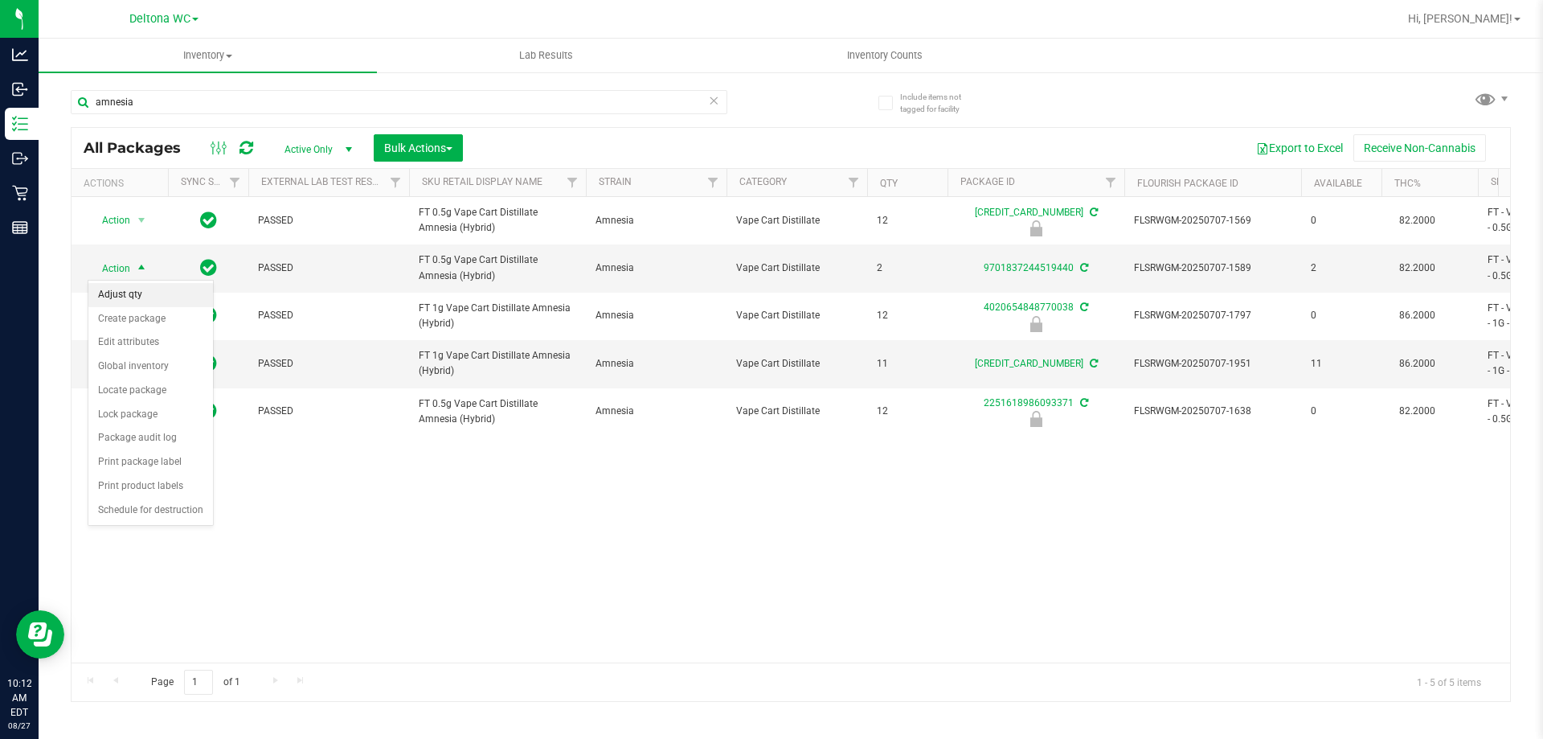
click at [166, 294] on li "Adjust qty" at bounding box center [150, 295] width 125 height 24
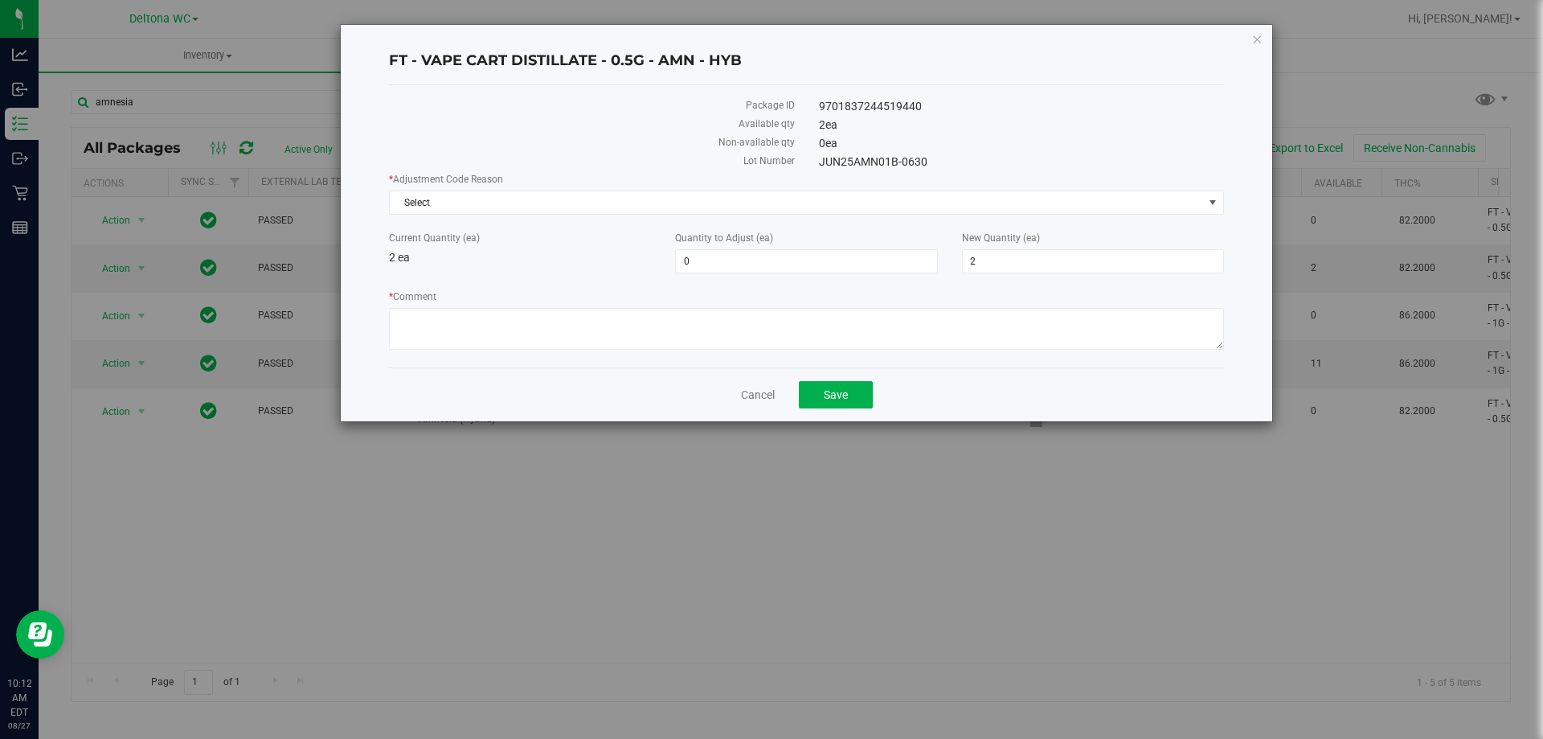
click at [750, 188] on div "* Adjustment Code Reason Select Select Depleted Inventory Audit Mistake Moistur…" at bounding box center [806, 193] width 835 height 43
click at [739, 199] on span "Select" at bounding box center [796, 202] width 813 height 23
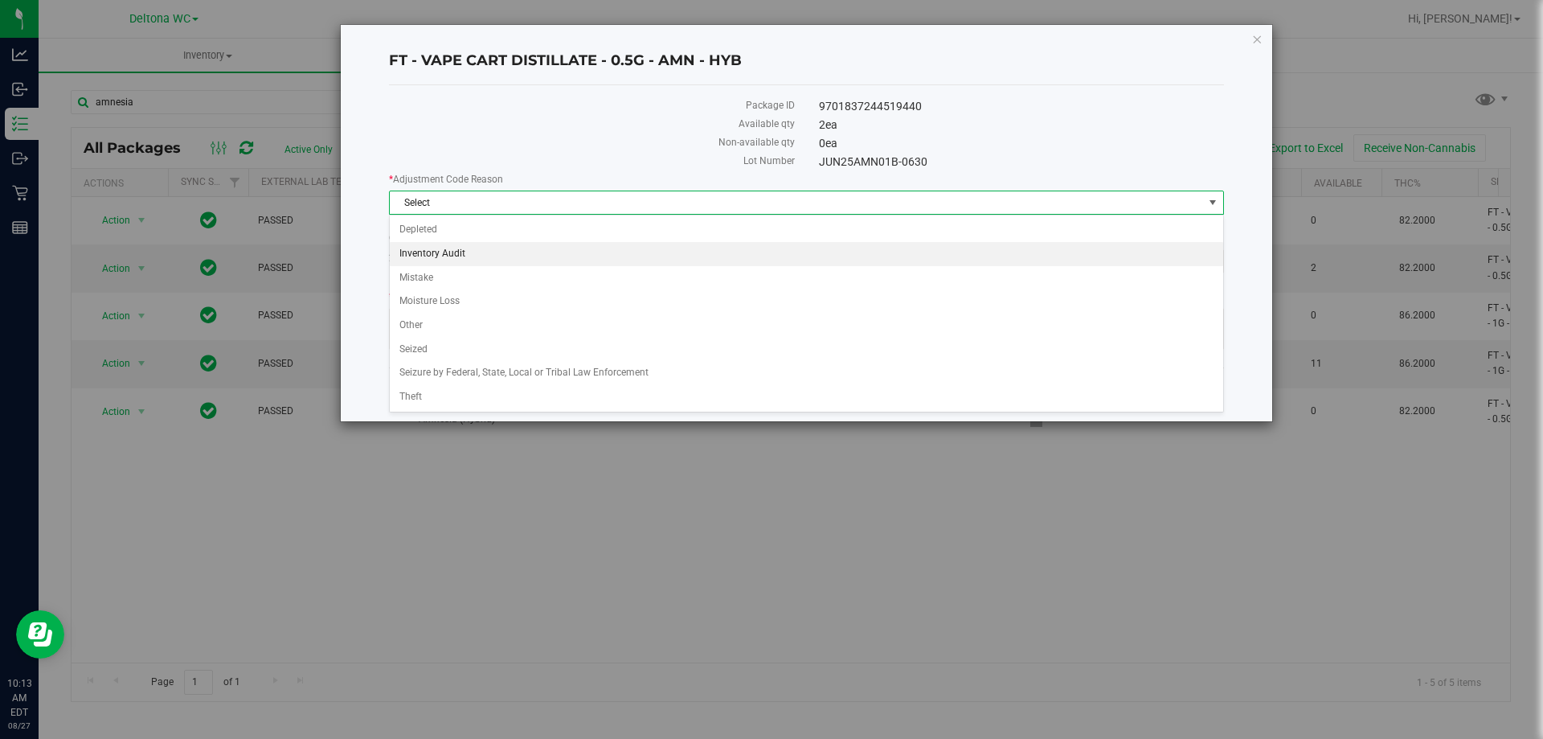
click at [448, 242] on li "Inventory Audit" at bounding box center [806, 254] width 833 height 24
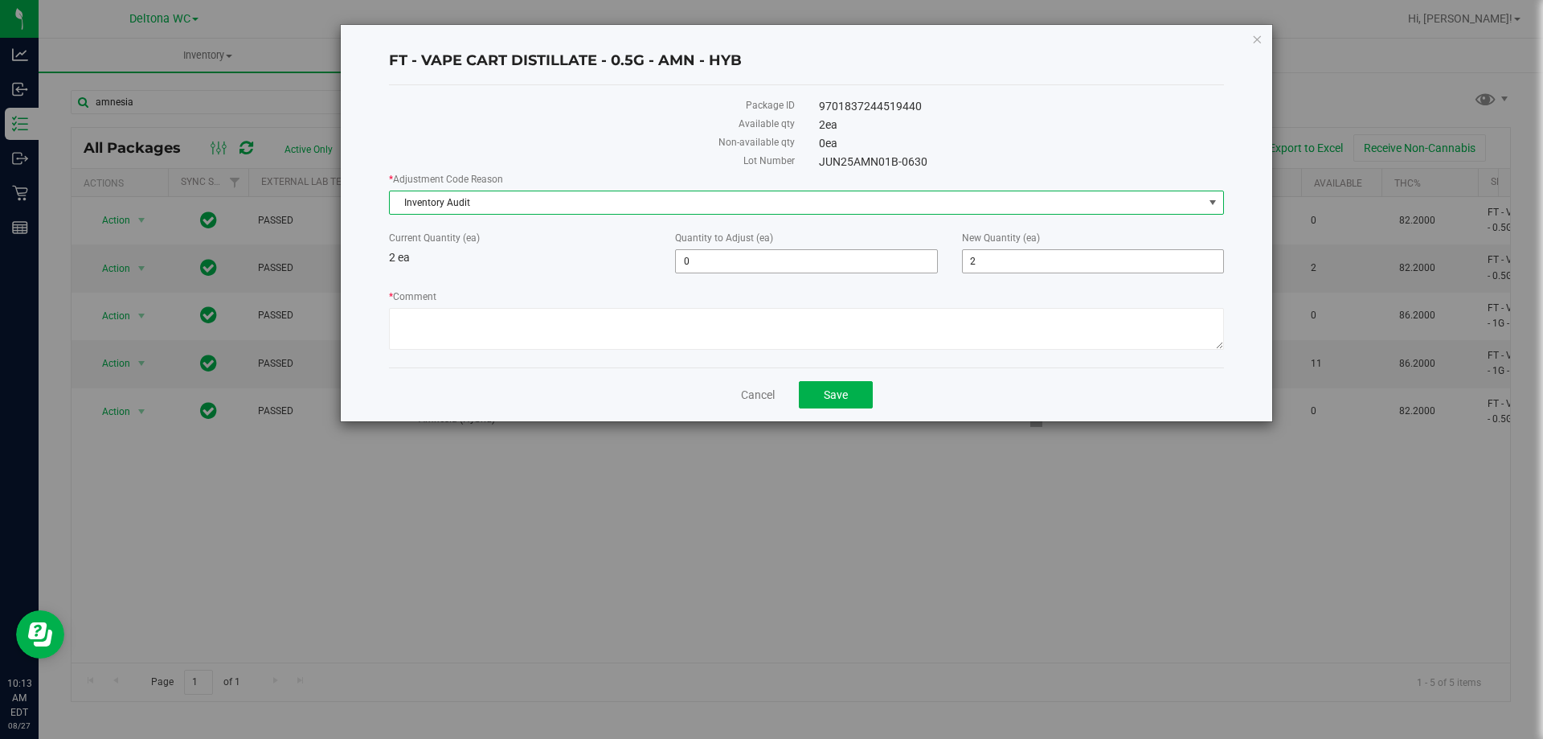
drag, startPoint x: 1044, startPoint y: 261, endPoint x: 702, endPoint y: 251, distance: 341.8
click at [724, 253] on div "Current Quantity (ea) 2 ea Quantity to Adjust (ea) 0 0 New Quantity (ea) 2 2" at bounding box center [806, 252] width 859 height 43
type input "1"
type input "-1"
type input "1"
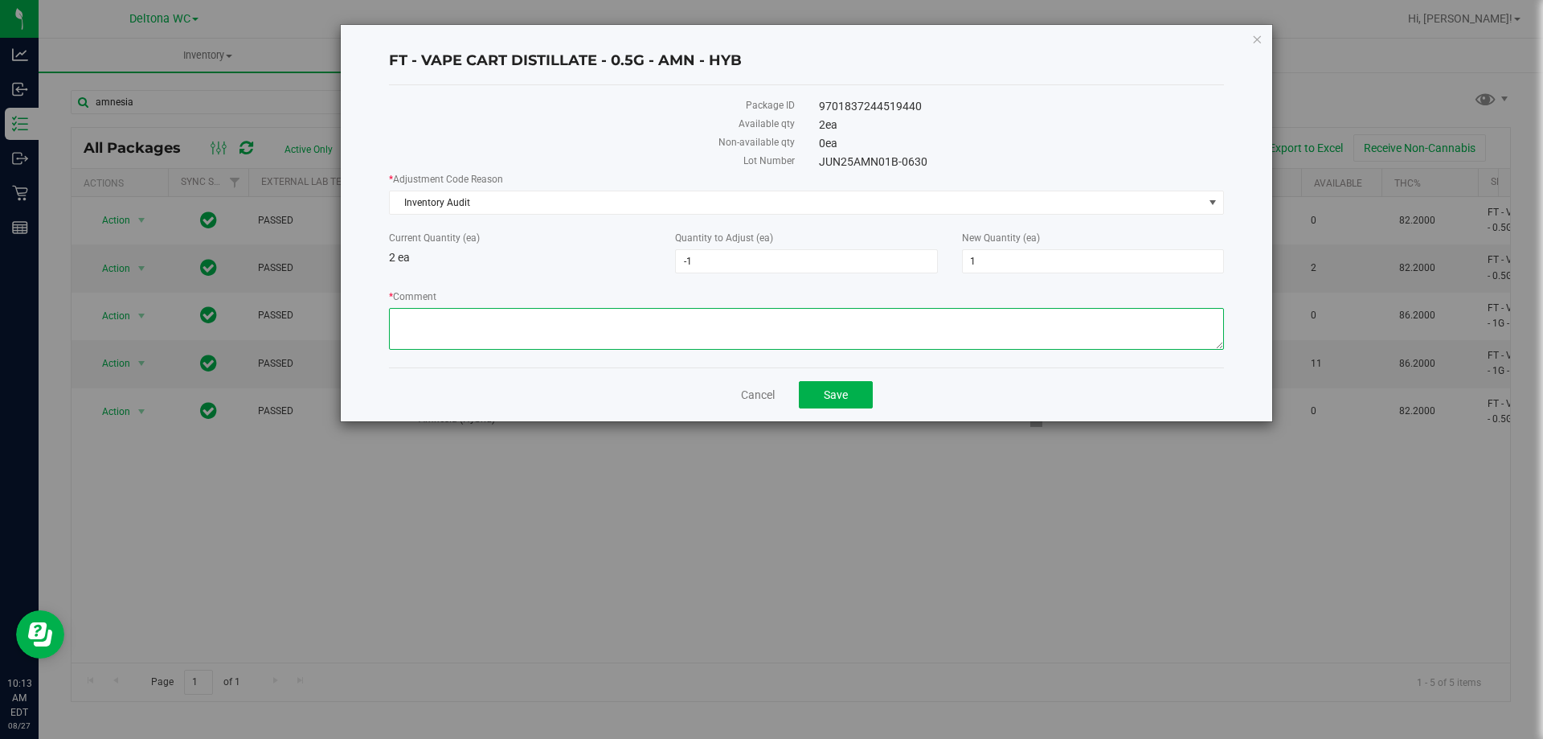
click at [718, 321] on textarea "* Comment" at bounding box center [806, 329] width 835 height 42
type textarea "Confirmed EON report"
click at [846, 391] on span "Save" at bounding box center [836, 394] width 24 height 13
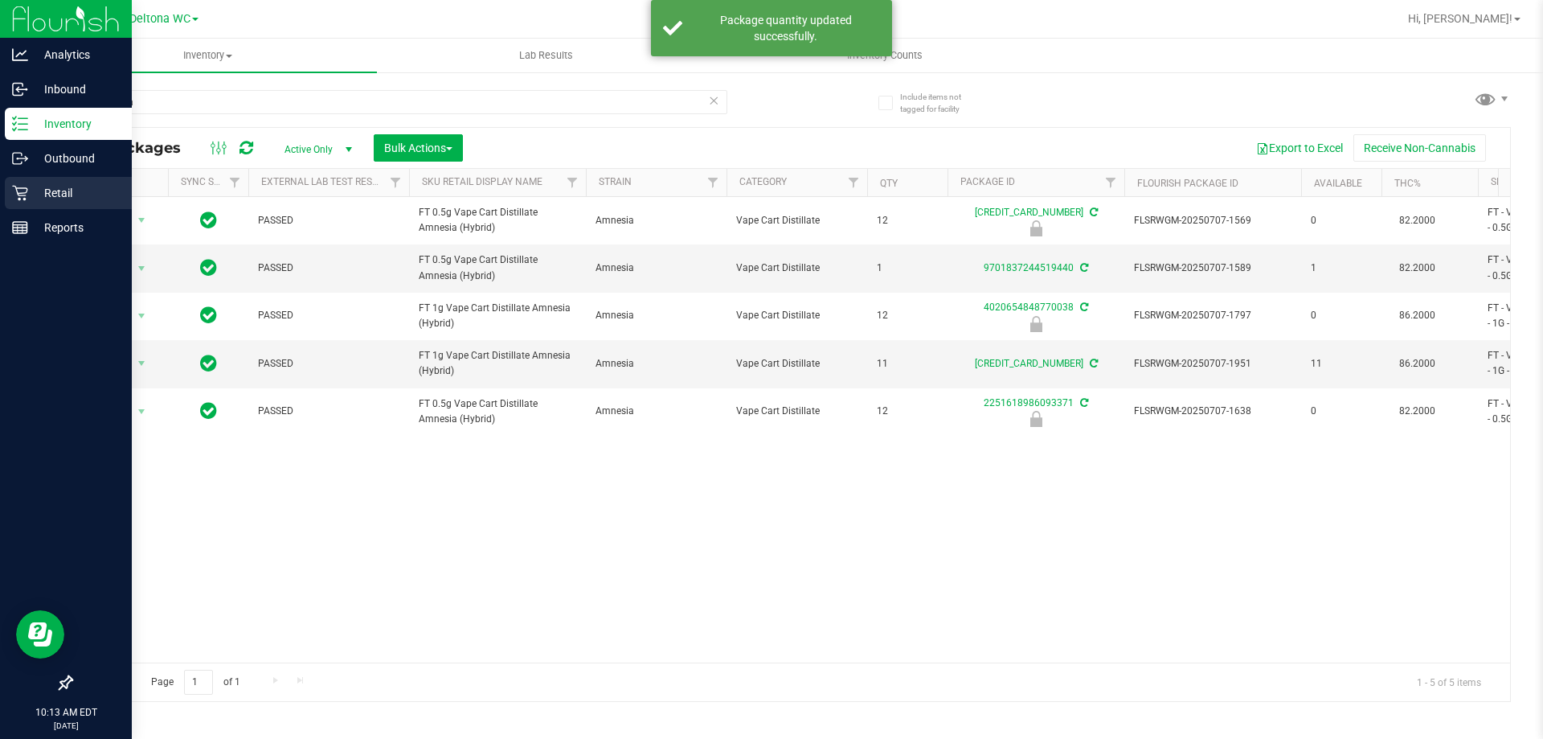
click at [47, 192] on p "Retail" at bounding box center [76, 192] width 96 height 19
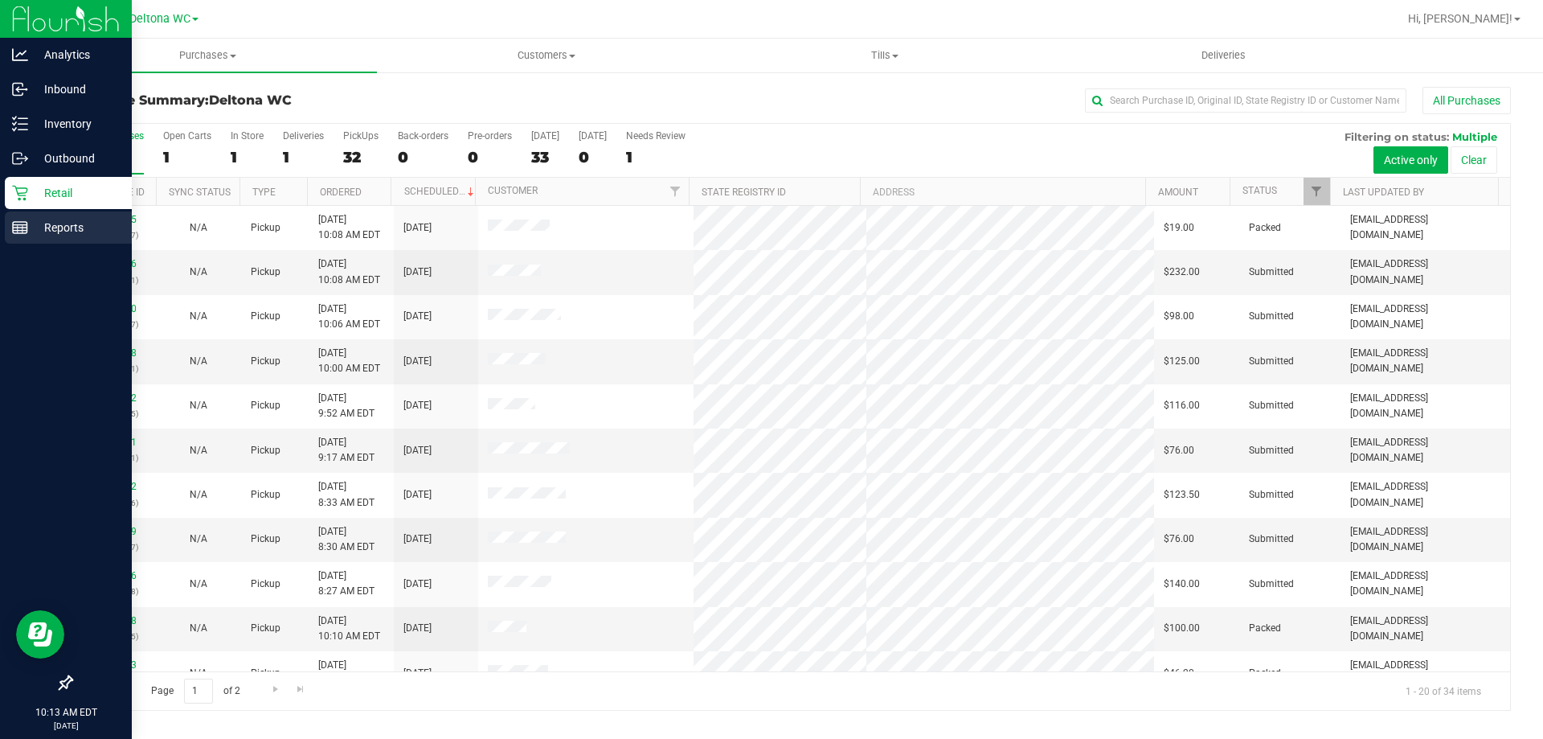
click at [14, 223] on icon at bounding box center [20, 227] width 16 height 16
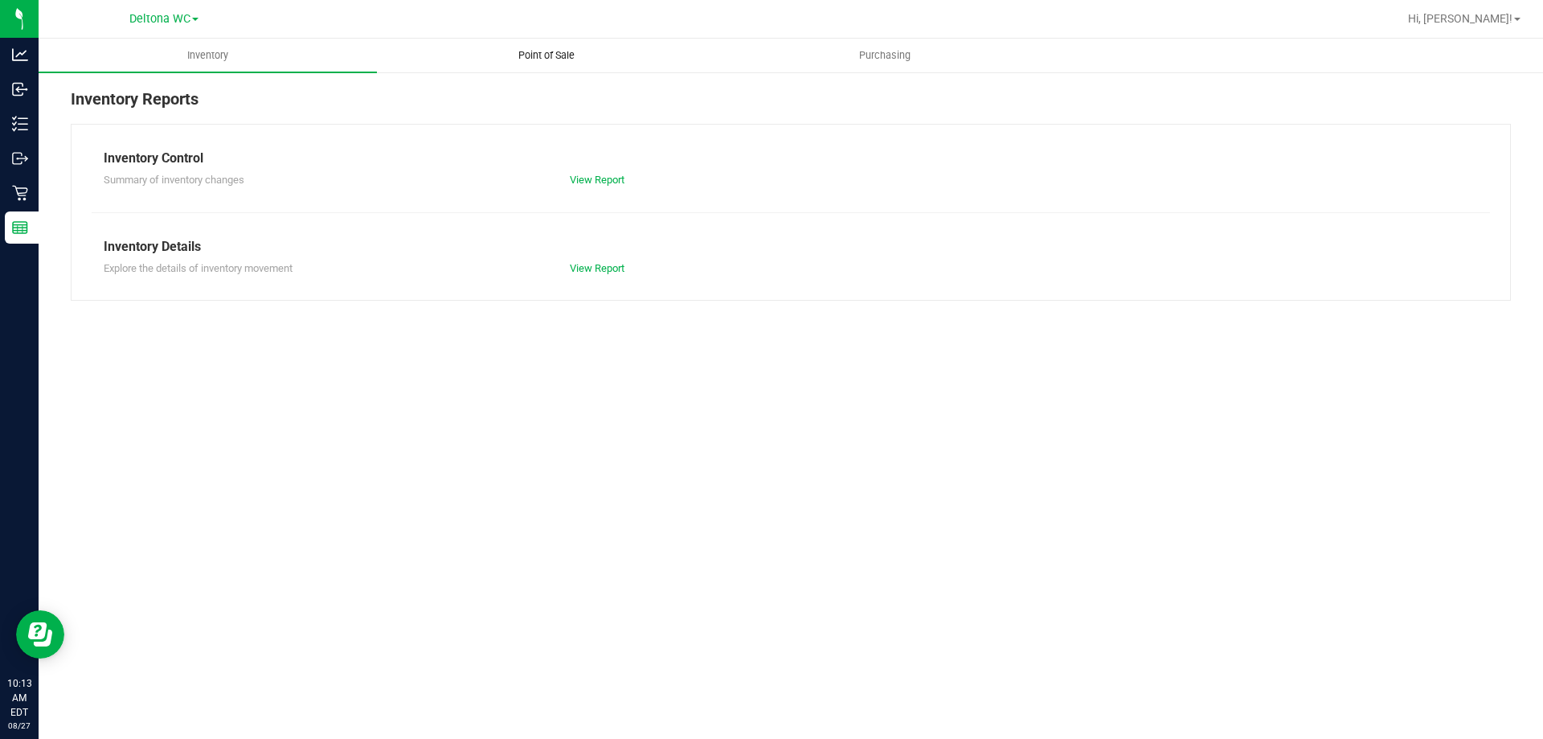
click at [501, 47] on uib-tab-heading "Point of Sale" at bounding box center [546, 55] width 337 height 32
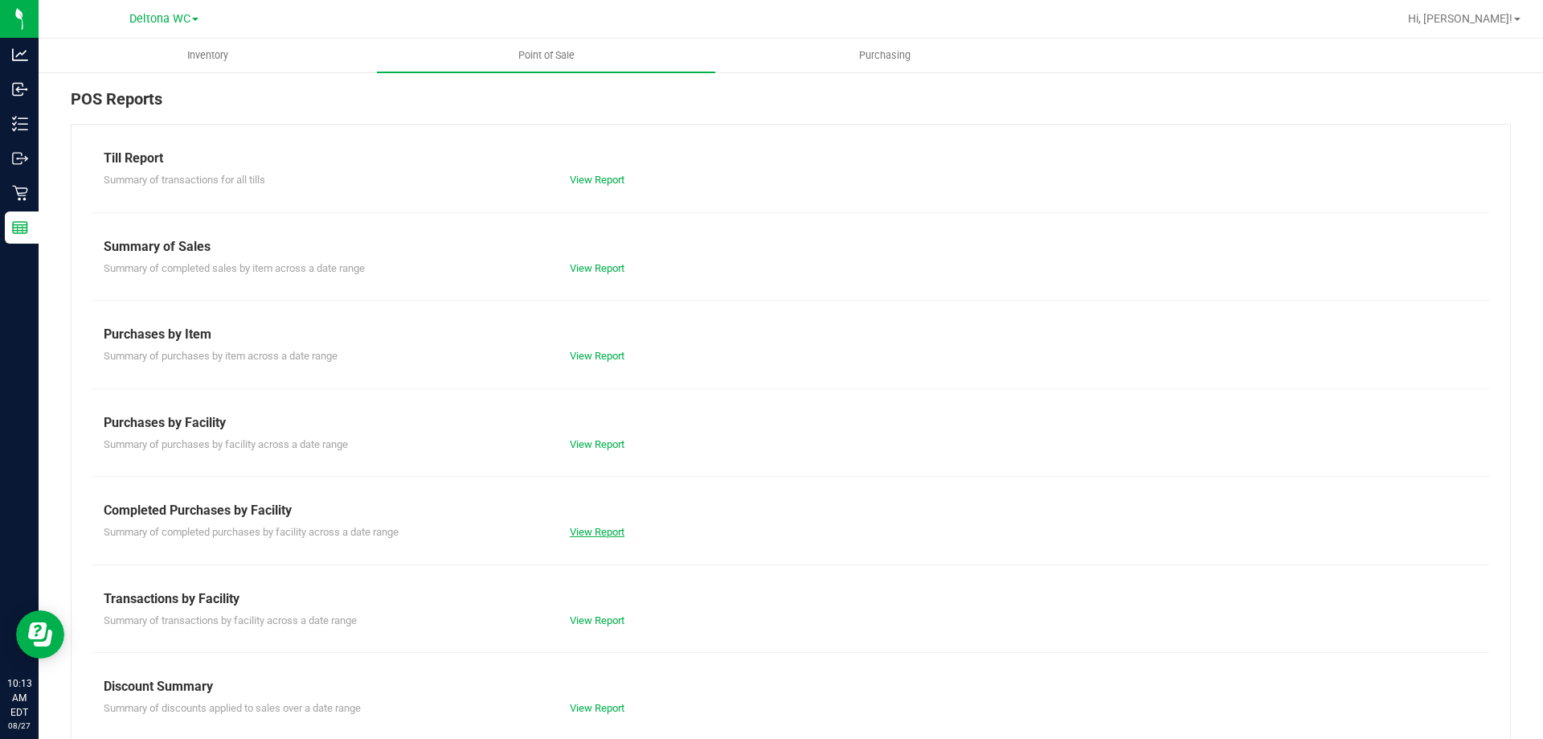
click at [597, 533] on link "View Report" at bounding box center [597, 532] width 55 height 12
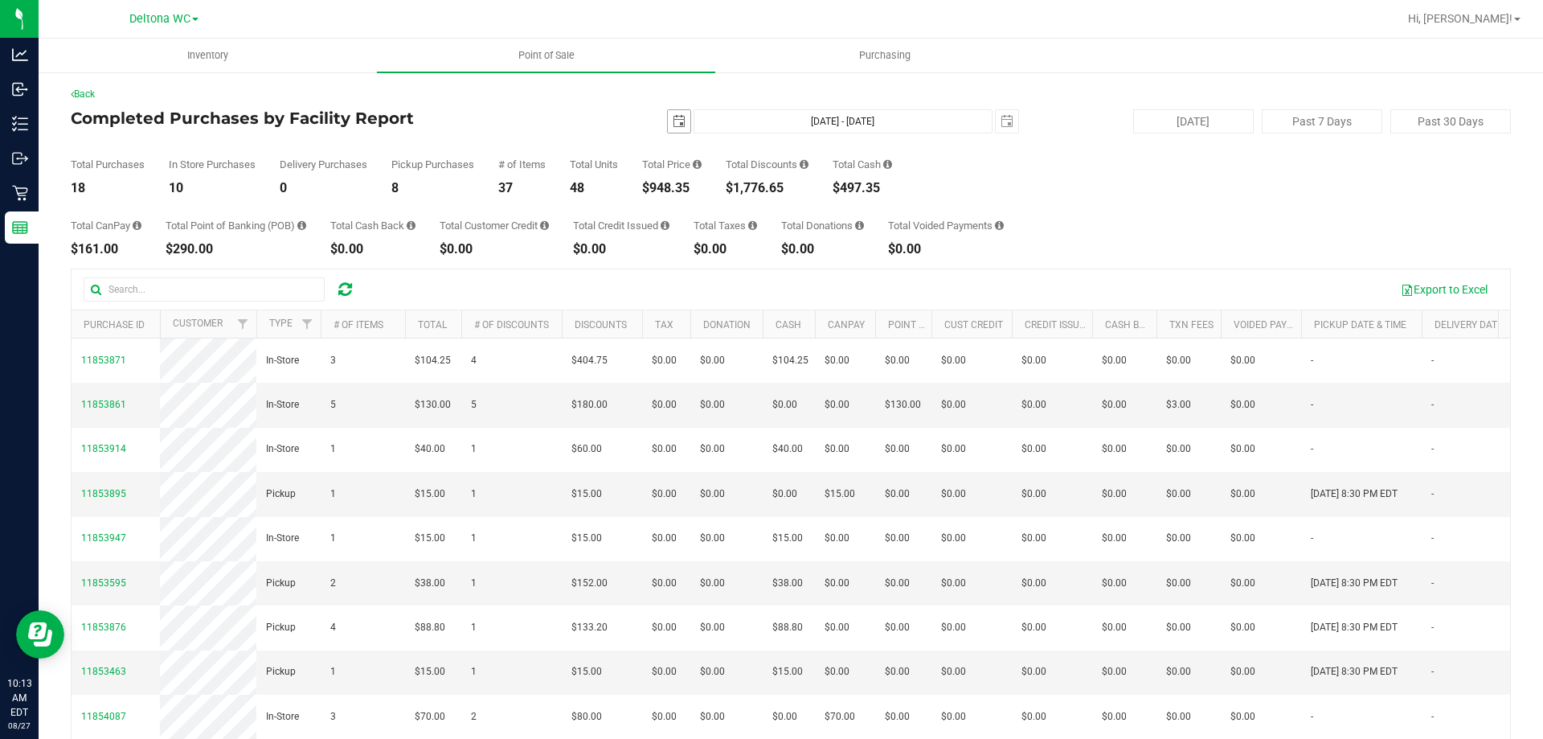
click at [679, 118] on span "select" at bounding box center [679, 121] width 23 height 23
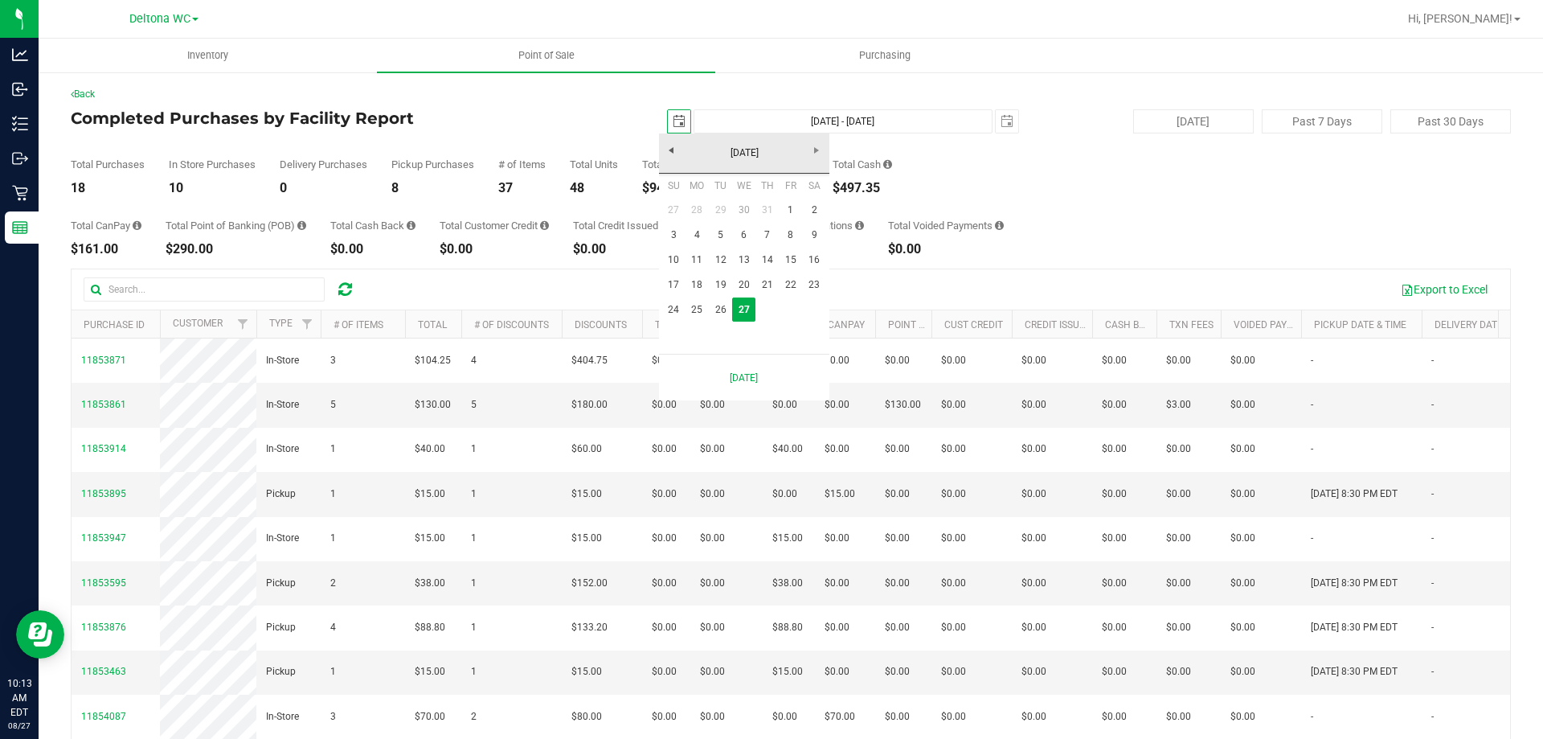
scroll to position [0, 40]
click at [722, 308] on link "26" at bounding box center [720, 309] width 23 height 25
type input "2025-08-26"
type input "Aug 26, 2025 - Aug 27, 2025"
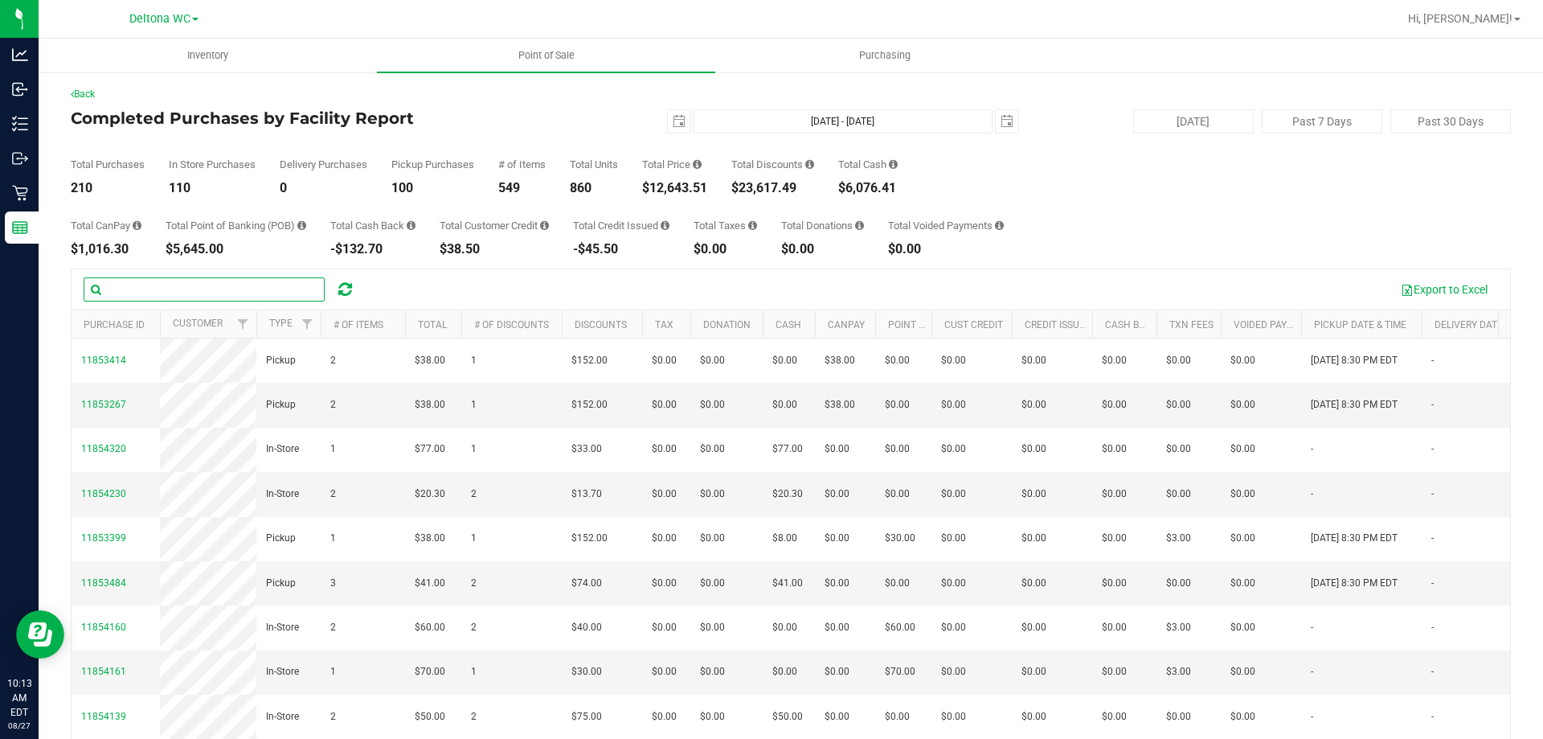
click at [211, 295] on input "text" at bounding box center [204, 289] width 241 height 24
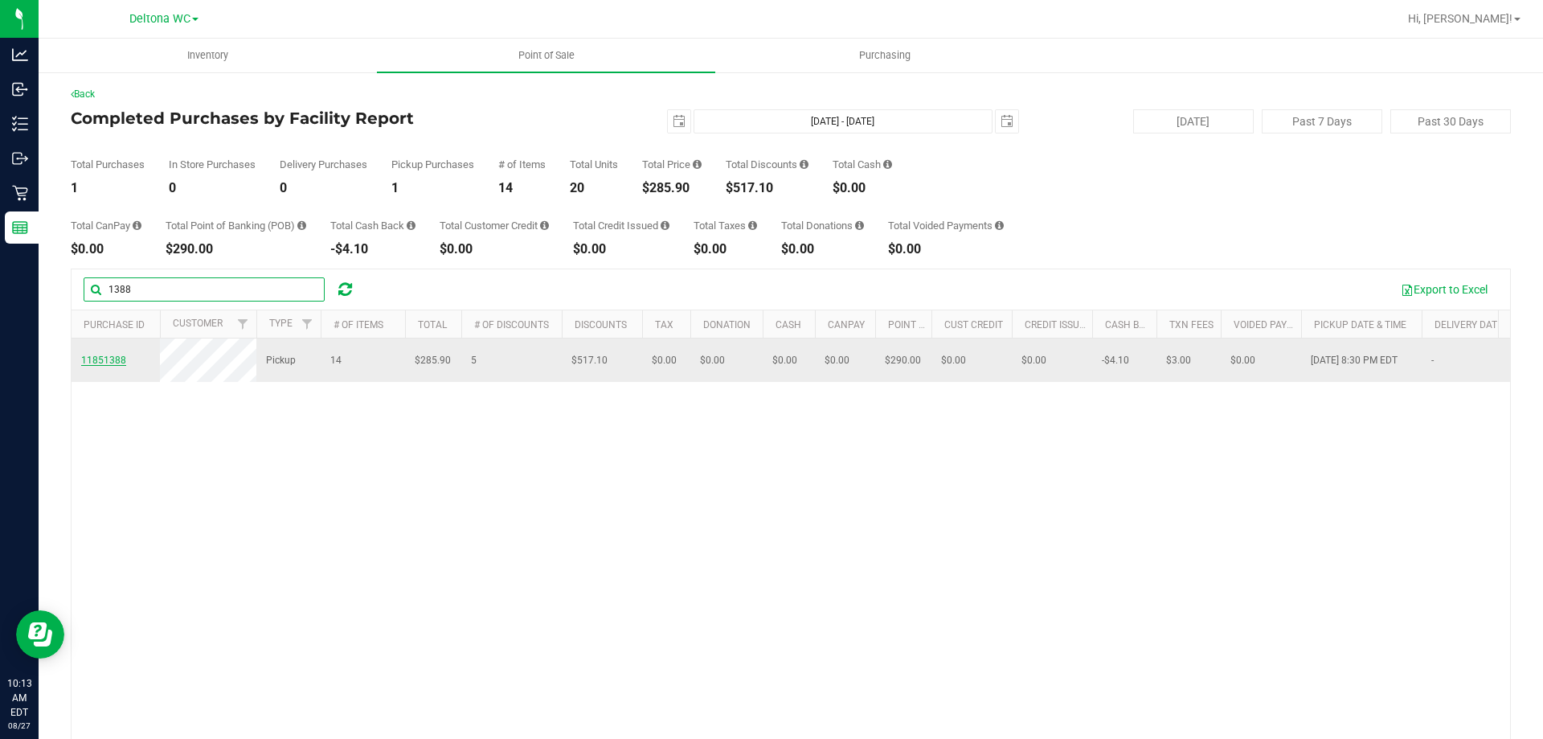
type input "1388"
click at [112, 359] on span "11851388" at bounding box center [103, 359] width 45 height 11
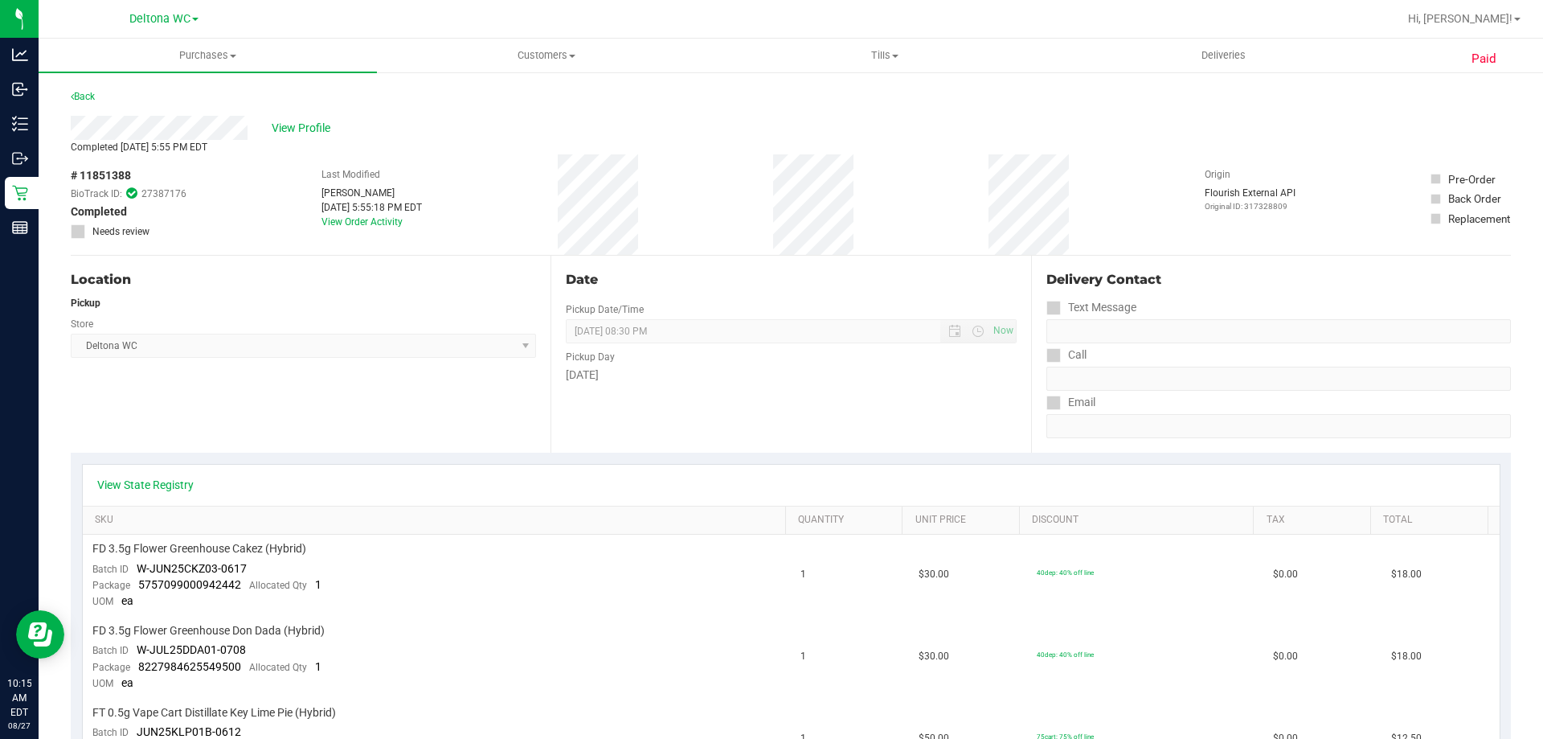
drag, startPoint x: 1245, startPoint y: 293, endPoint x: 1224, endPoint y: 285, distance: 22.1
click at [1244, 293] on div "Delivery Contact" at bounding box center [1278, 283] width 465 height 26
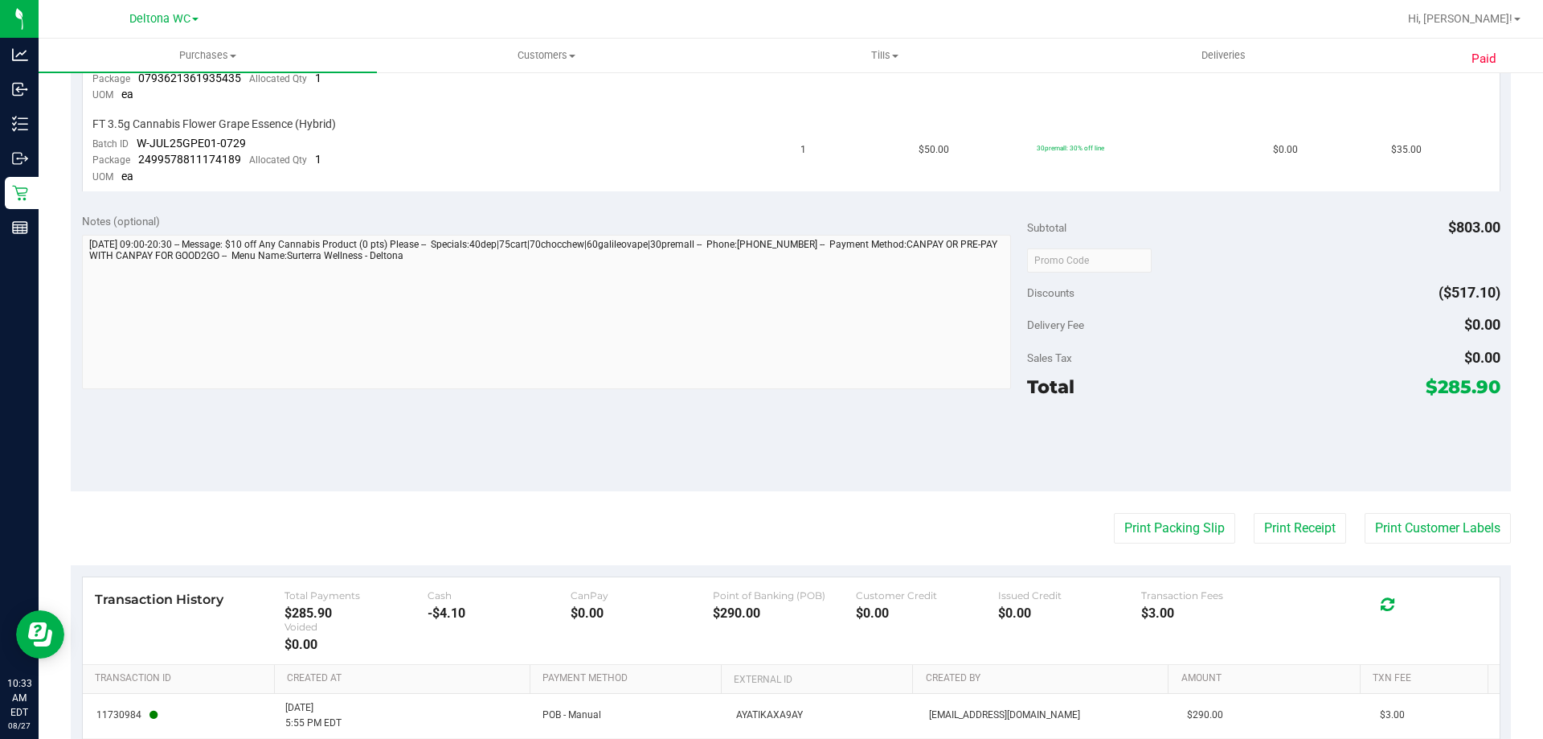
scroll to position [1487, 0]
